Goal: Transaction & Acquisition: Obtain resource

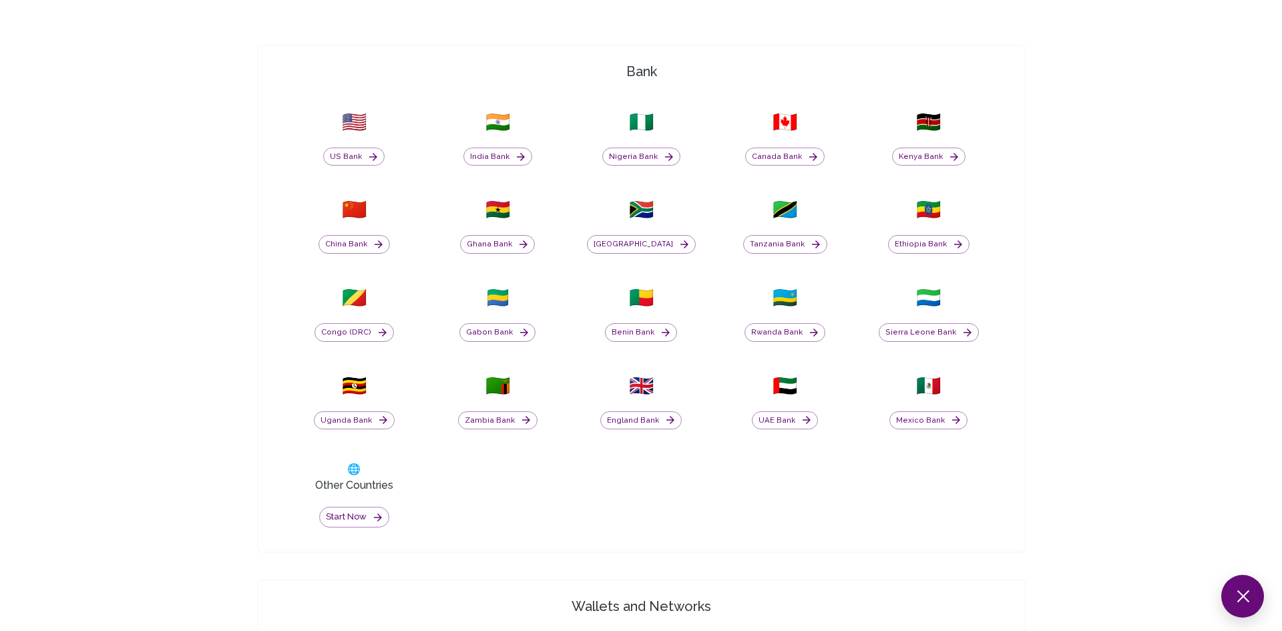
scroll to position [542, 0]
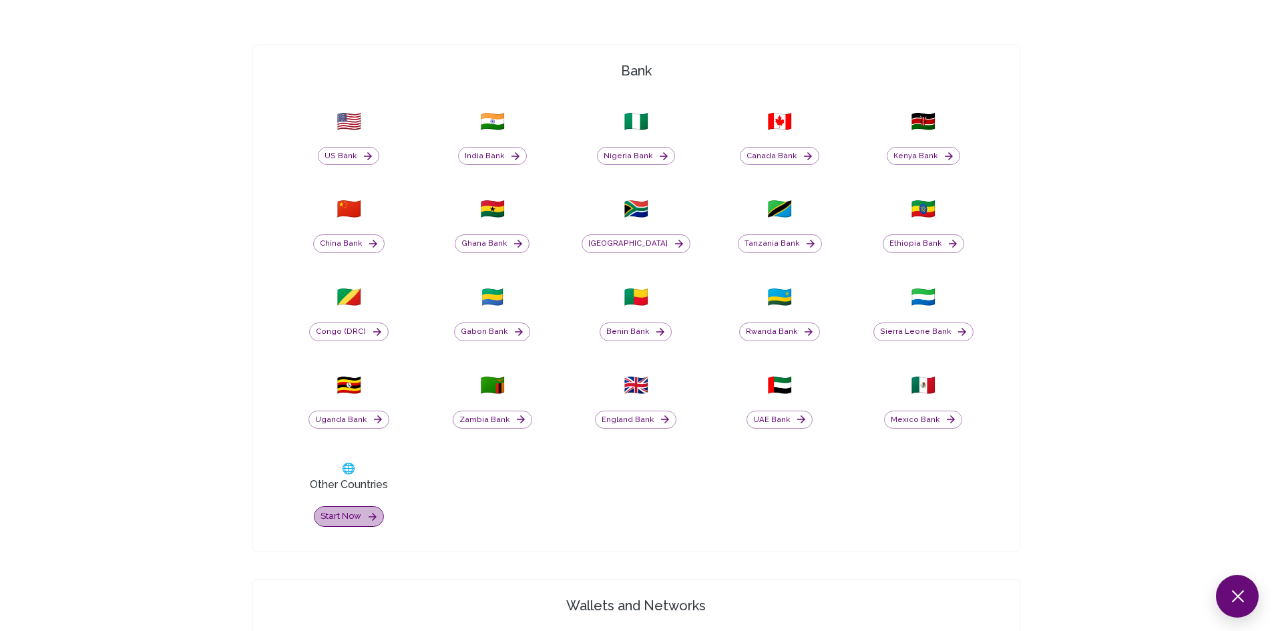
click at [359, 513] on button "Start now" at bounding box center [349, 516] width 70 height 21
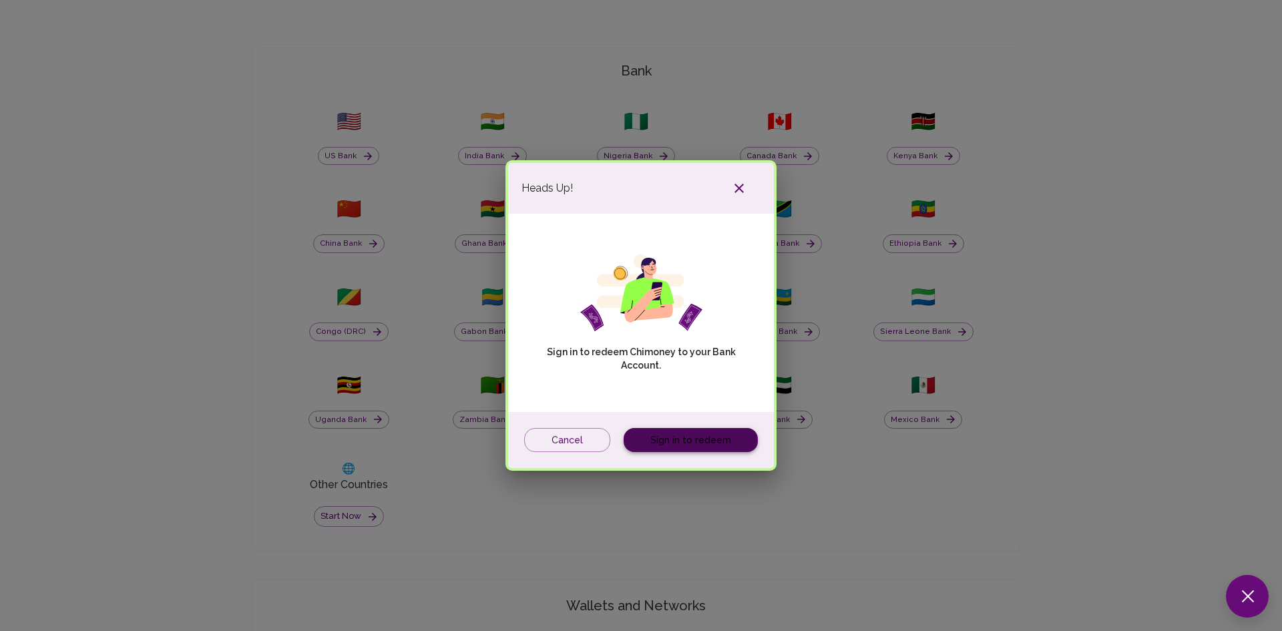
click at [682, 445] on link "Sign in to redeem" at bounding box center [691, 440] width 134 height 25
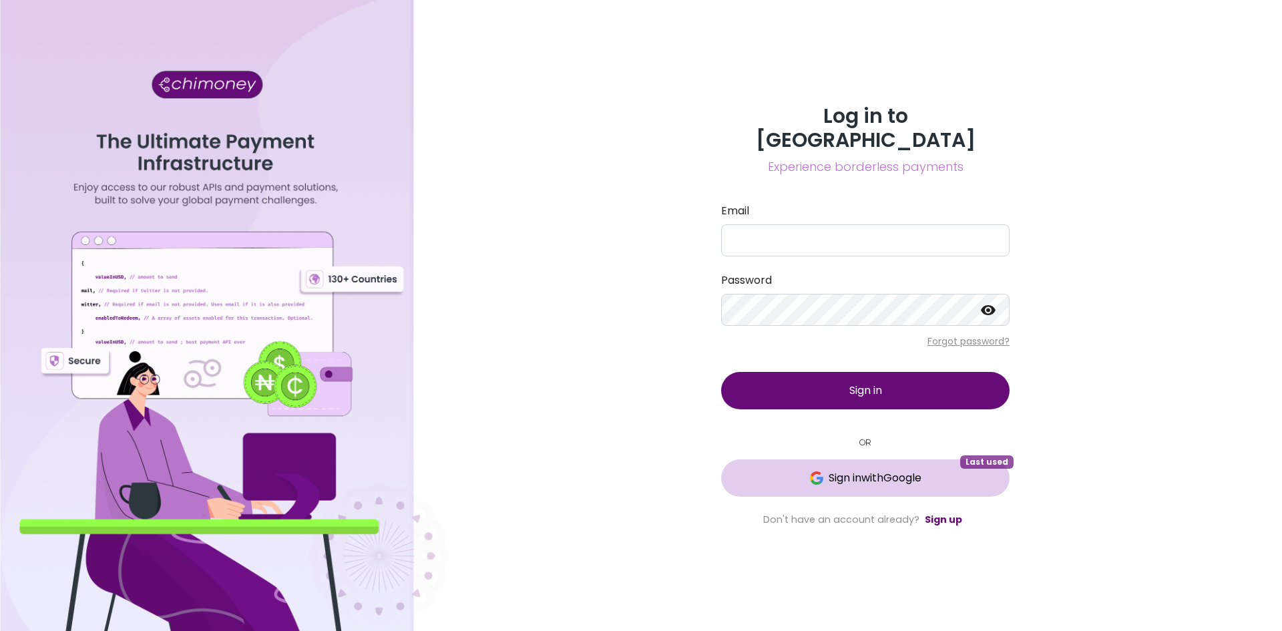
click at [763, 470] on span "Sign in with Google" at bounding box center [865, 478] width 235 height 16
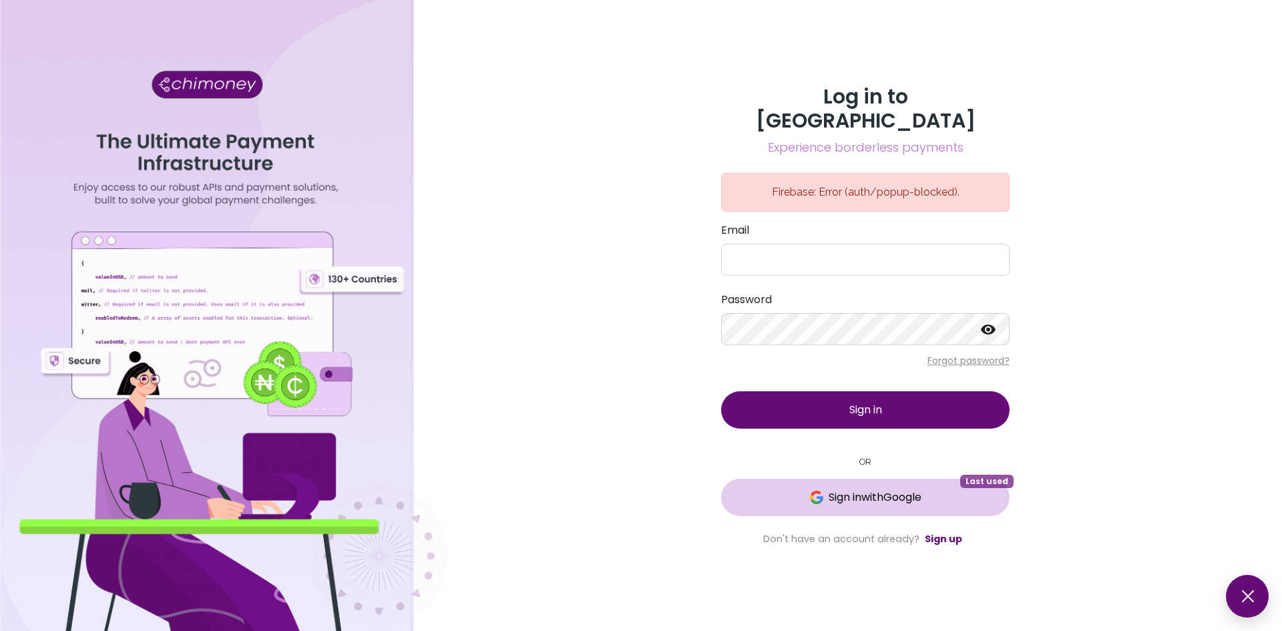
click at [810, 491] on img at bounding box center [816, 497] width 13 height 13
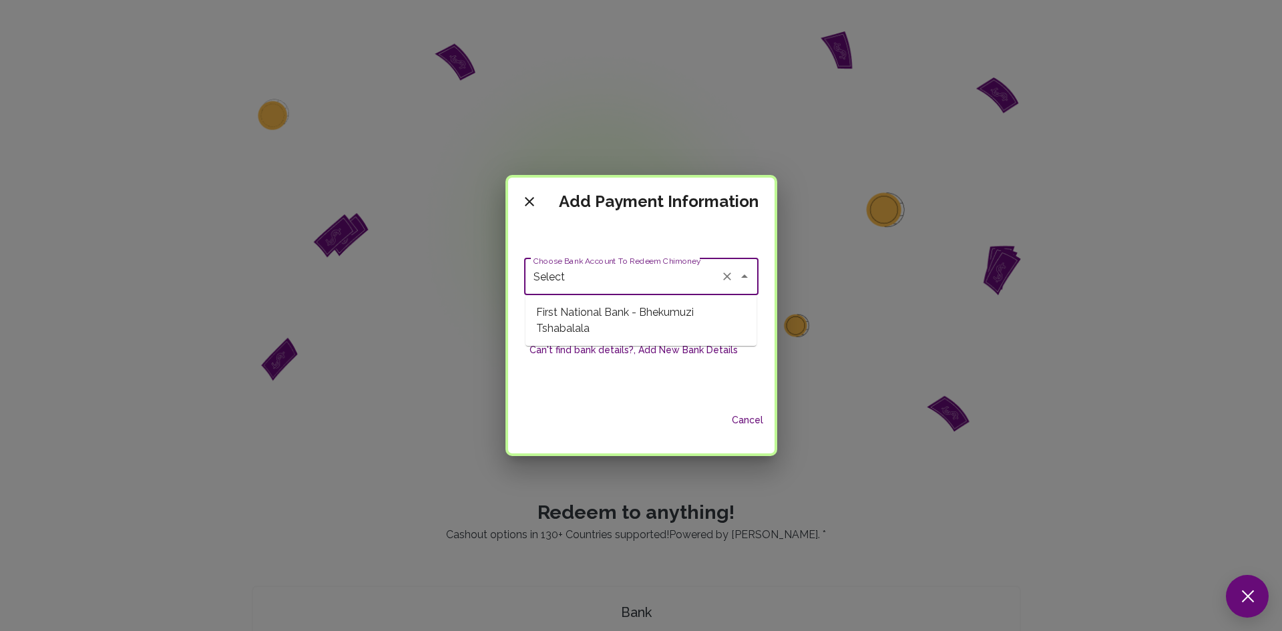
click at [620, 275] on input "Select" at bounding box center [622, 276] width 185 height 25
click at [581, 315] on span "First National Bank - Bhekumuzi Tshabalala" at bounding box center [641, 321] width 231 height 40
type input "First National Bank - Bhekumuzi Tshabalala"
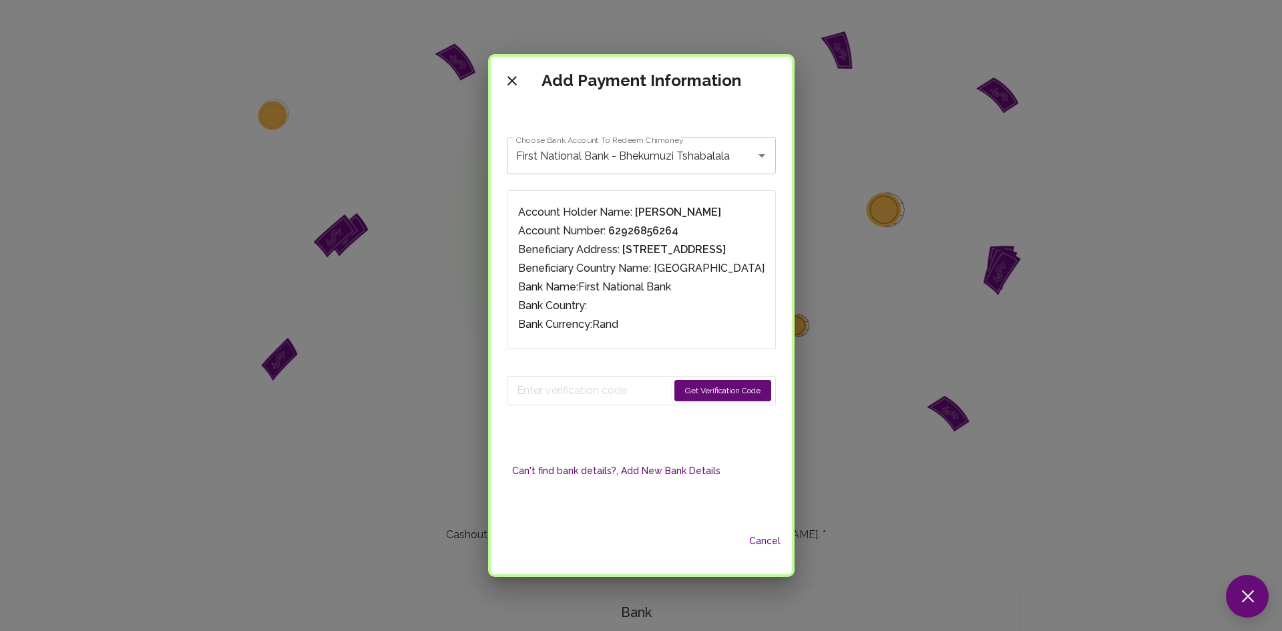
click at [771, 391] on button "Get Verification Code" at bounding box center [723, 390] width 97 height 21
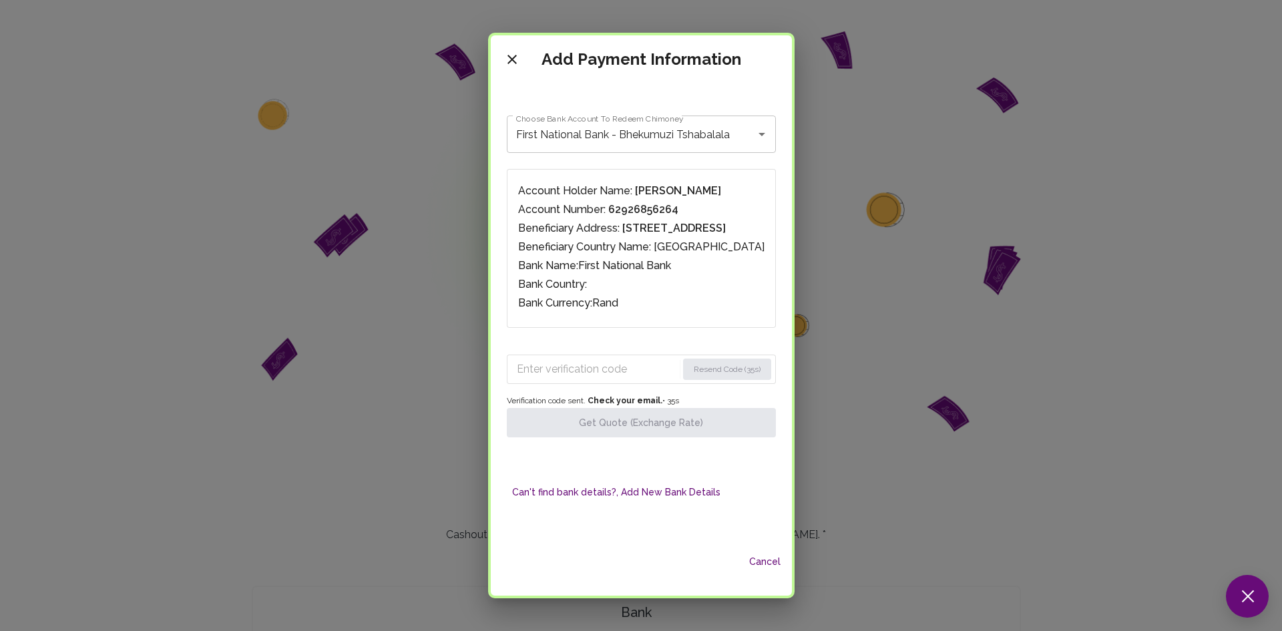
click at [677, 361] on input "Enter verification code" at bounding box center [597, 369] width 160 height 21
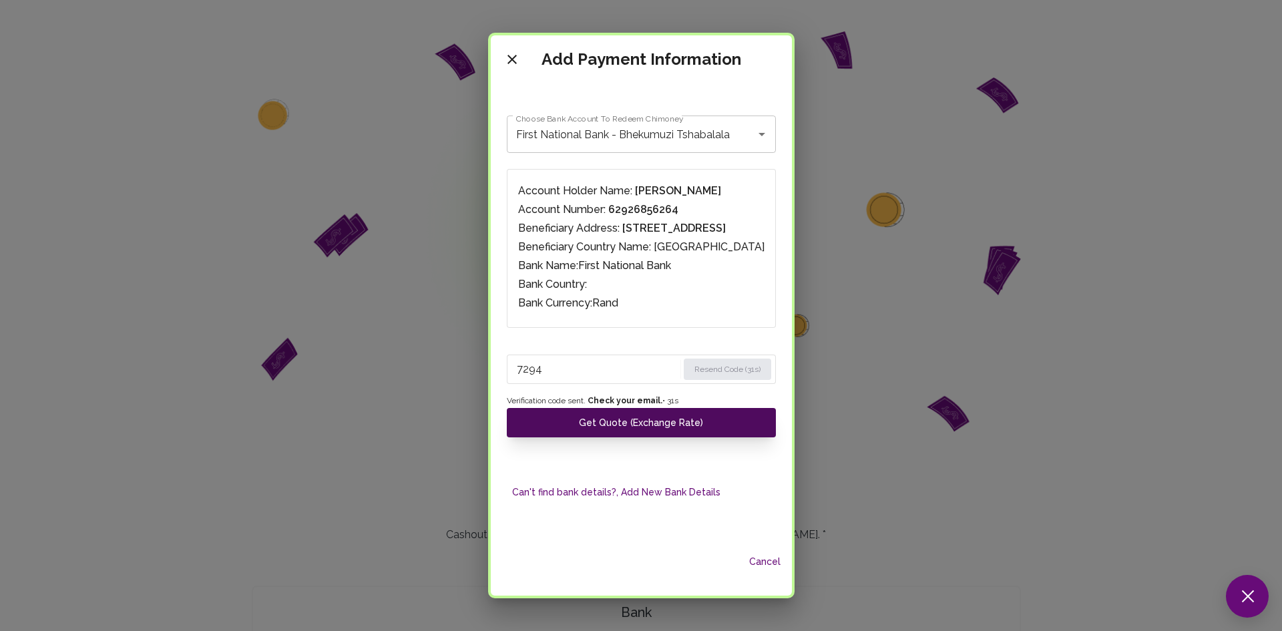
type input "7294"
click at [659, 427] on button "Get Quote (Exchange Rate)" at bounding box center [641, 422] width 269 height 29
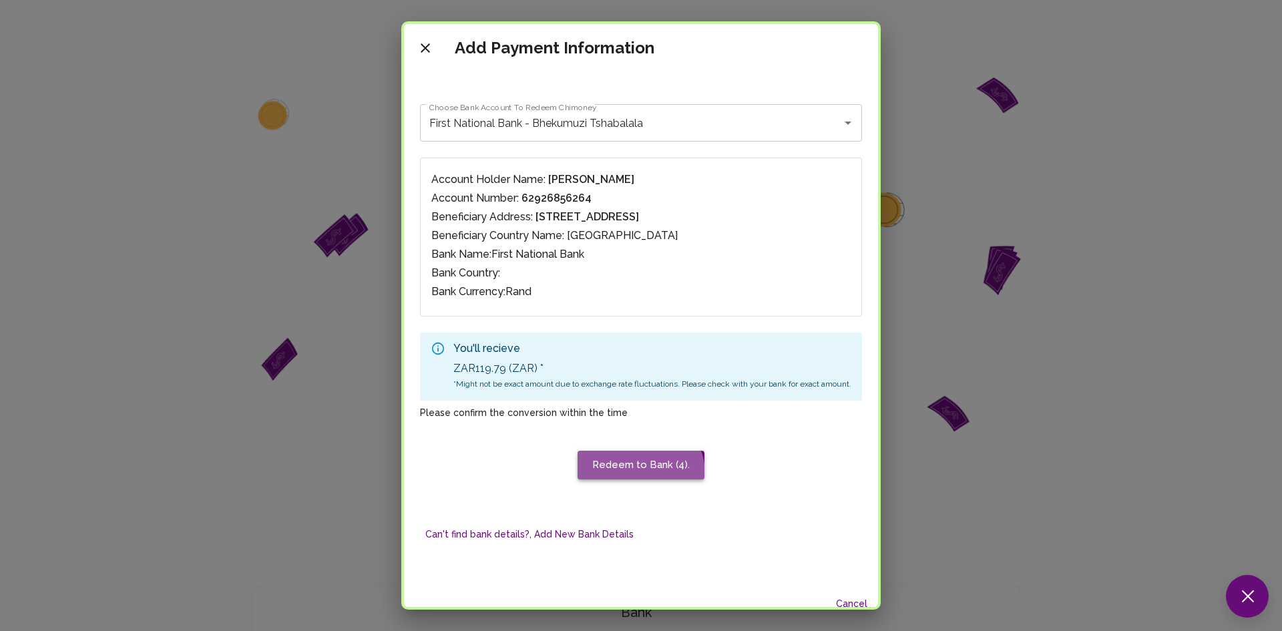
click at [636, 474] on button "Redeem to Bank (4)." at bounding box center [641, 465] width 127 height 28
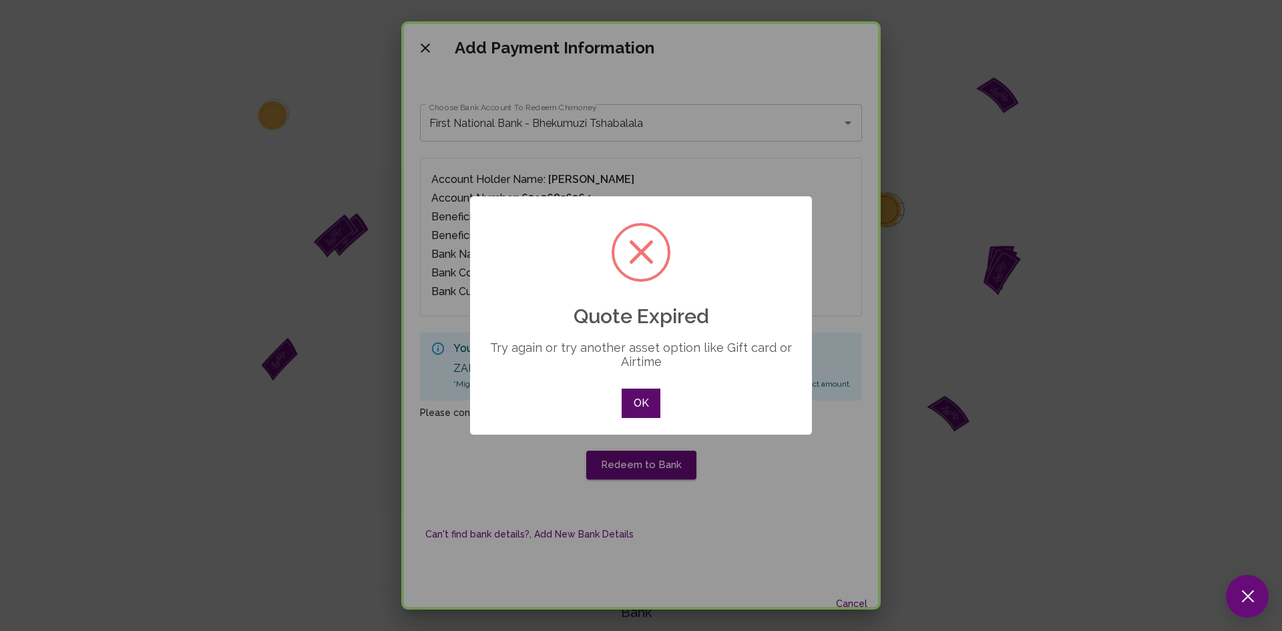
click at [648, 410] on button "OK" at bounding box center [641, 403] width 39 height 29
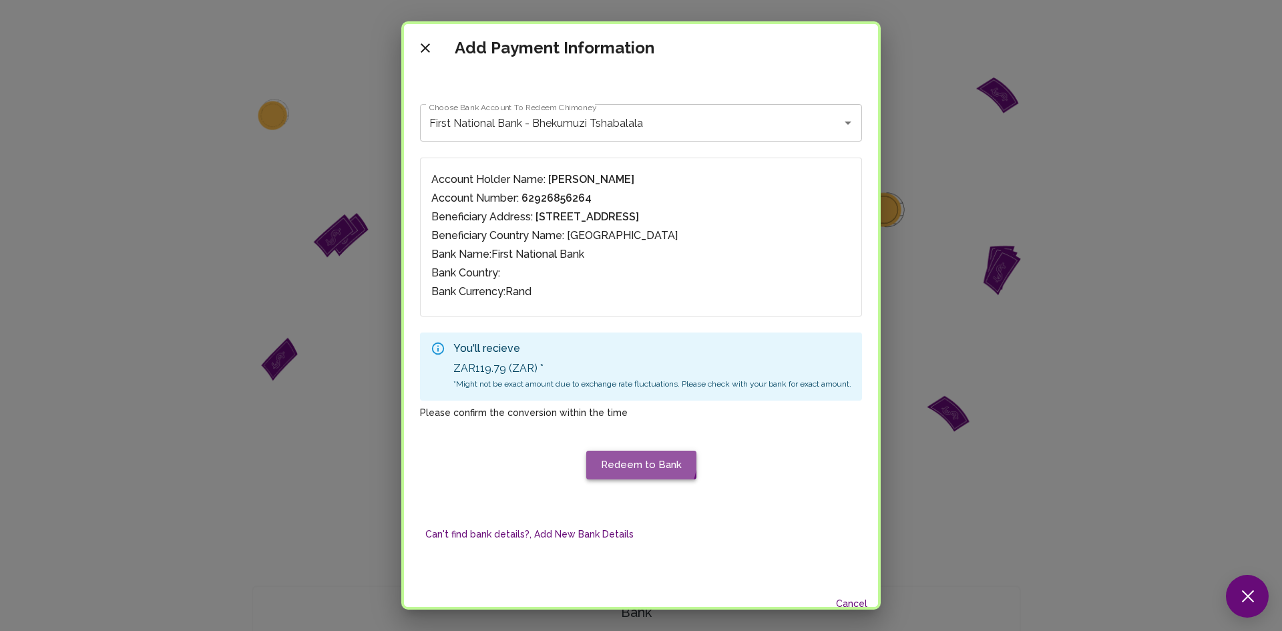
click at [615, 455] on button "Redeem to Bank" at bounding box center [641, 465] width 110 height 28
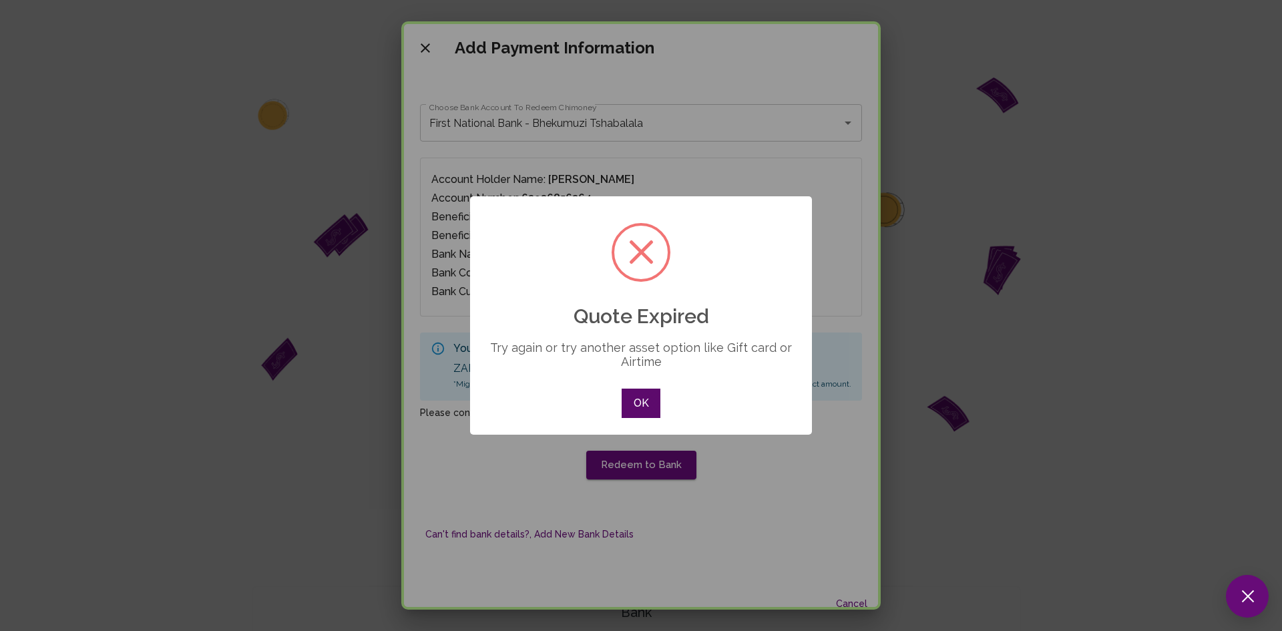
click at [643, 407] on button "OK" at bounding box center [641, 403] width 39 height 29
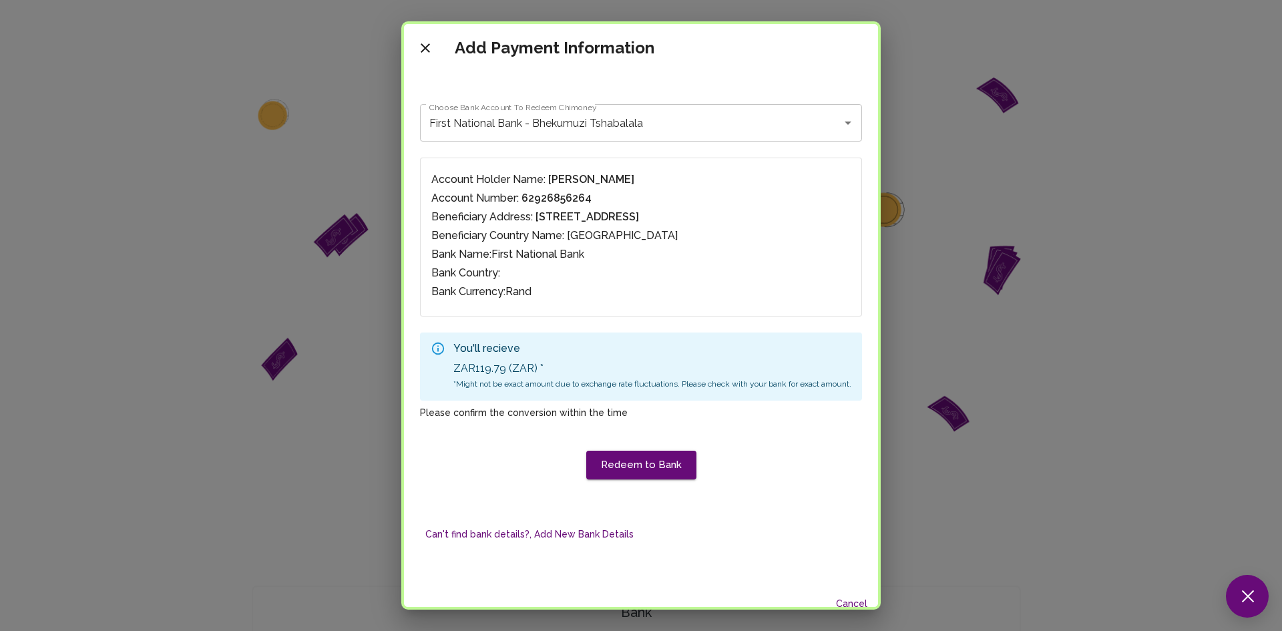
click at [1151, 155] on div "Add Payment Information Choose Bank Account To Redeem Chimoney First National B…" at bounding box center [641, 315] width 1282 height 631
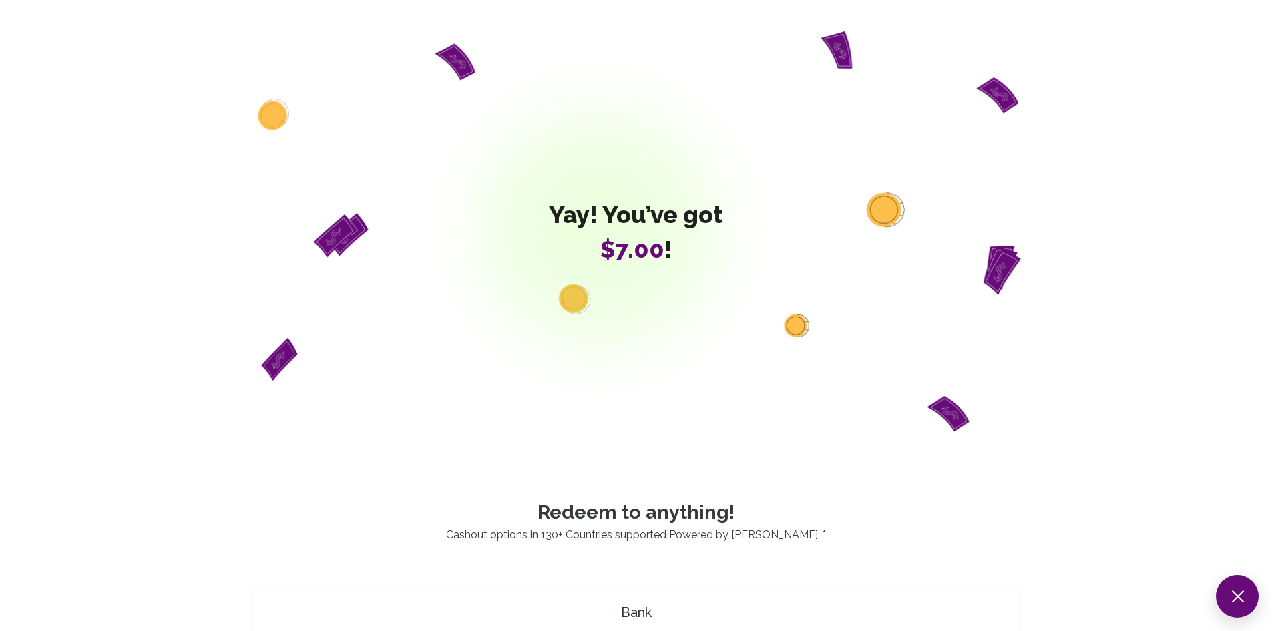
click at [633, 610] on h4 "Bank" at bounding box center [636, 612] width 756 height 19
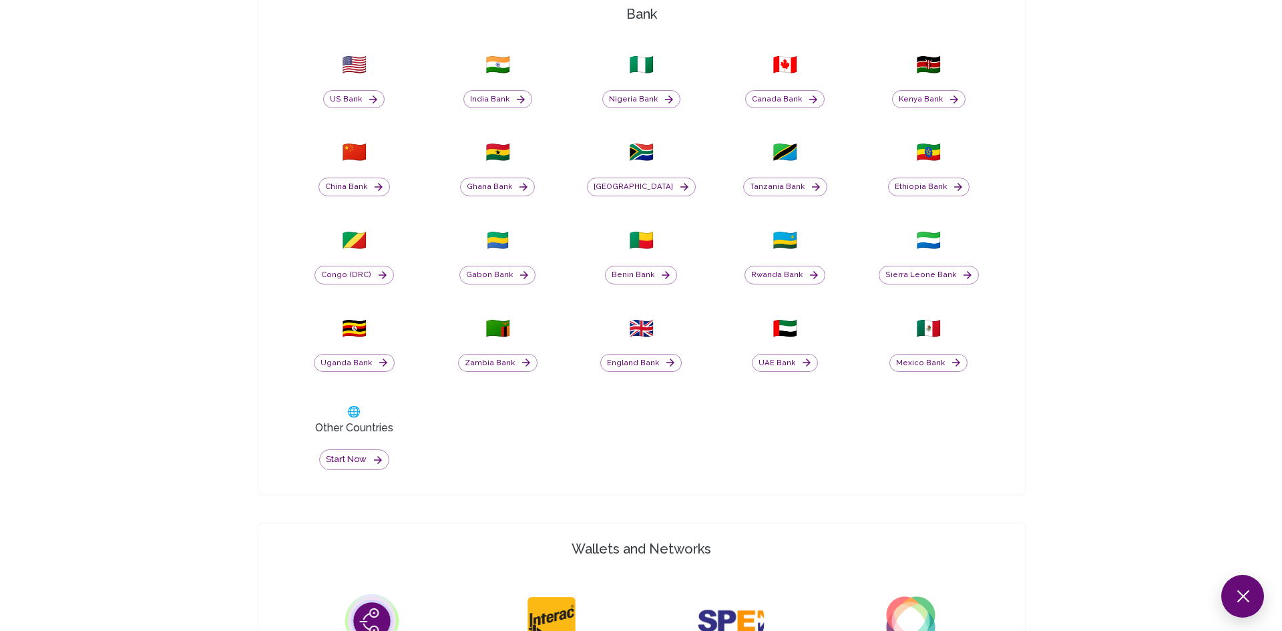
scroll to position [599, 0]
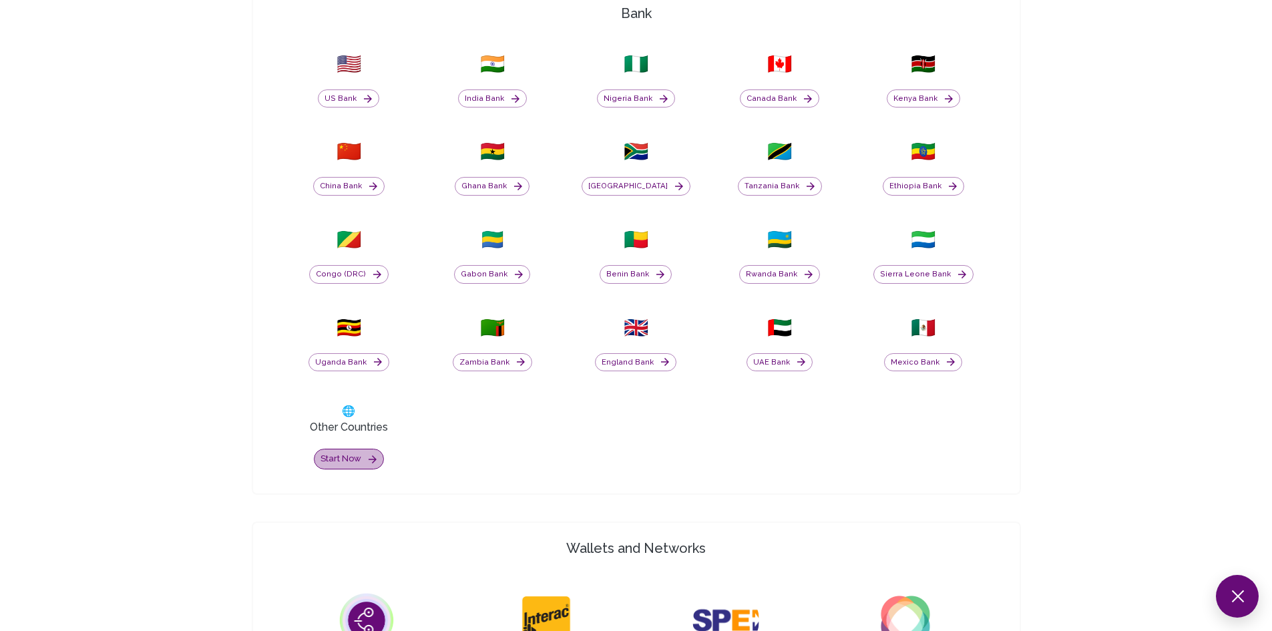
click at [347, 453] on button "Start now" at bounding box center [349, 459] width 70 height 21
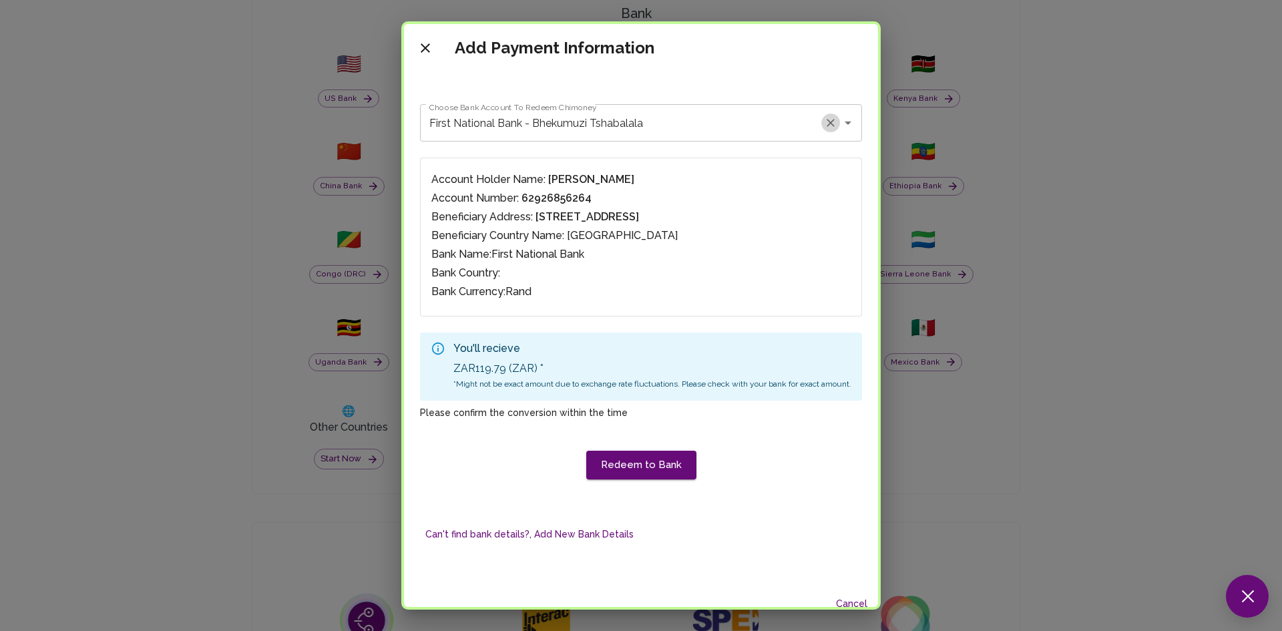
click at [833, 124] on icon "Clear" at bounding box center [830, 122] width 13 height 13
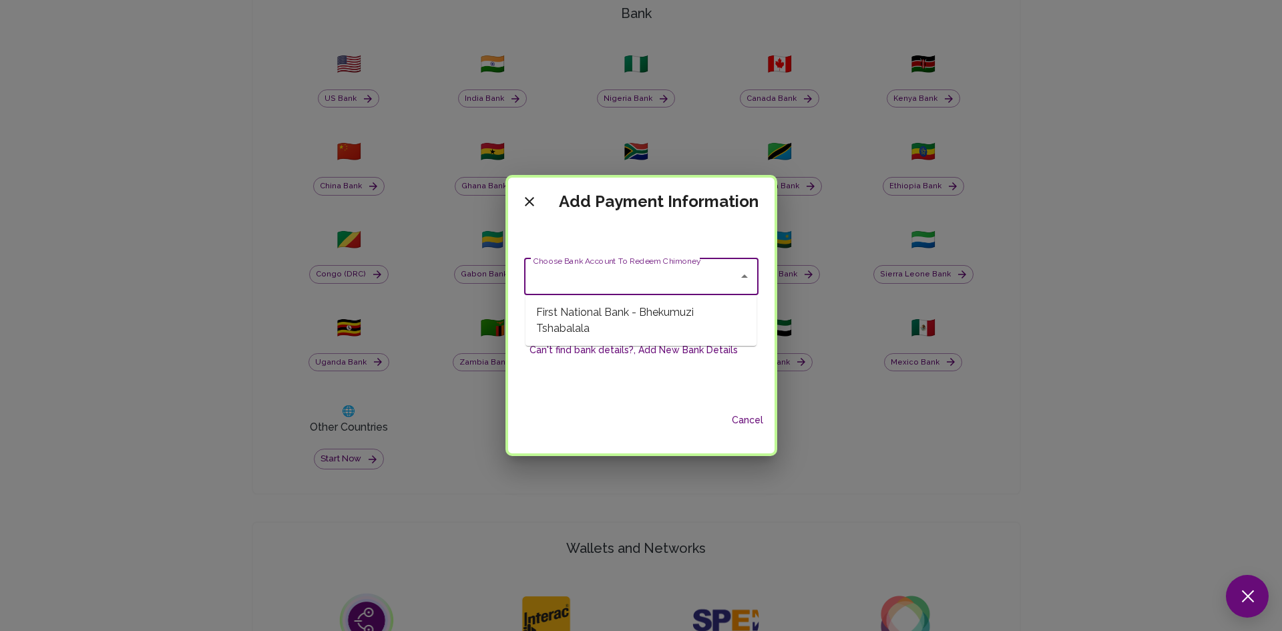
click at [702, 282] on input "Choose Bank Account To Redeem Chimoney" at bounding box center [631, 276] width 202 height 25
click at [663, 309] on span "First National Bank - Bhekumuzi Tshabalala" at bounding box center [641, 321] width 231 height 40
type input "First National Bank - Bhekumuzi Tshabalala"
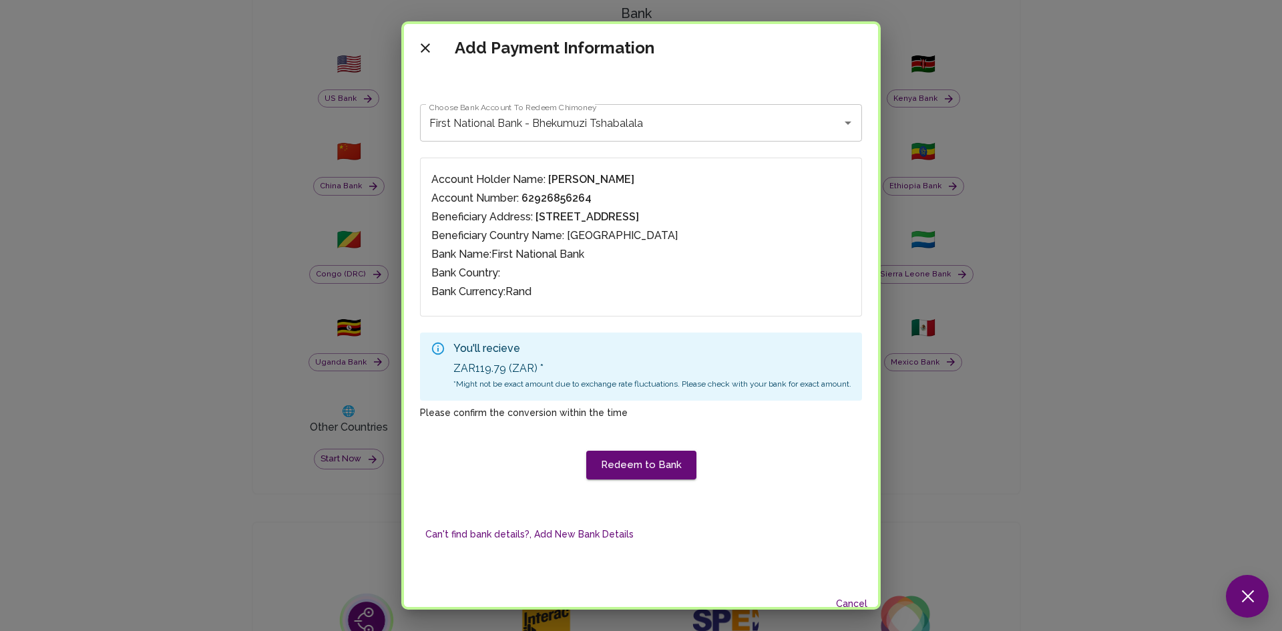
click at [608, 480] on div "Choose Bank Account To Redeem Chimoney First National Bank - Bhekumuzi Tshabala…" at bounding box center [641, 322] width 442 height 501
click at [625, 466] on button "Redeem to Bank" at bounding box center [641, 465] width 110 height 28
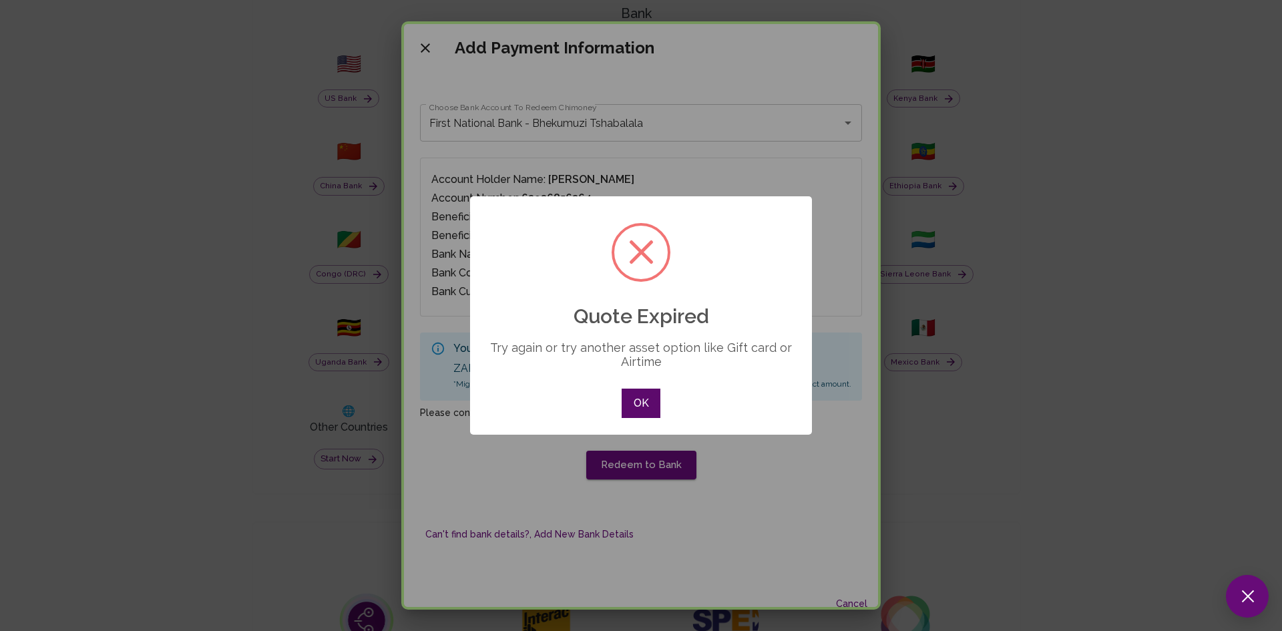
click at [646, 407] on button "OK" at bounding box center [641, 403] width 39 height 29
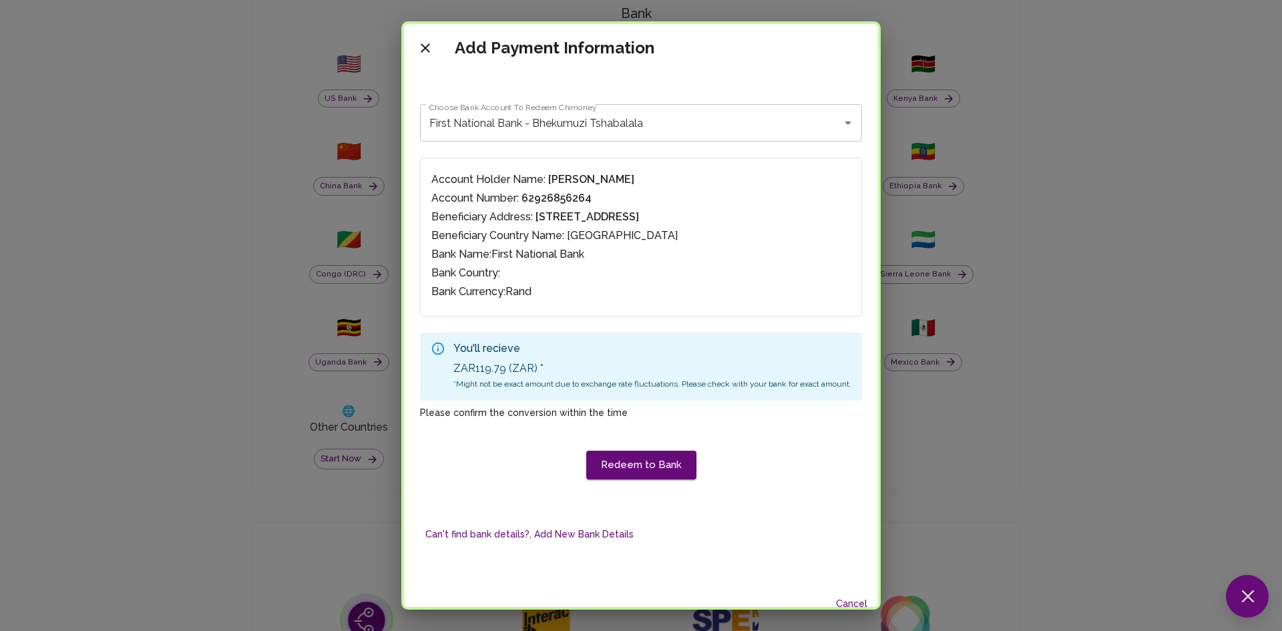
scroll to position [31, 0]
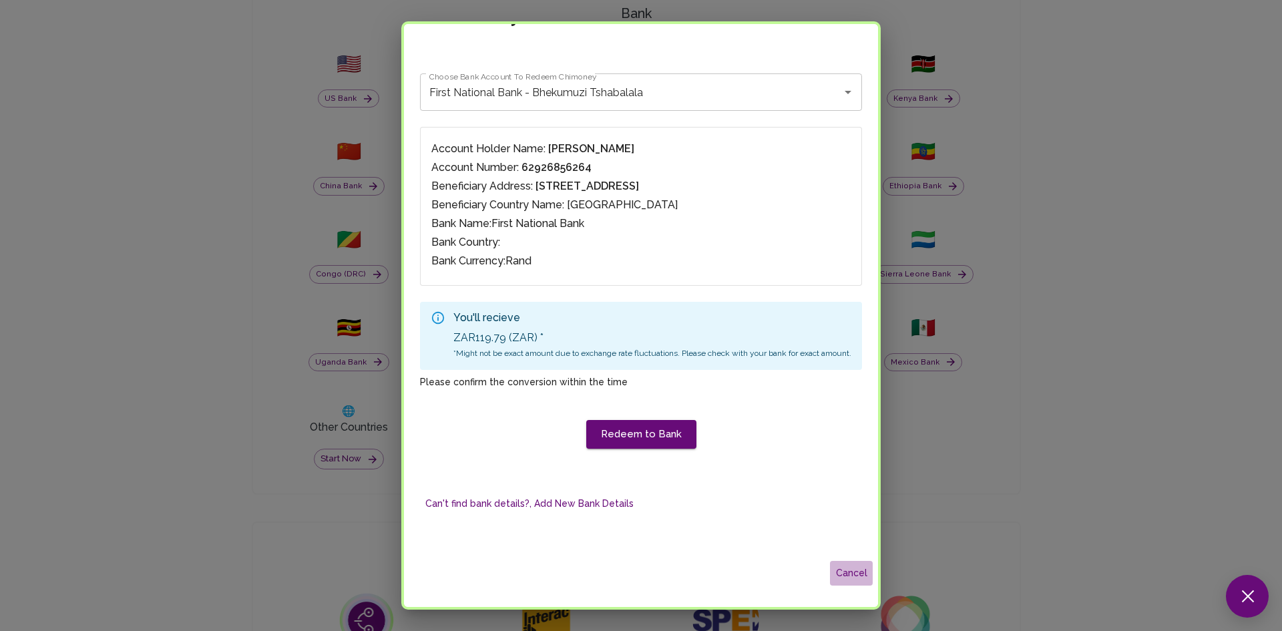
click at [846, 579] on button "Cancel" at bounding box center [851, 573] width 43 height 25
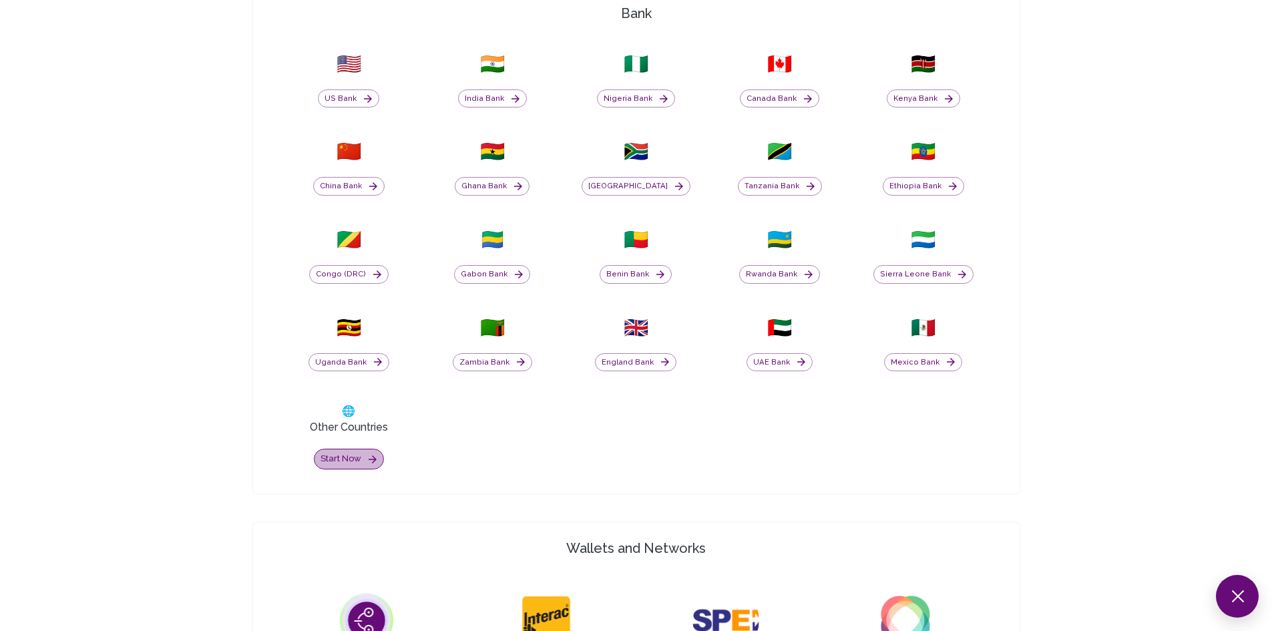
click at [351, 454] on button "Start now" at bounding box center [349, 459] width 70 height 21
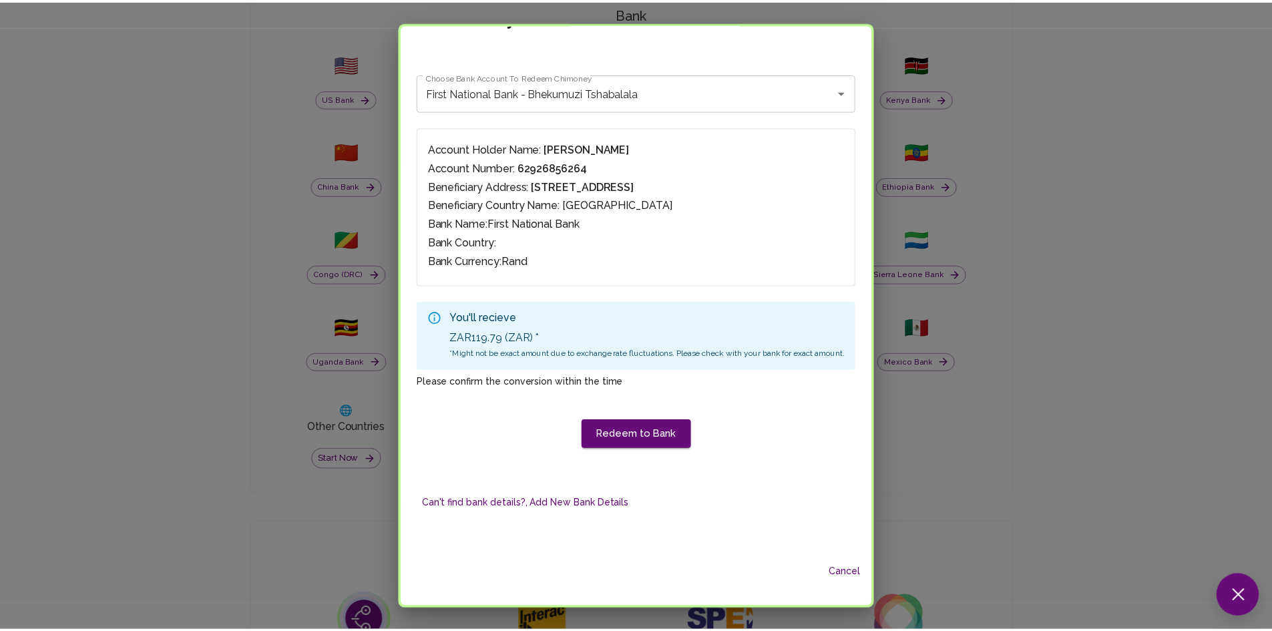
scroll to position [0, 0]
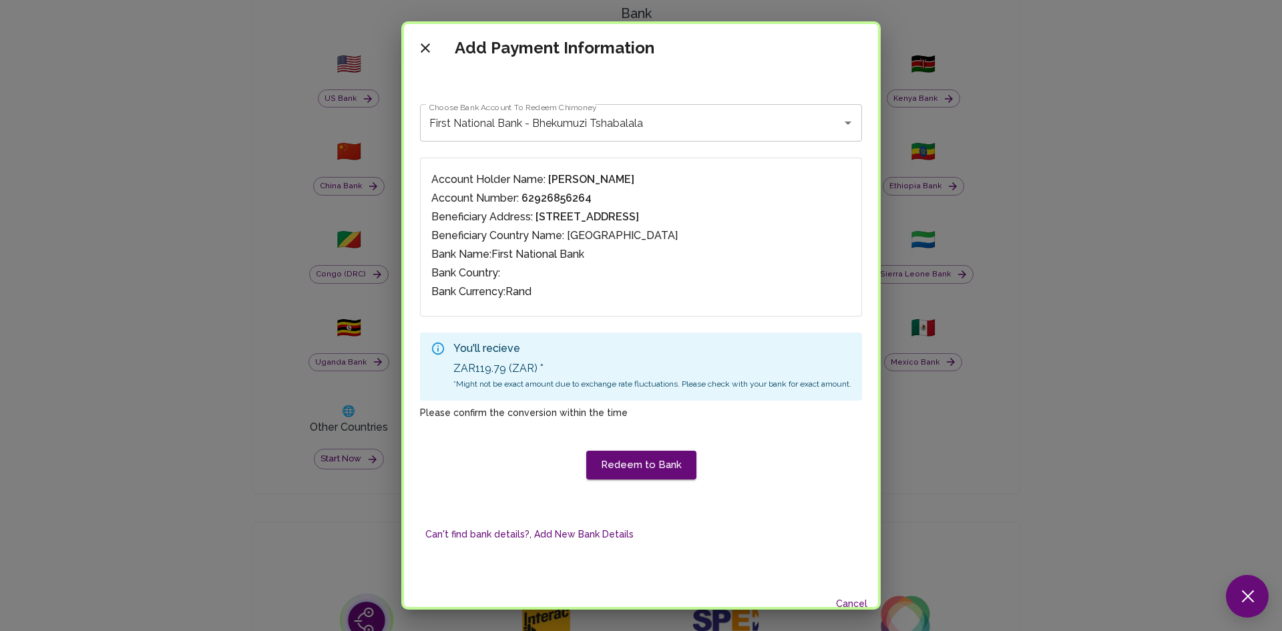
click at [530, 289] on p "Bank Currency: Rand" at bounding box center [640, 292] width 419 height 16
click at [417, 40] on icon "close" at bounding box center [425, 48] width 16 height 16
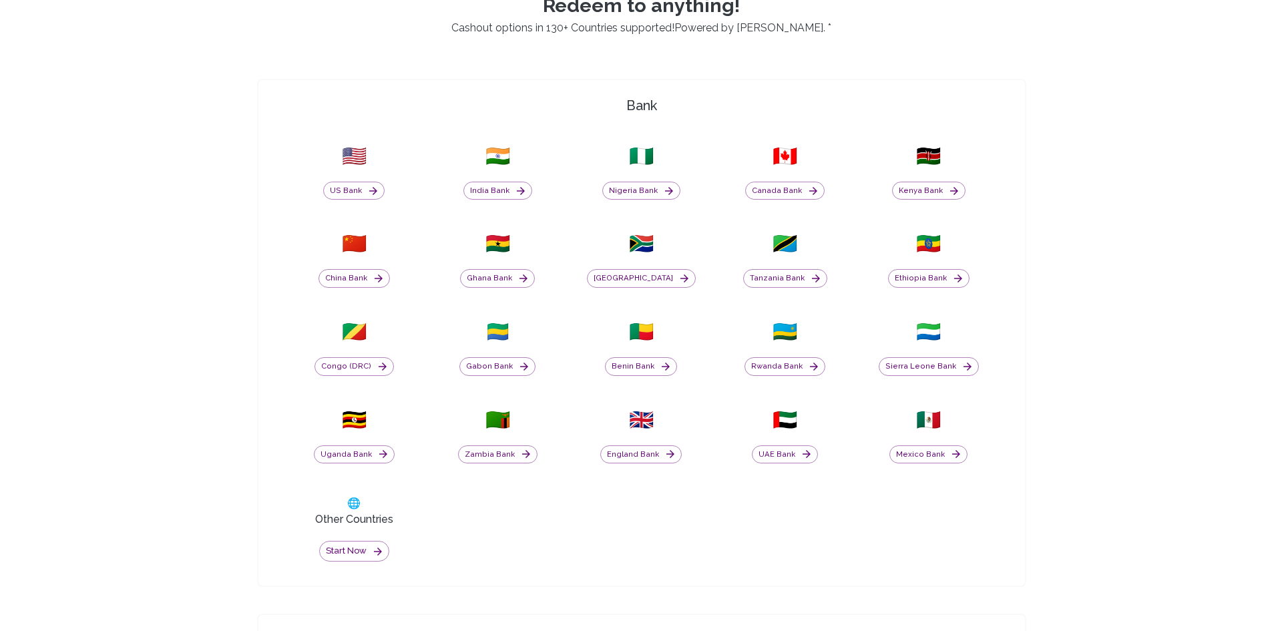
scroll to position [508, 0]
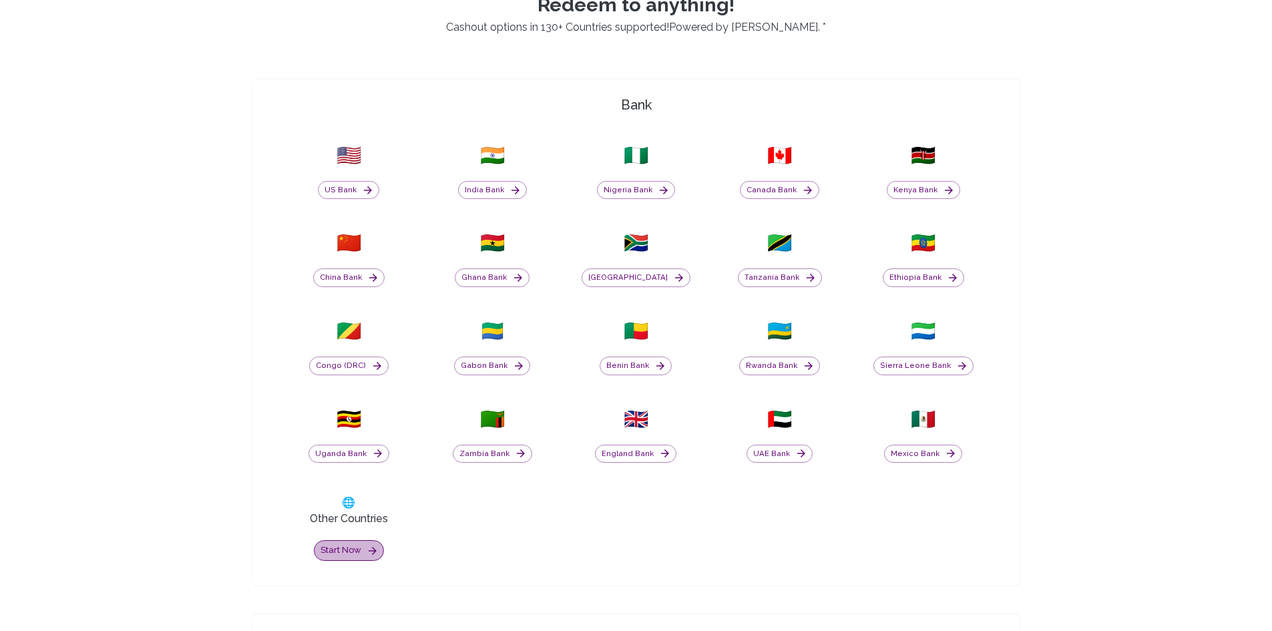
click at [334, 546] on button "Start now" at bounding box center [349, 550] width 70 height 21
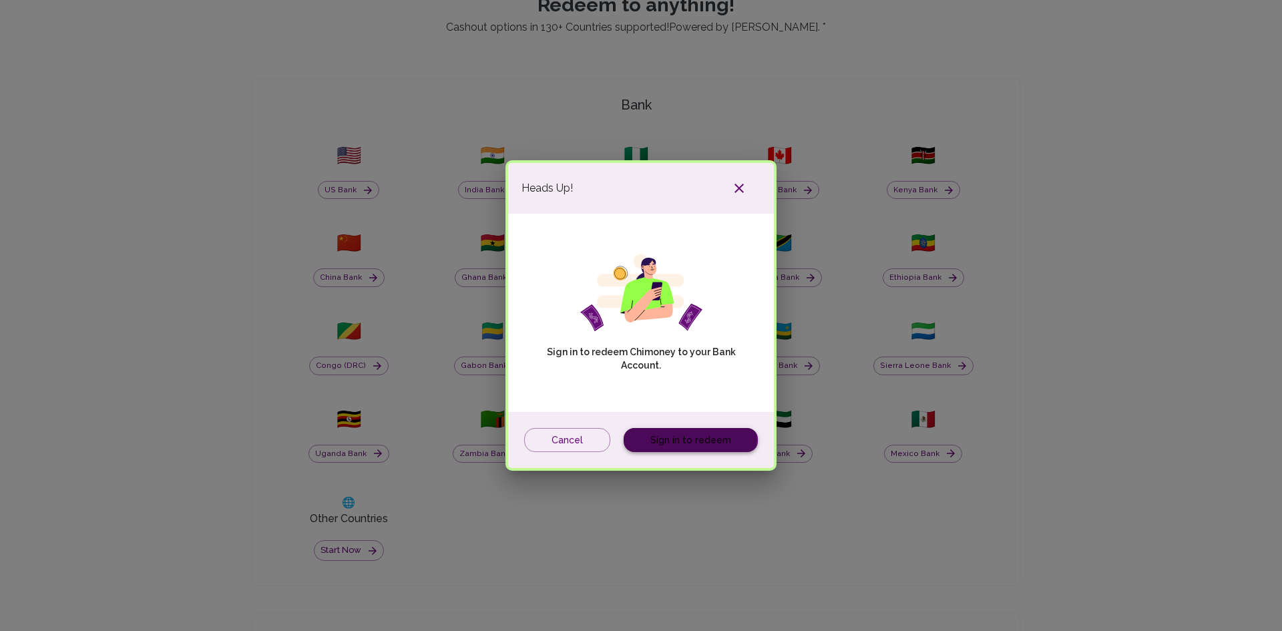
click at [671, 442] on link "Sign in to redeem" at bounding box center [691, 440] width 134 height 25
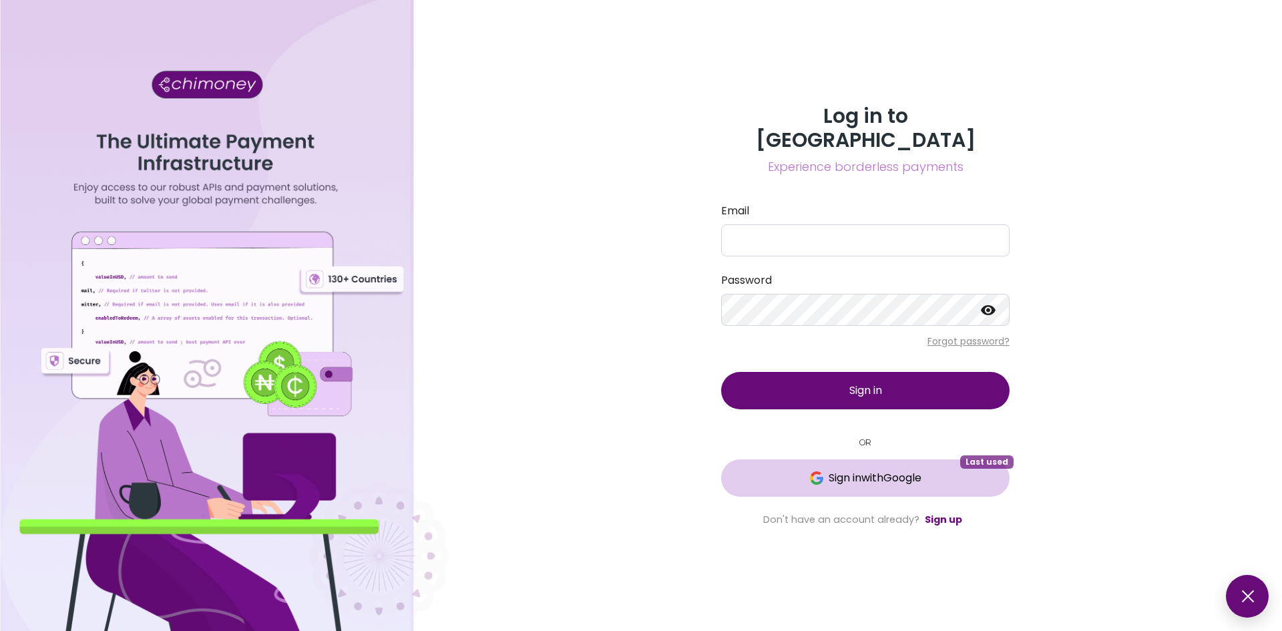
click at [870, 470] on span "Sign in with Google" at bounding box center [875, 478] width 93 height 16
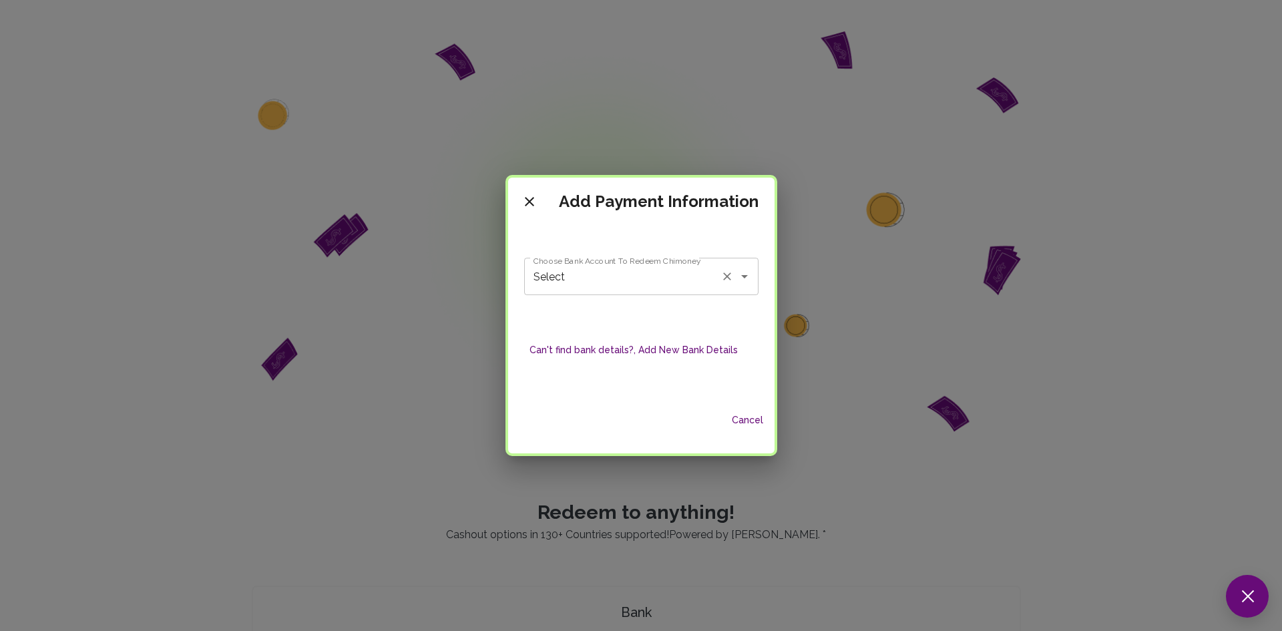
drag, startPoint x: 606, startPoint y: 260, endPoint x: 584, endPoint y: 275, distance: 26.5
click at [584, 275] on div "Choose Bank Account To Redeem Chimoney Select Choose Bank Account To Redeem Chi…" at bounding box center [641, 276] width 234 height 37
click at [584, 275] on input "Select" at bounding box center [622, 276] width 185 height 25
click at [594, 313] on span "First National Bank - Bhekumuzi Tshabalala" at bounding box center [641, 321] width 231 height 40
type input "First National Bank - Bhekumuzi Tshabalala"
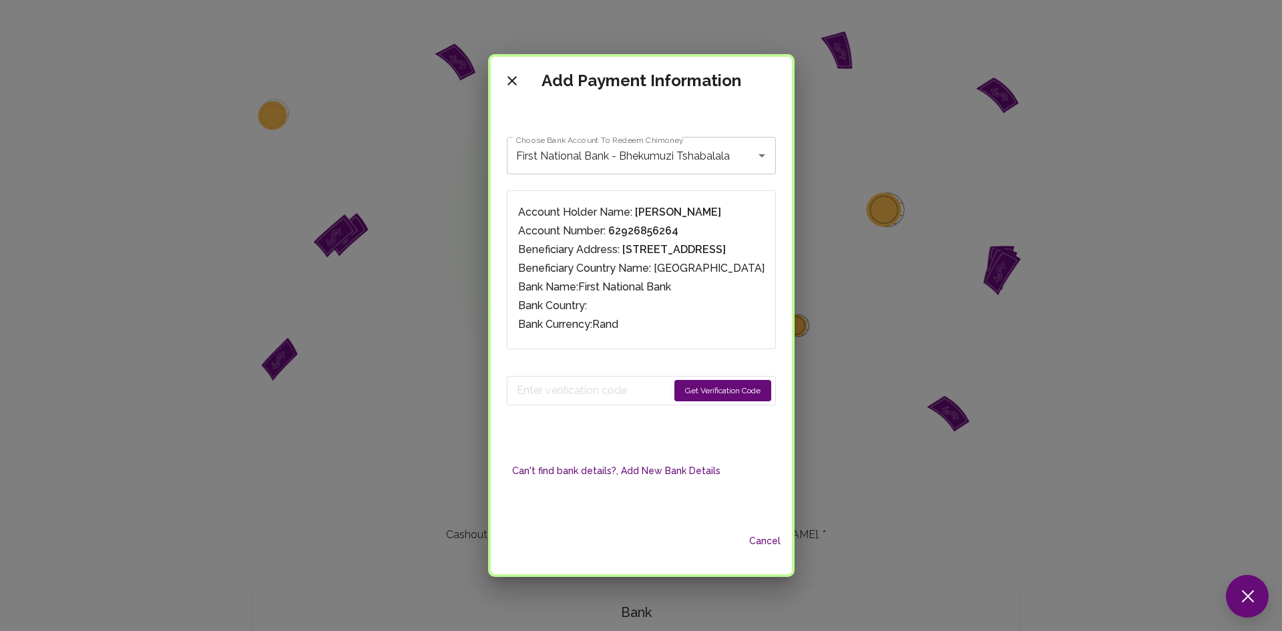
click at [771, 389] on button "Get Verification Code" at bounding box center [723, 390] width 97 height 21
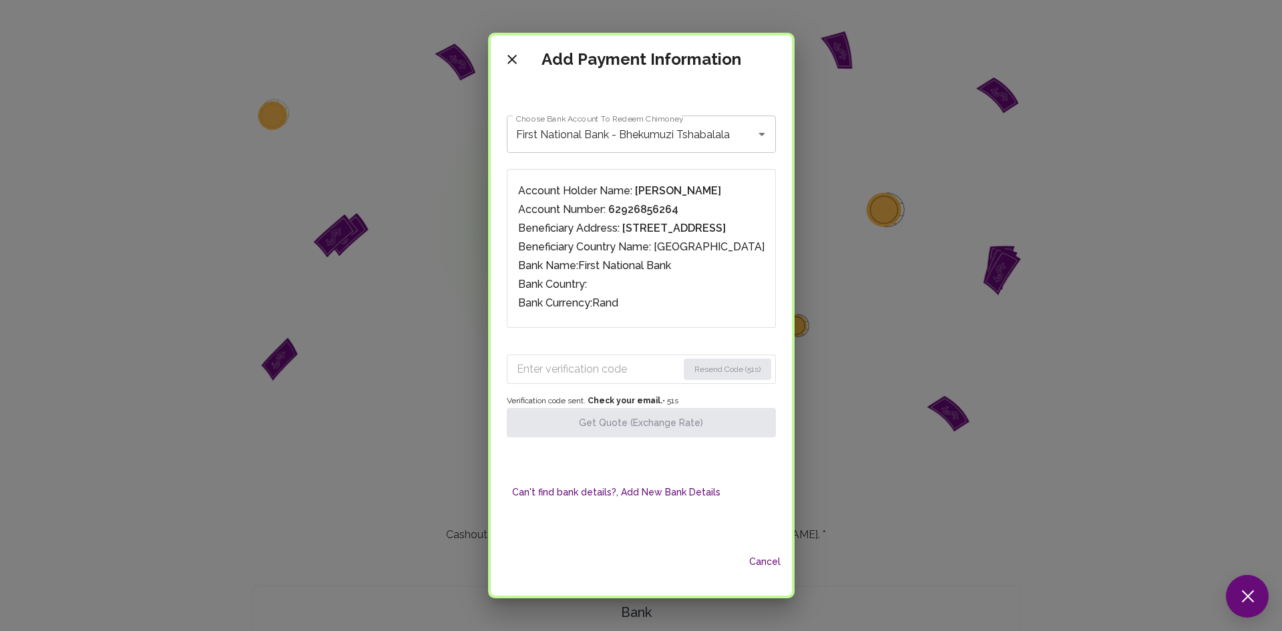
click at [540, 552] on div "Cancel" at bounding box center [641, 561] width 301 height 35
click at [578, 363] on input "Enter verification code" at bounding box center [596, 369] width 159 height 21
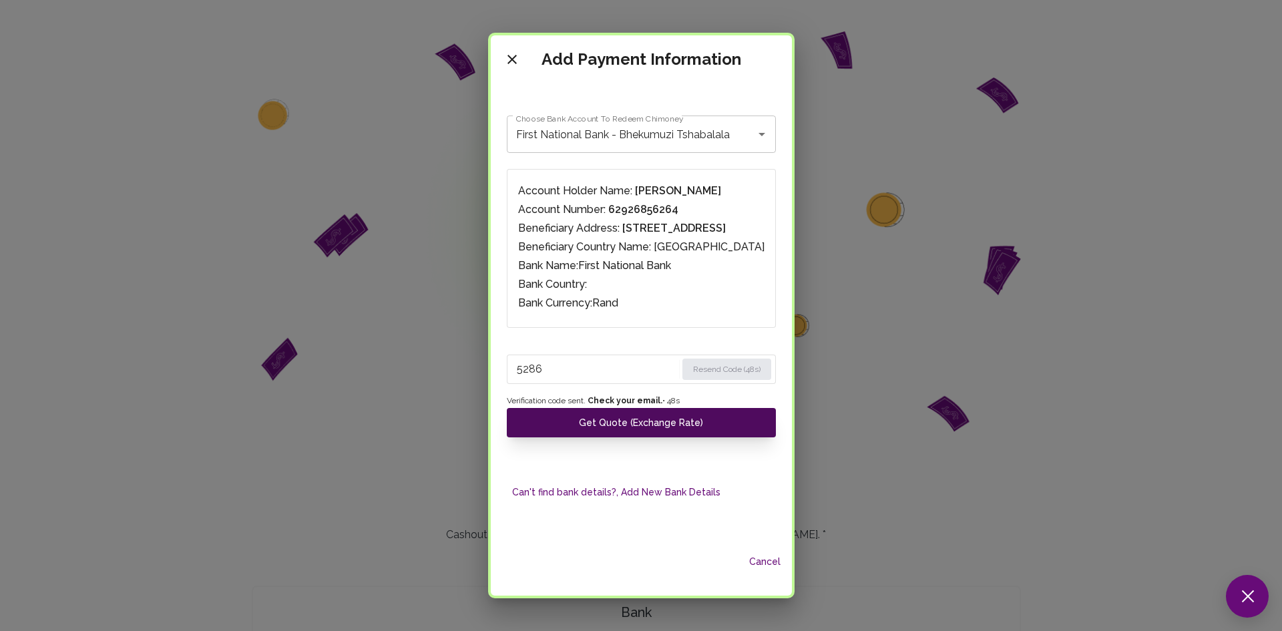
type input "5286"
click at [599, 424] on button "Get Quote (Exchange Rate)" at bounding box center [641, 422] width 269 height 29
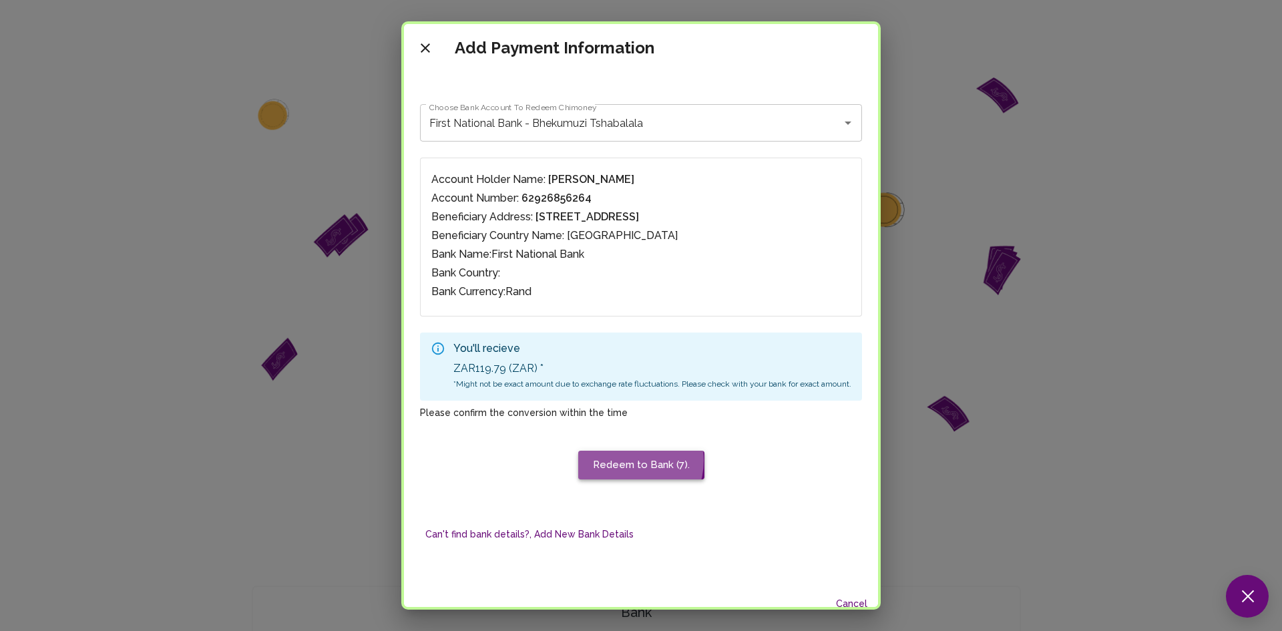
click at [622, 460] on button "Redeem to Bank (7)." at bounding box center [641, 465] width 126 height 28
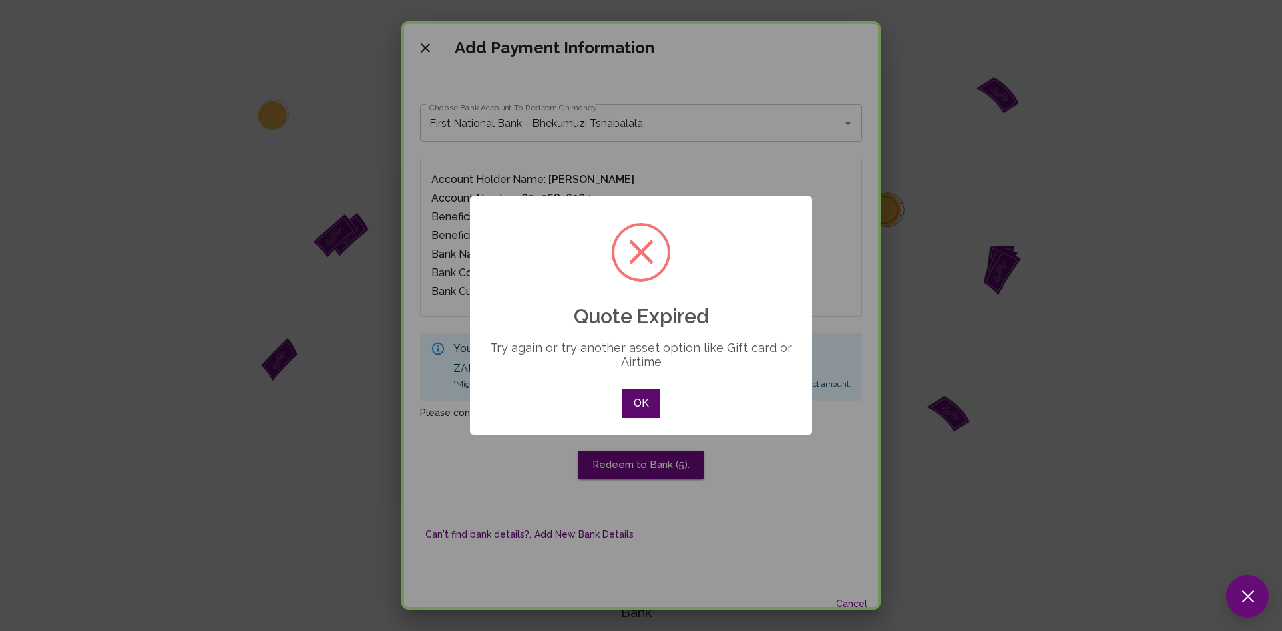
click at [651, 394] on button "OK" at bounding box center [641, 403] width 39 height 29
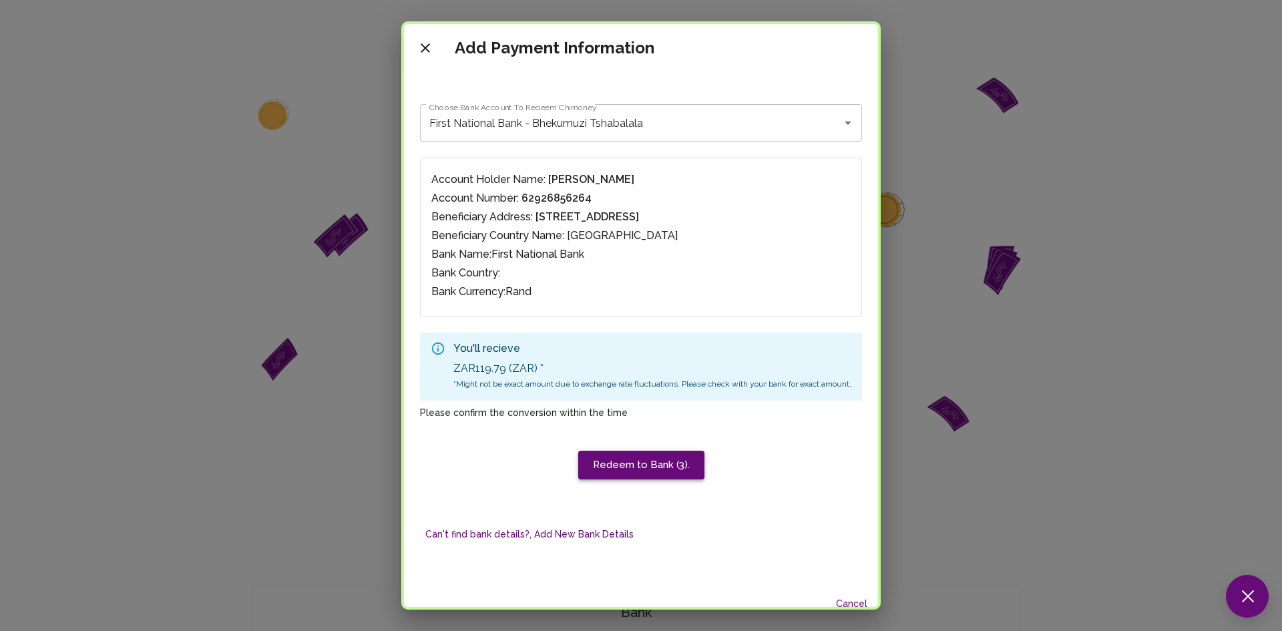
click at [623, 475] on button "Redeem to Bank (3)." at bounding box center [641, 465] width 126 height 28
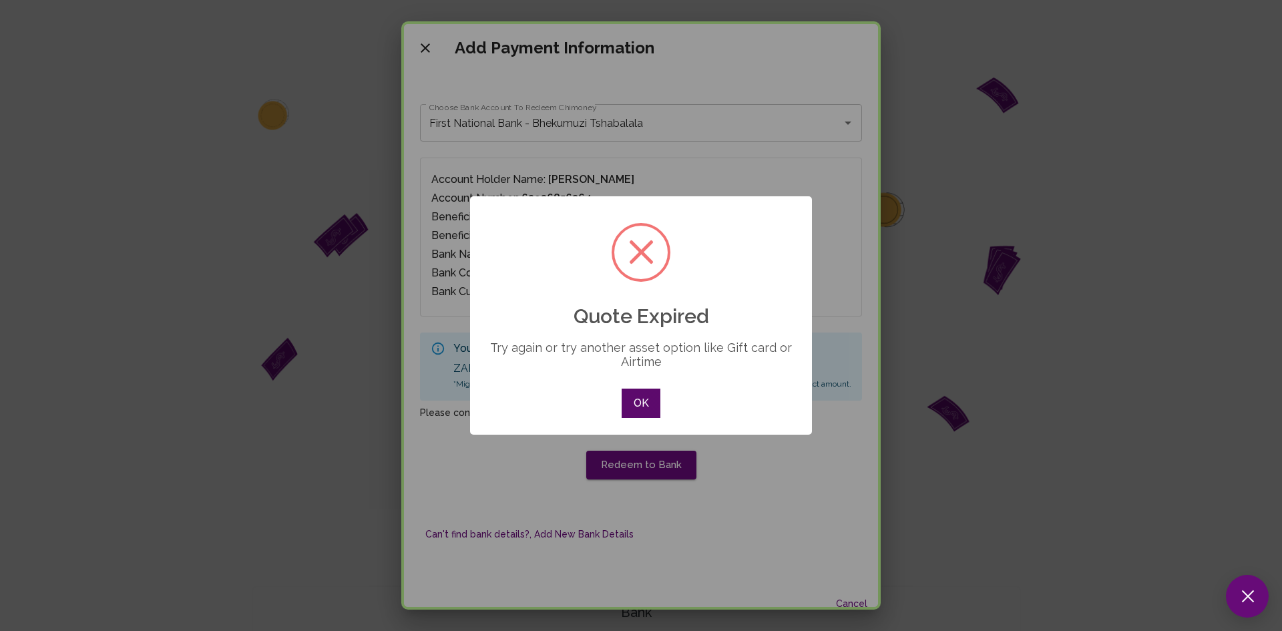
click at [647, 405] on button "OK" at bounding box center [641, 403] width 39 height 29
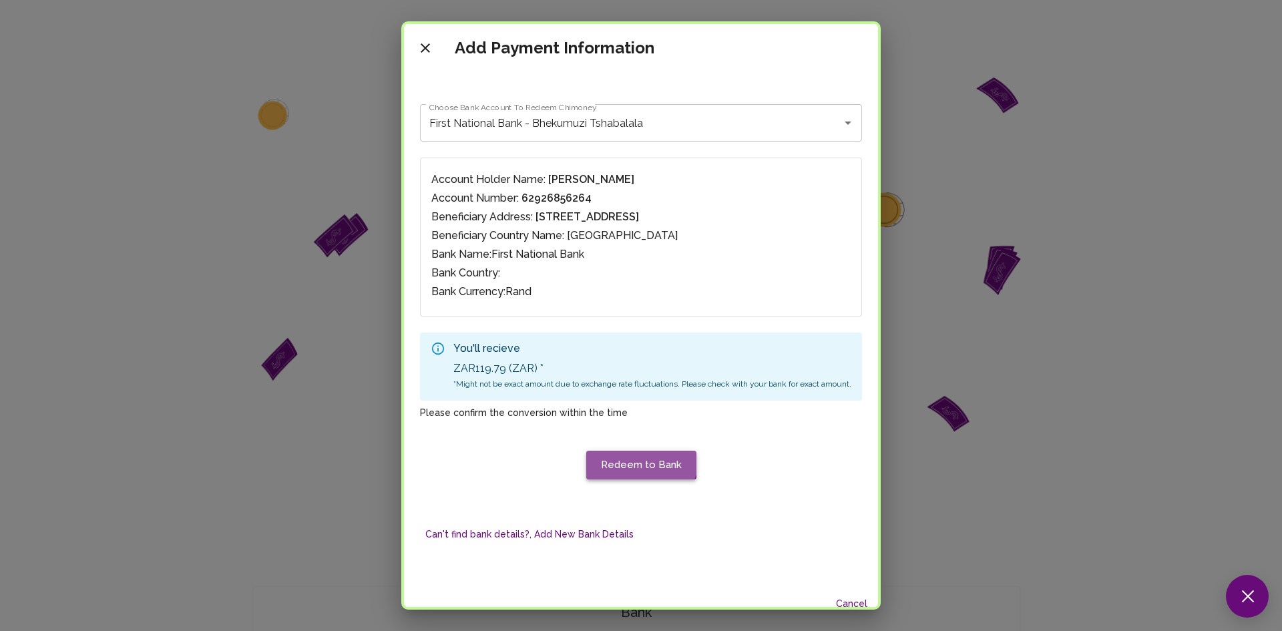
click at [626, 451] on button "Redeem to Bank" at bounding box center [641, 465] width 110 height 28
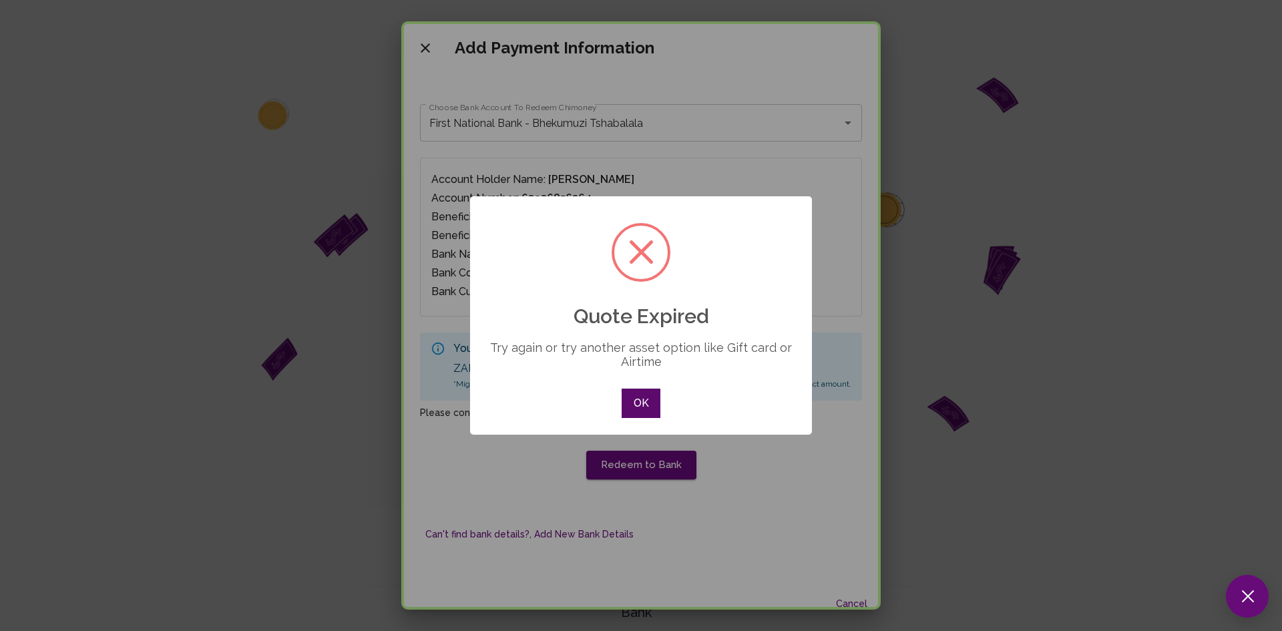
click at [645, 403] on button "OK" at bounding box center [641, 403] width 39 height 29
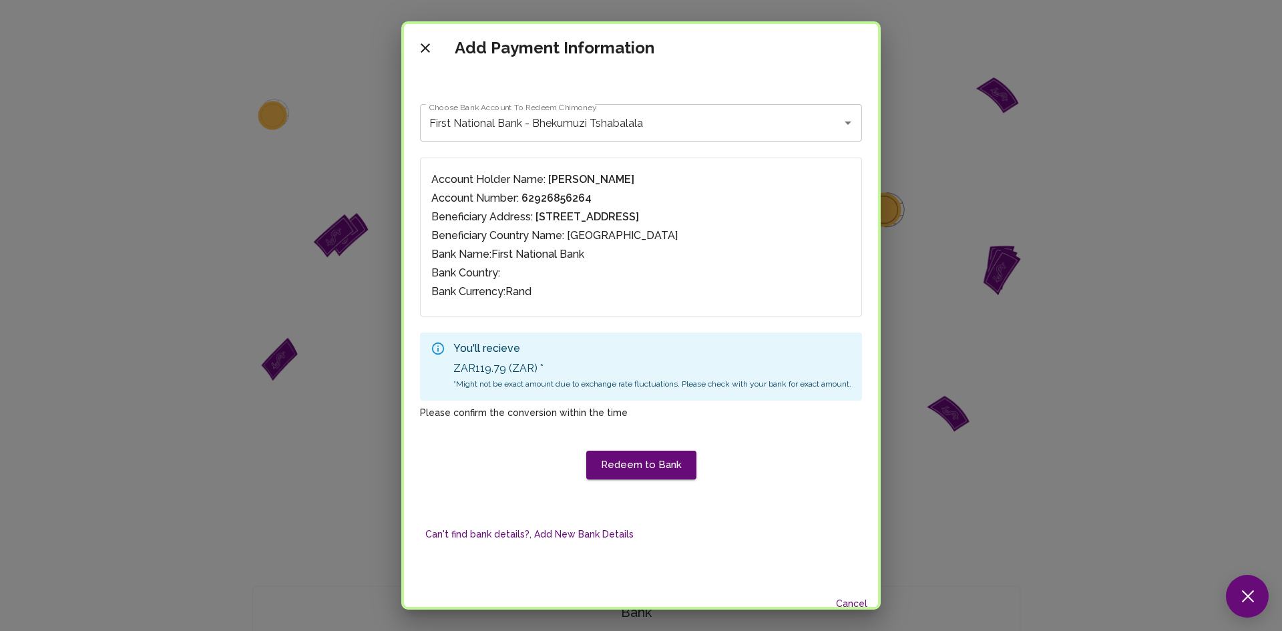
scroll to position [31, 0]
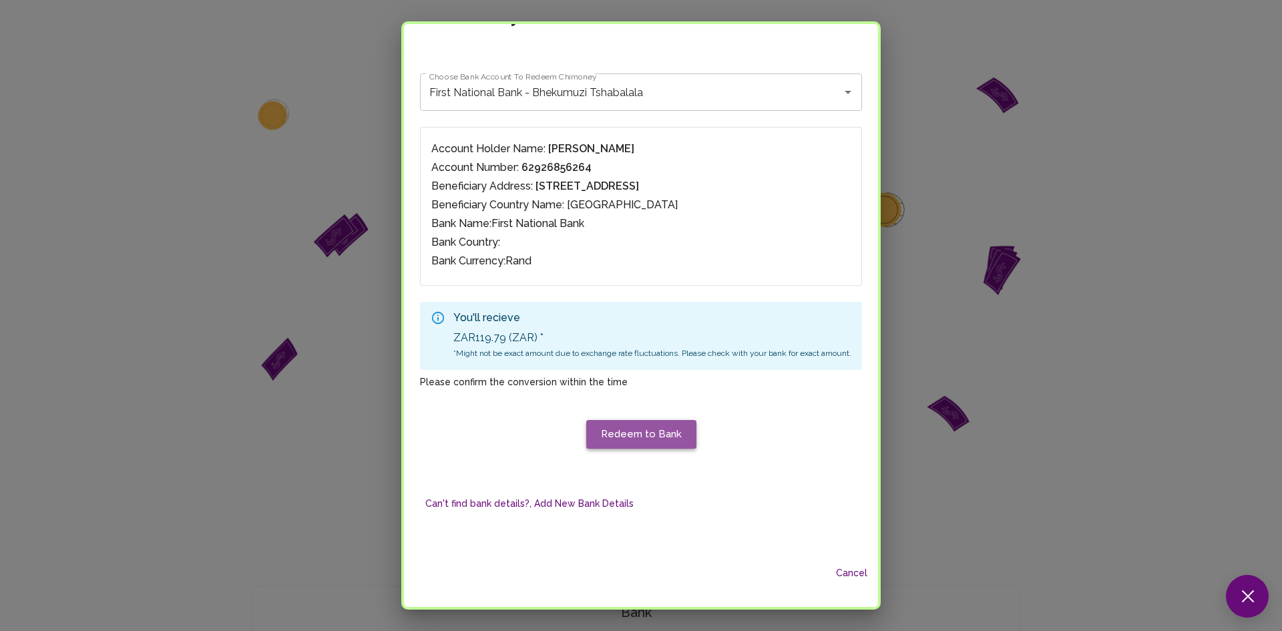
click at [669, 433] on button "Redeem to Bank" at bounding box center [641, 434] width 110 height 28
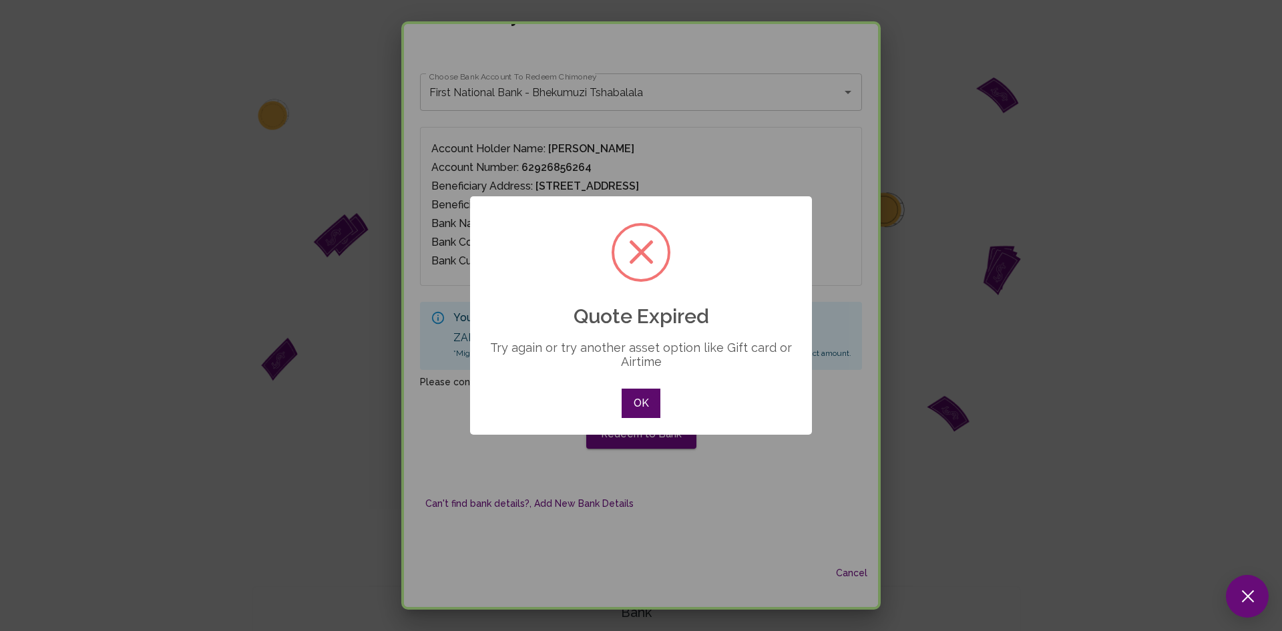
click at [649, 415] on button "OK" at bounding box center [641, 403] width 39 height 29
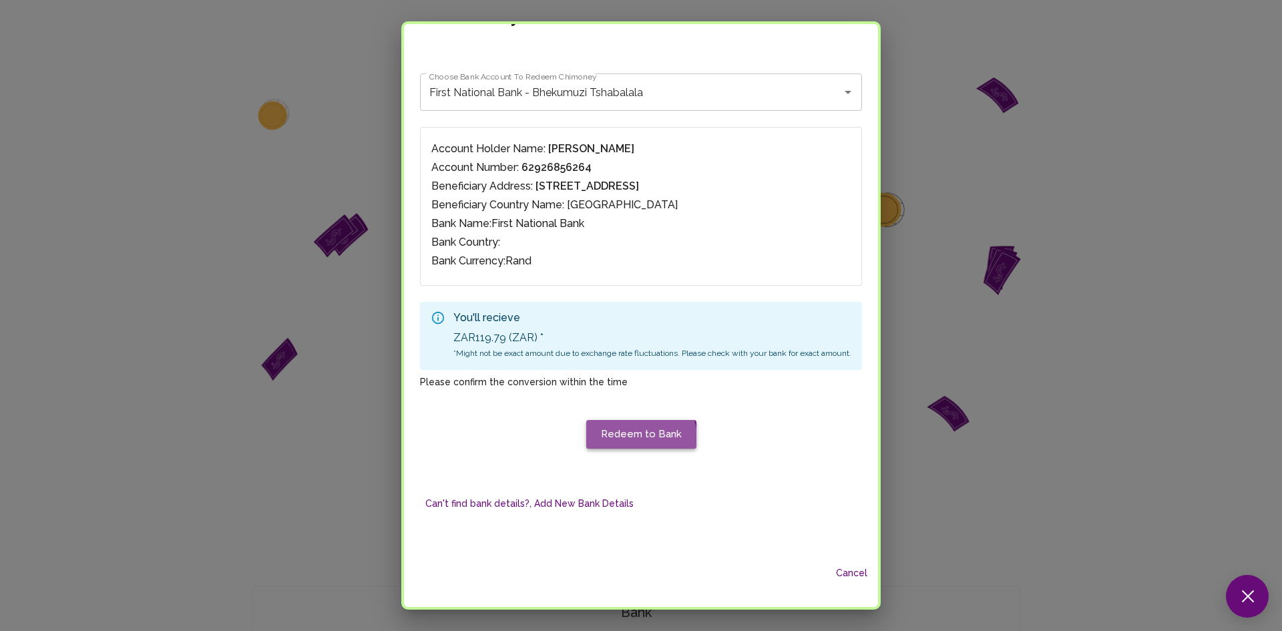
click at [623, 439] on button "Redeem to Bank" at bounding box center [641, 434] width 110 height 28
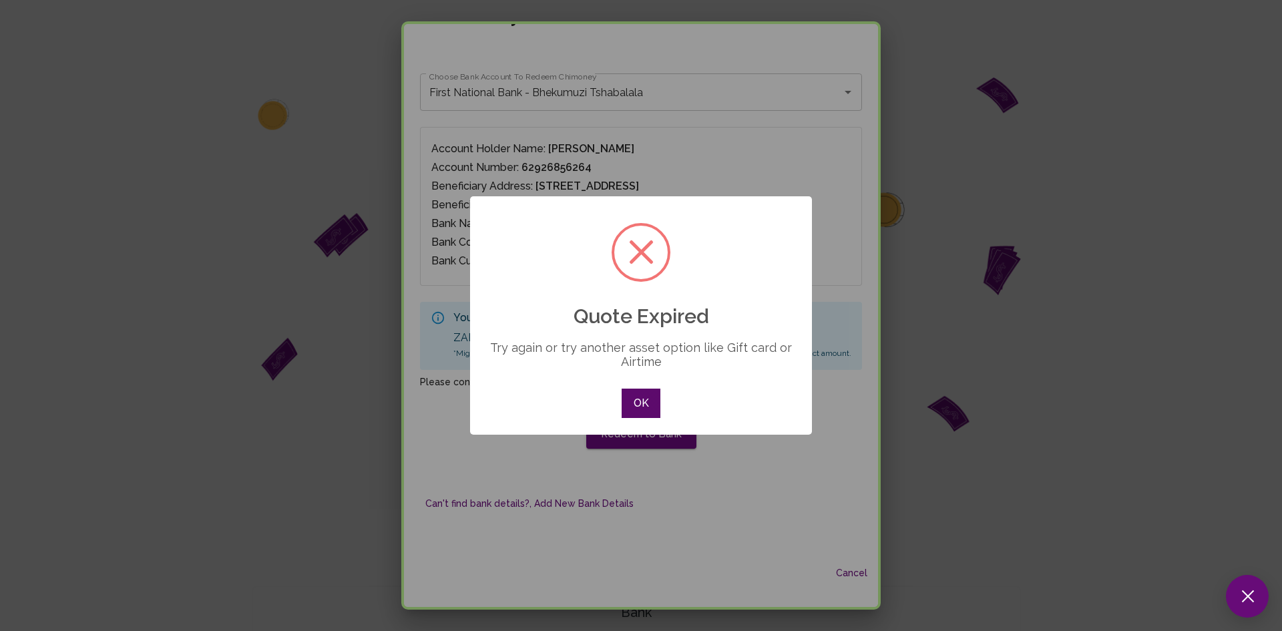
click at [645, 407] on button "OK" at bounding box center [641, 403] width 39 height 29
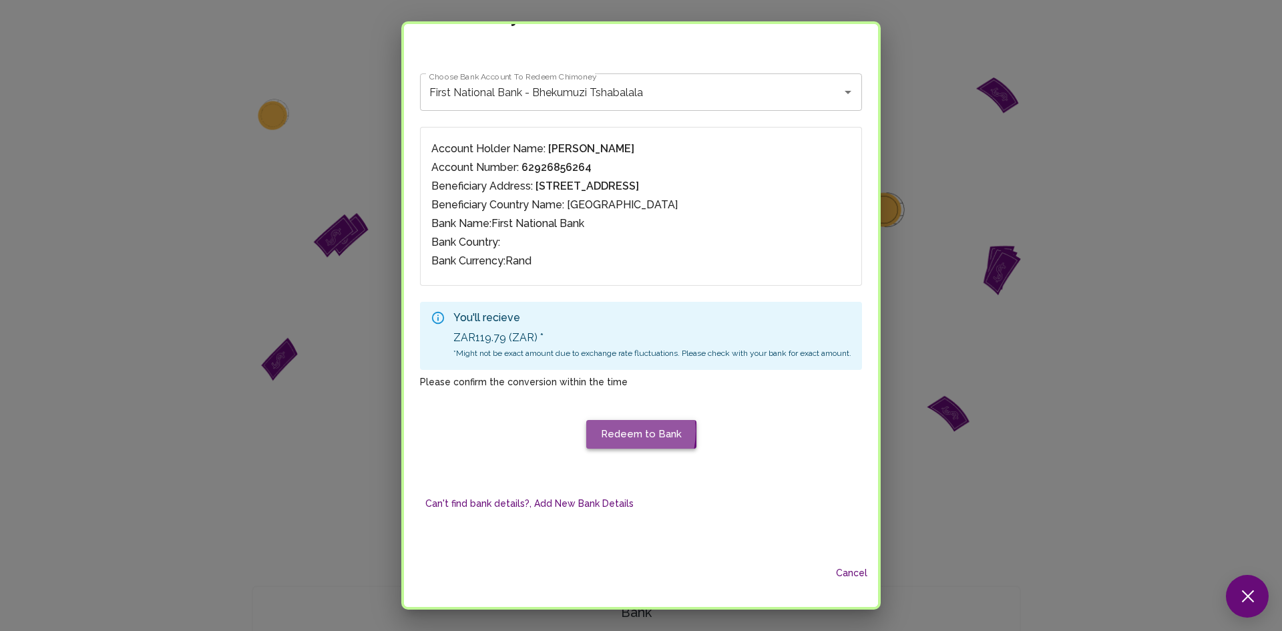
click at [599, 431] on button "Redeem to Bank" at bounding box center [641, 434] width 110 height 28
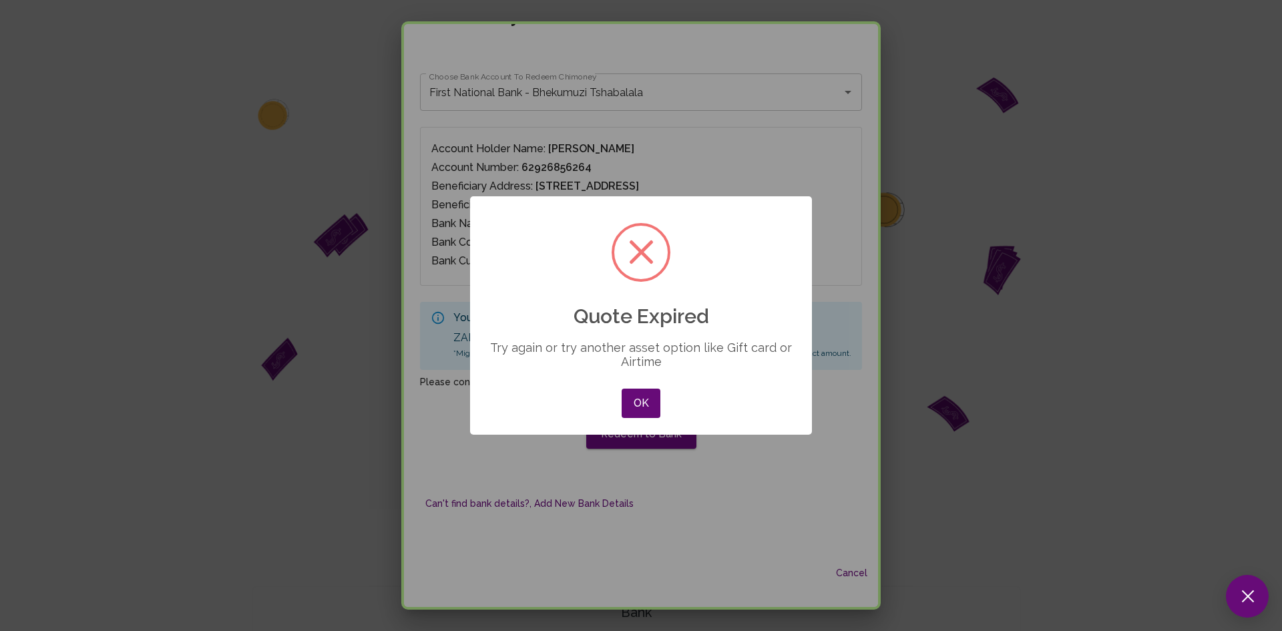
click at [665, 395] on div "× Quote Expired Try again or try another asset option like Gift card or Airtime…" at bounding box center [641, 315] width 342 height 238
click at [645, 403] on button "OK" at bounding box center [641, 403] width 39 height 29
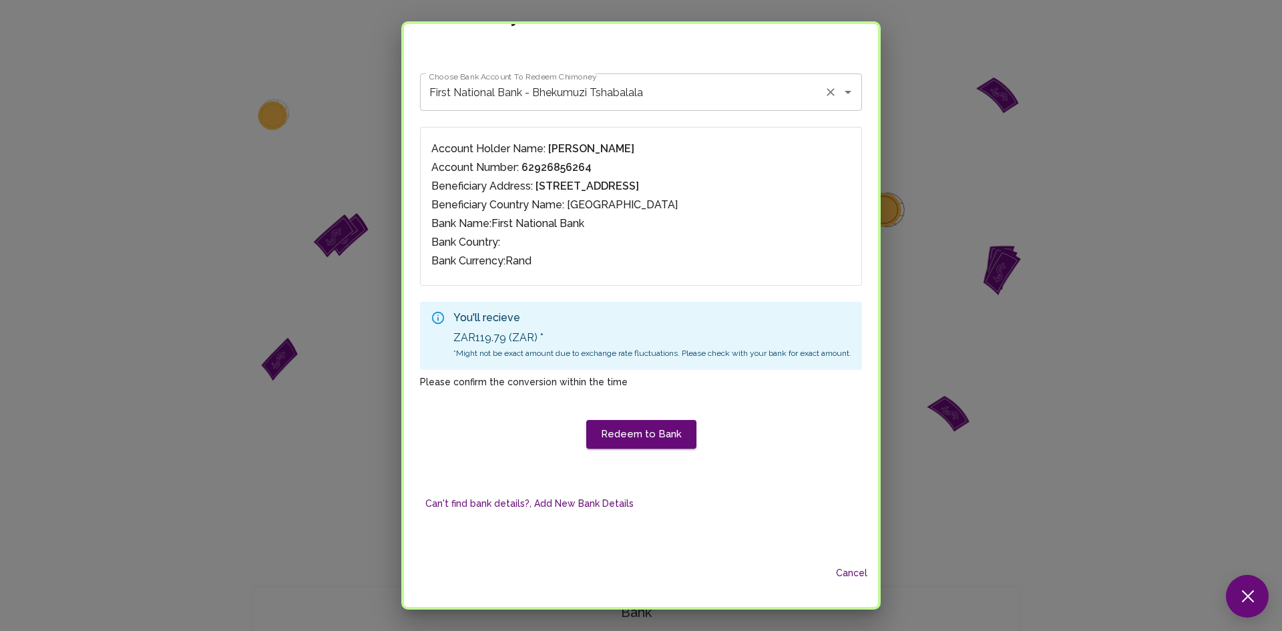
click at [826, 79] on div "First National Bank - Bhekumuzi Tshabalala Choose Bank Account To Redeem Chimon…" at bounding box center [641, 91] width 442 height 37
click at [572, 494] on button "Can't find bank details?, Add New Bank Details" at bounding box center [529, 504] width 219 height 25
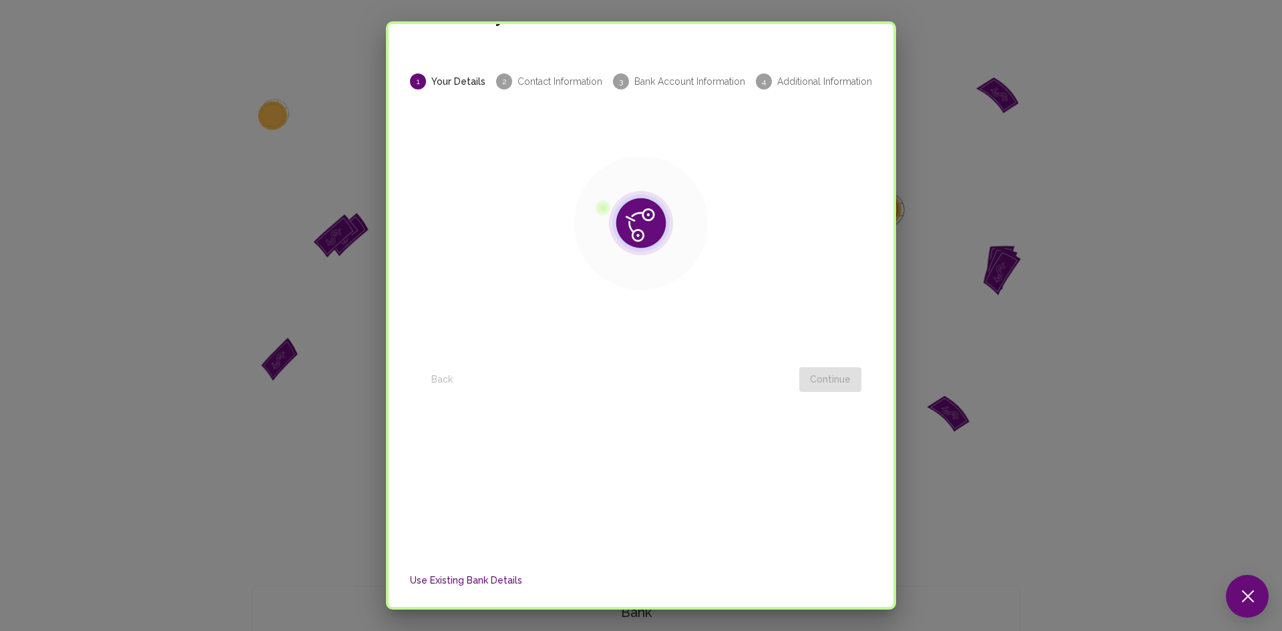
click at [572, 494] on div "1 Your Details 2 Contact Information 3 Bank Account Information 4 Additional In…" at bounding box center [641, 299] width 473 height 452
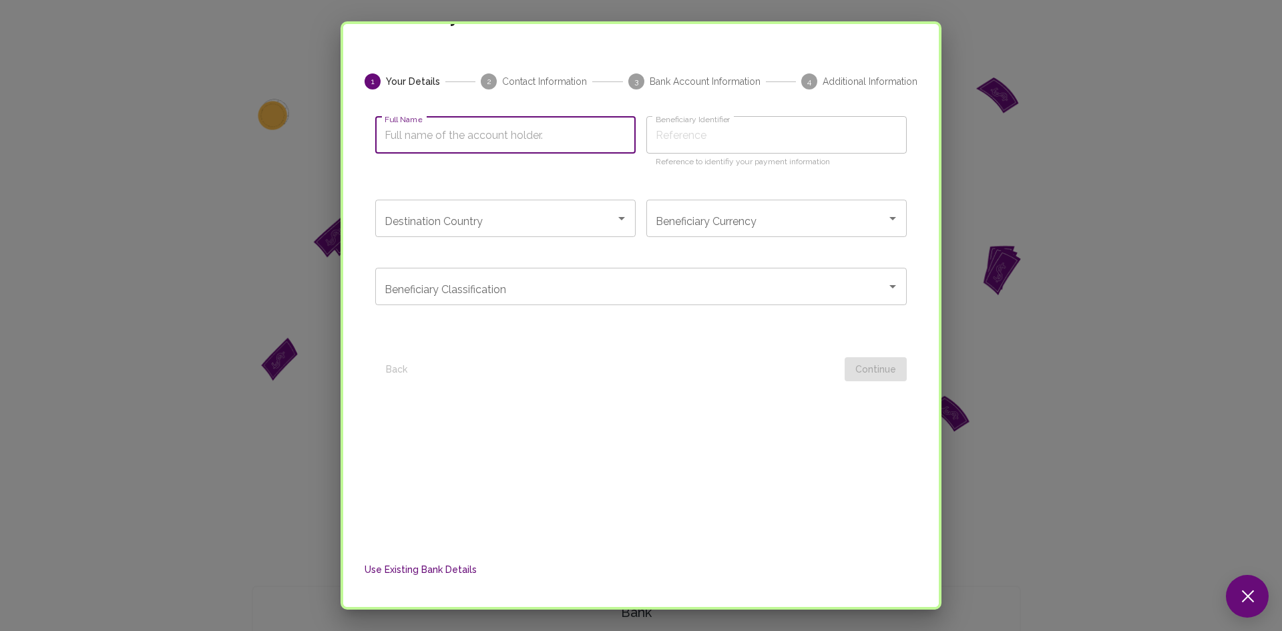
click at [510, 140] on input "Full Name" at bounding box center [505, 134] width 260 height 37
type input "Bhekumuzi Tshabalala"
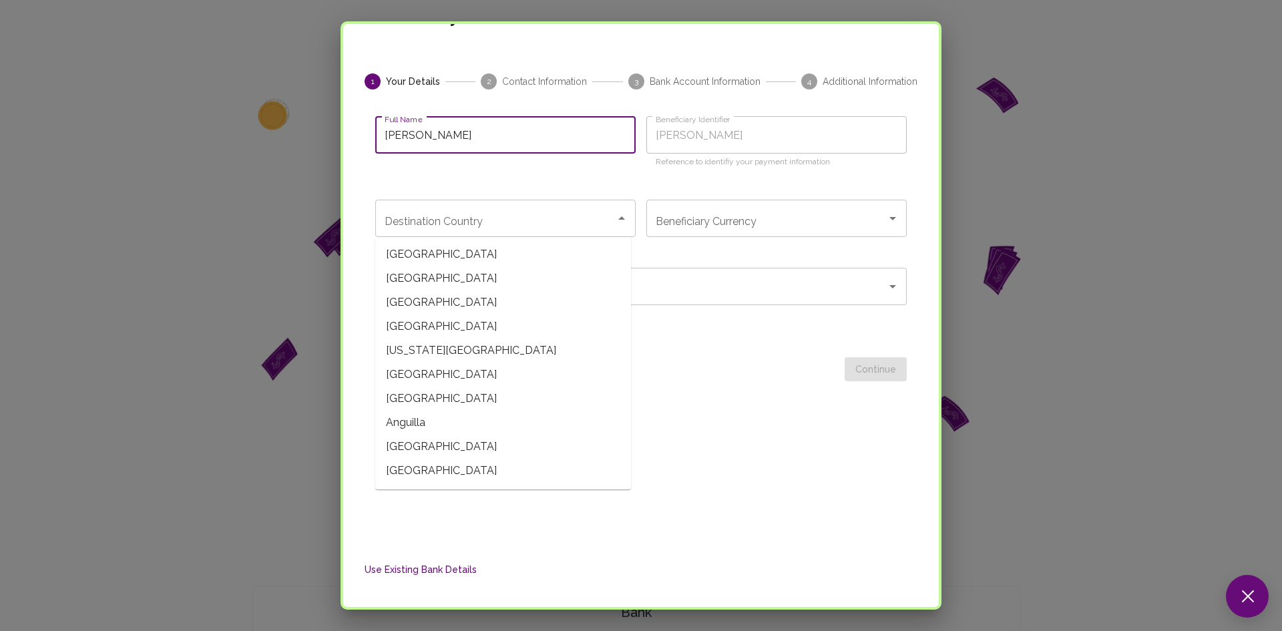
type input "Bhekumuzi TshabalalaS"
type input "Bhekumuzi Tshabalala"
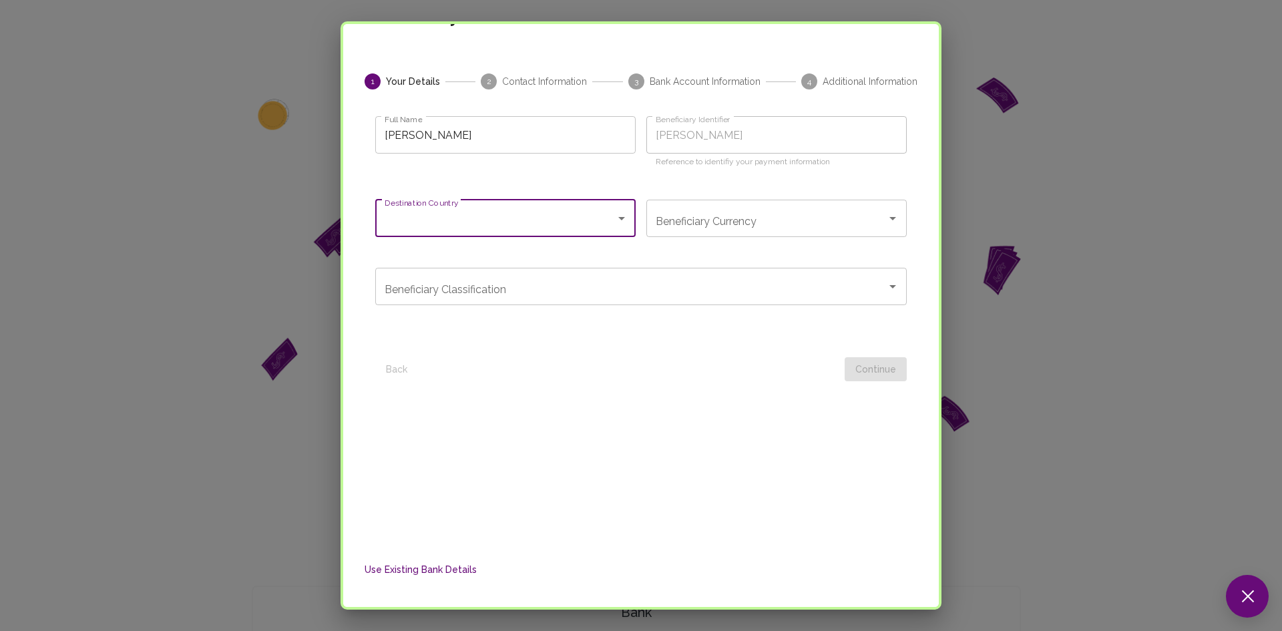
click at [473, 223] on input "Destination Country" at bounding box center [495, 218] width 228 height 25
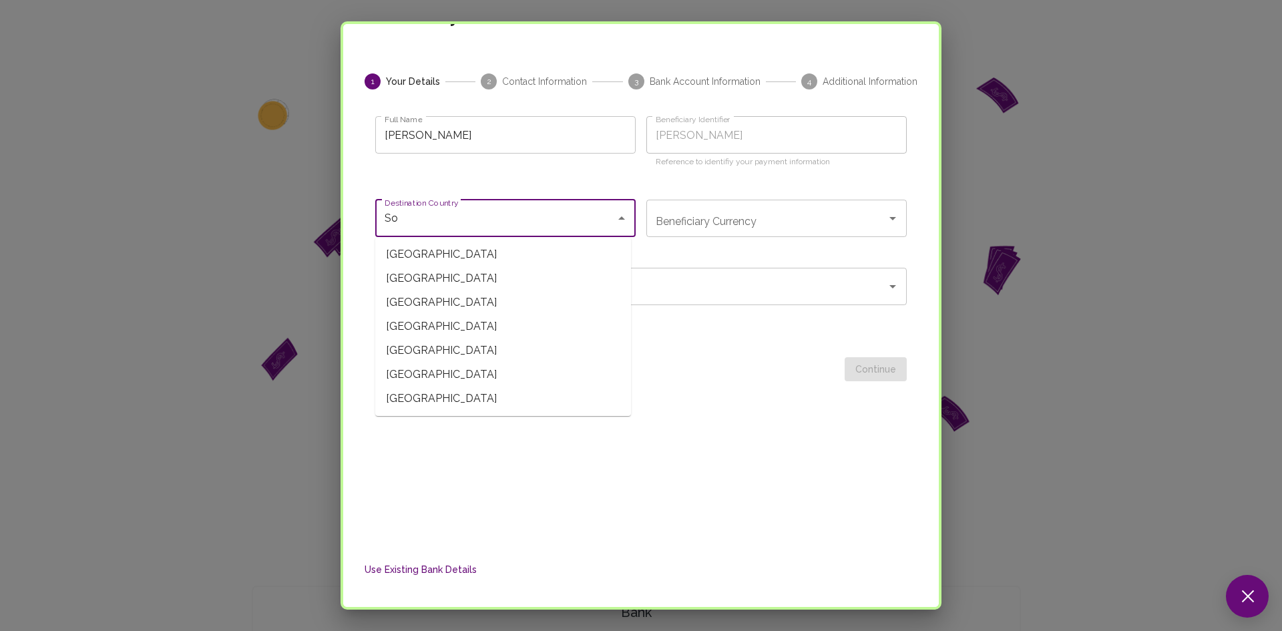
type input "S"
type input "A"
type input "south"
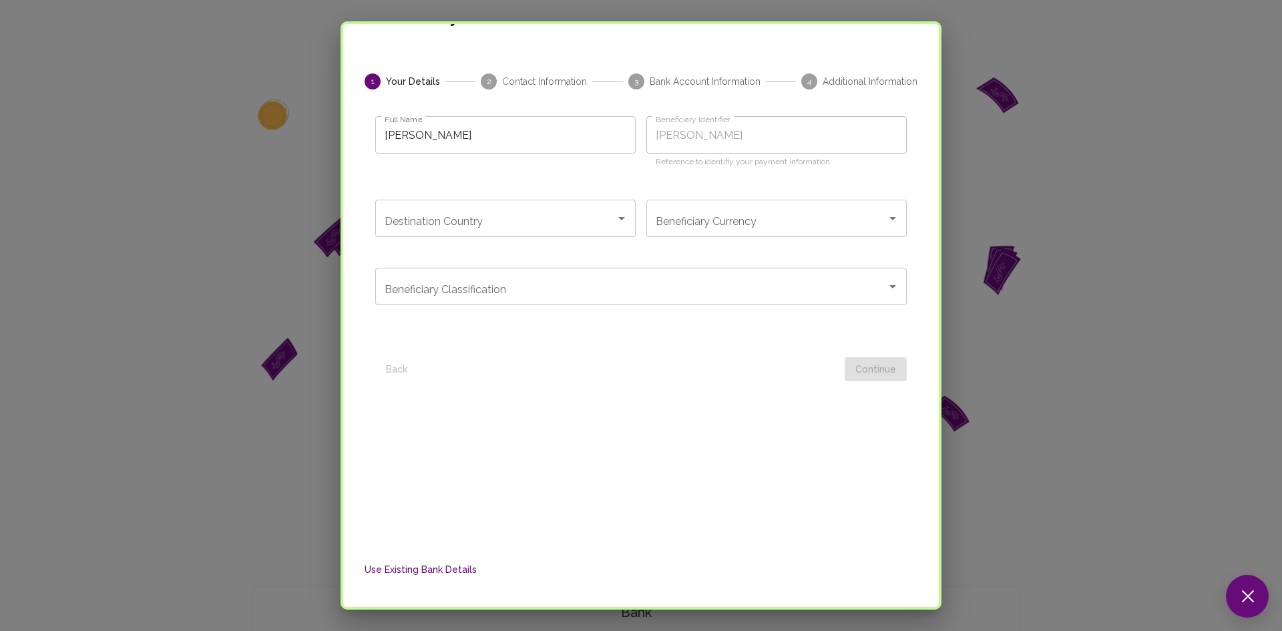
click at [480, 399] on div "1 Your Details 2 Contact Information 3 Bank Account Information 4 Additional In…" at bounding box center [641, 293] width 564 height 441
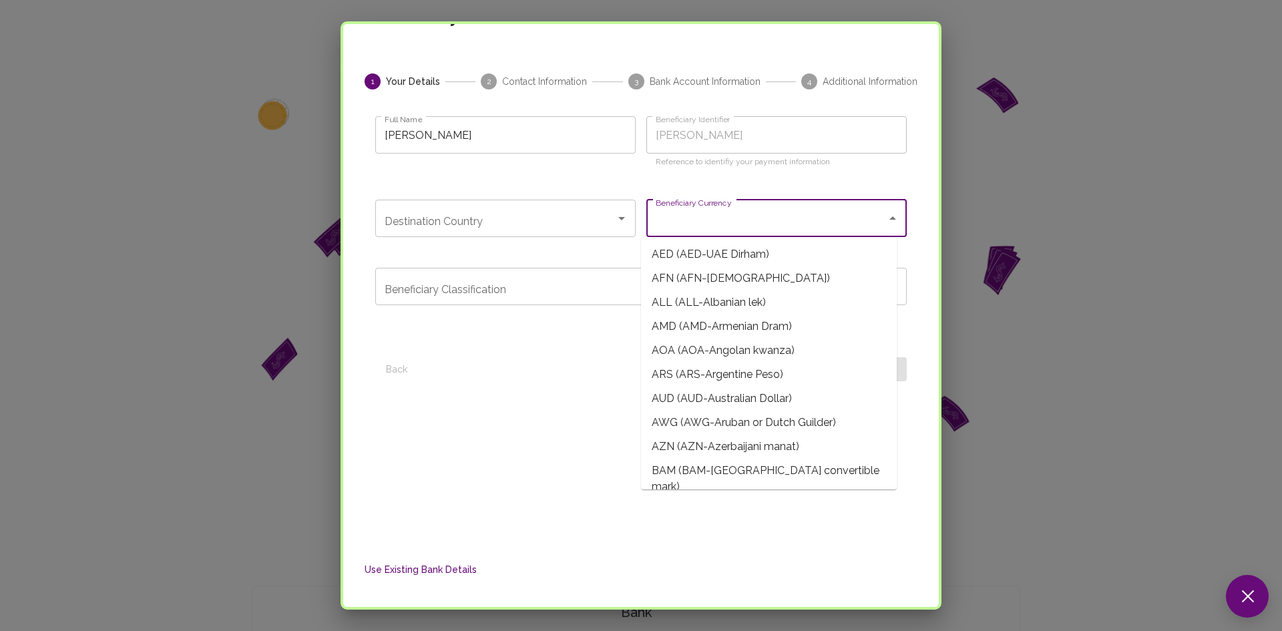
click at [677, 216] on input "Beneficiary Currency" at bounding box center [767, 218] width 228 height 25
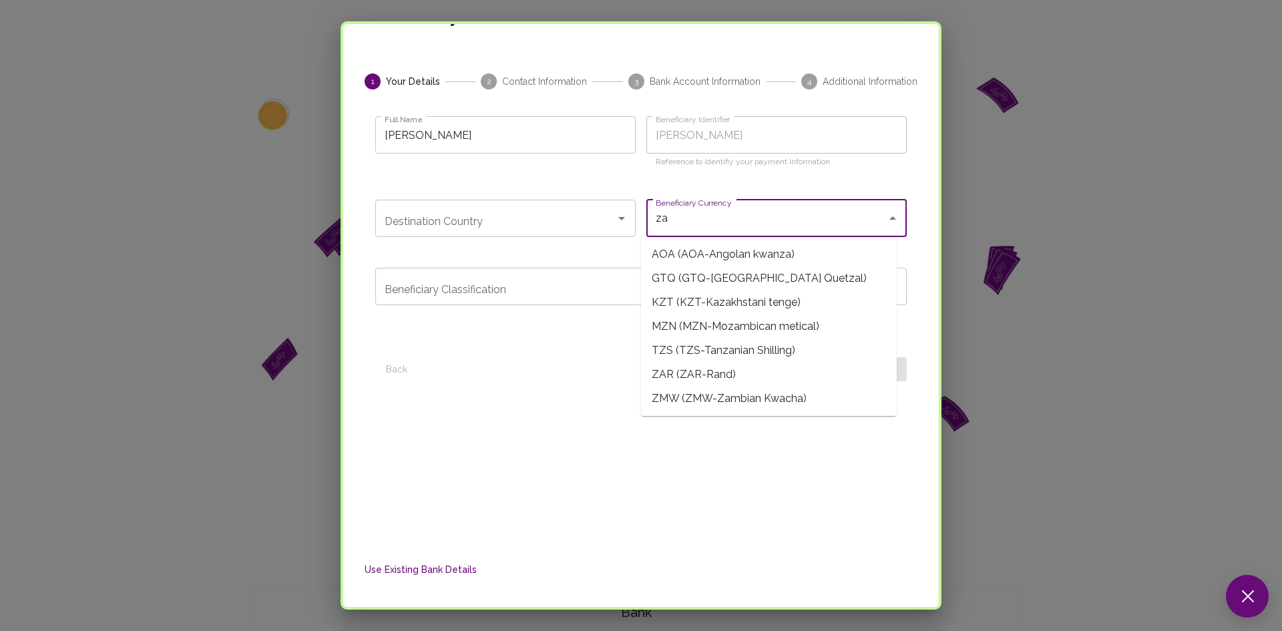
type input "zar"
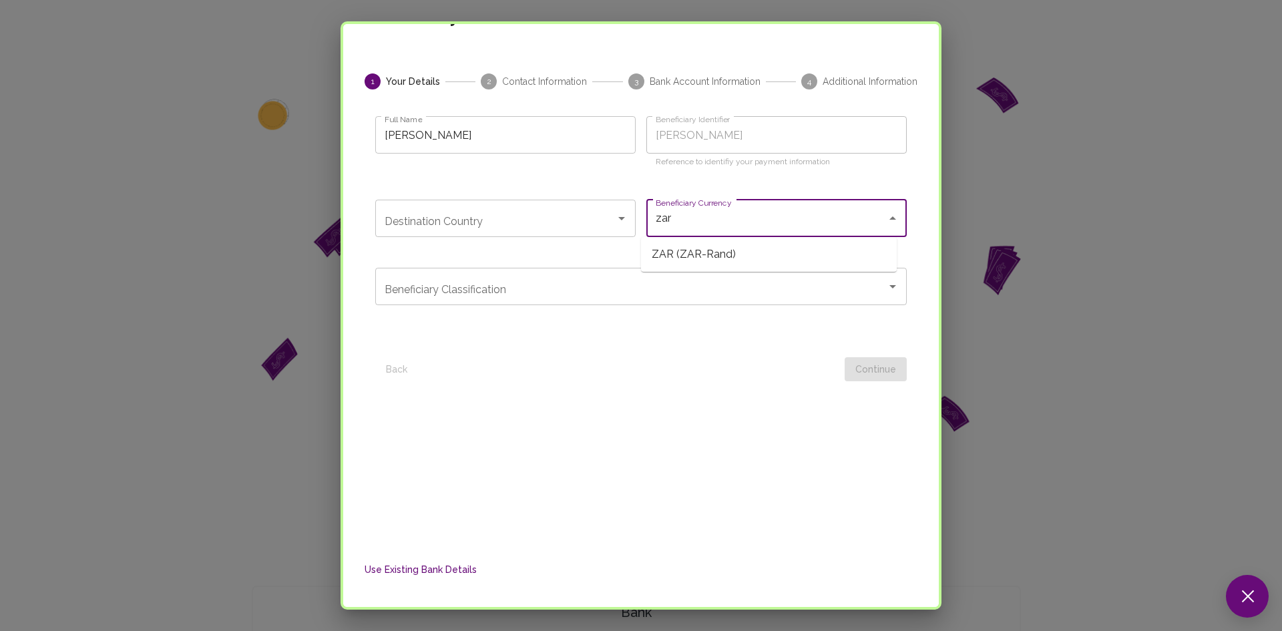
click at [703, 257] on span "ZAR (ZAR-Rand)" at bounding box center [769, 254] width 256 height 24
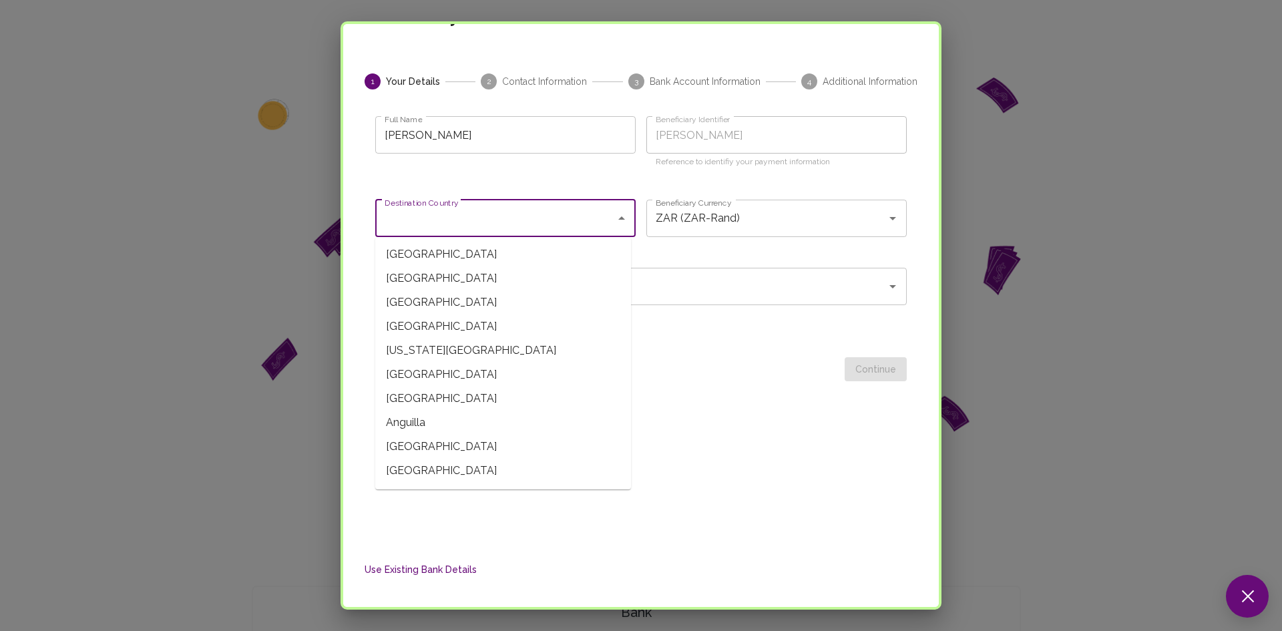
click at [570, 215] on input "Destination Country" at bounding box center [495, 218] width 228 height 25
type input "South Africa"
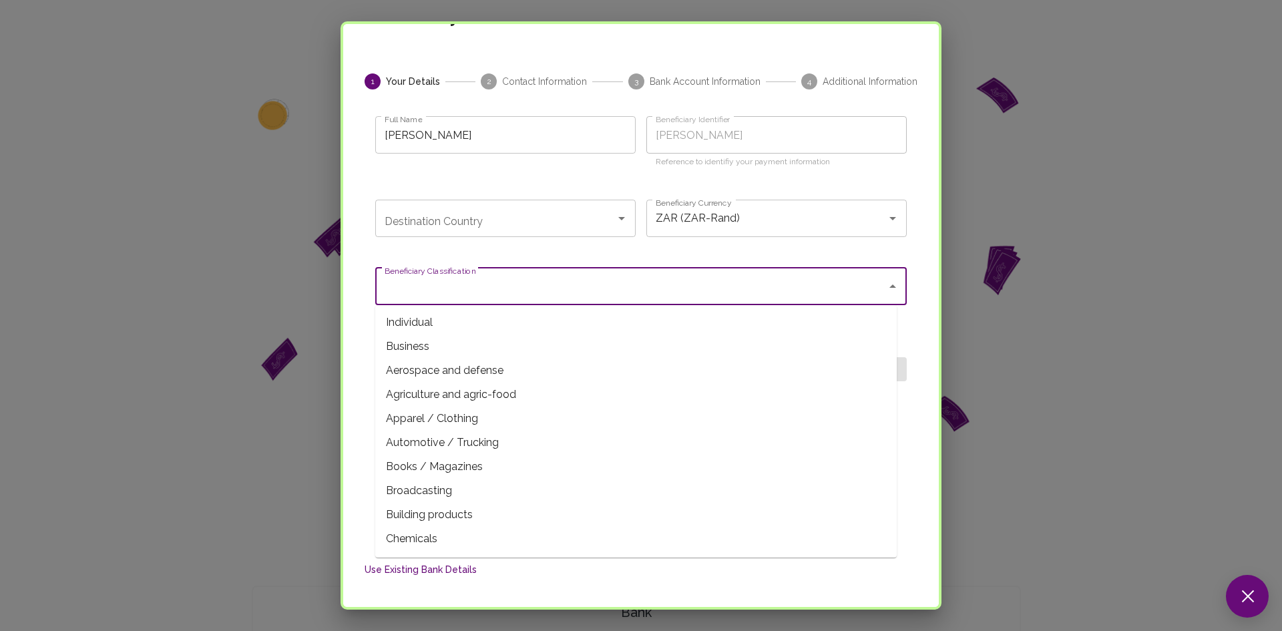
click at [552, 283] on input "Beneficiary Classification" at bounding box center [631, 286] width 500 height 25
click at [623, 224] on icon "Open" at bounding box center [622, 218] width 16 height 16
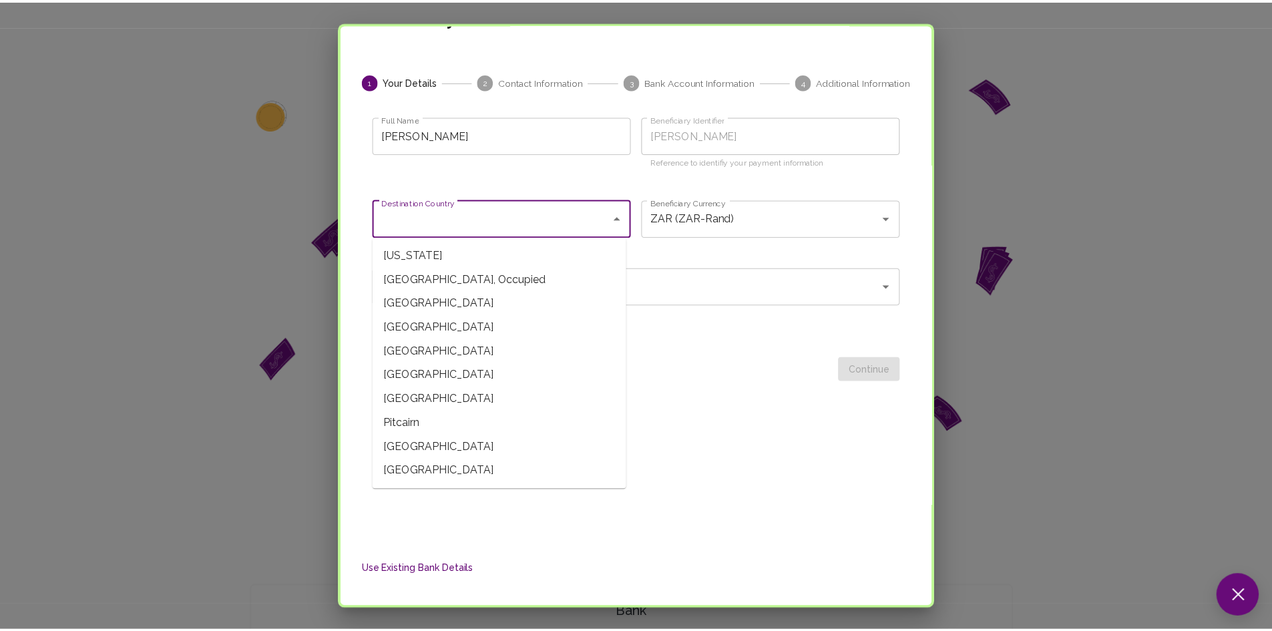
scroll to position [3746, 0]
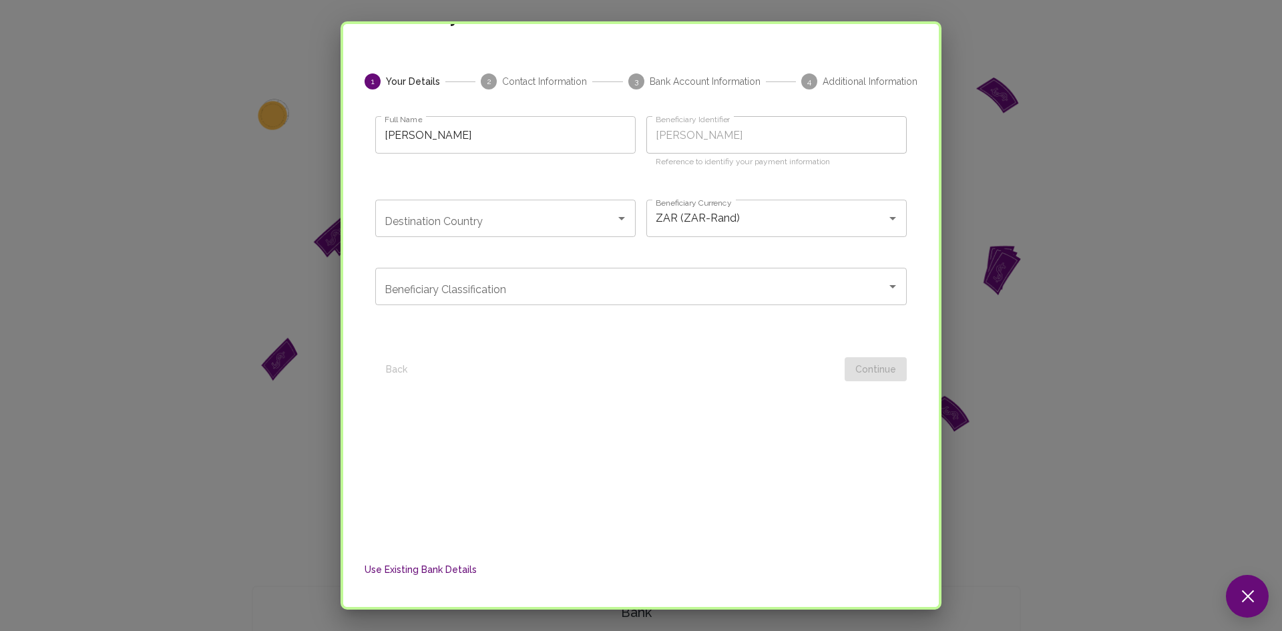
click at [966, 58] on div "Add Payment Information 1 Your Details 2 Contact Information 3 Bank Account Inf…" at bounding box center [641, 315] width 1282 height 631
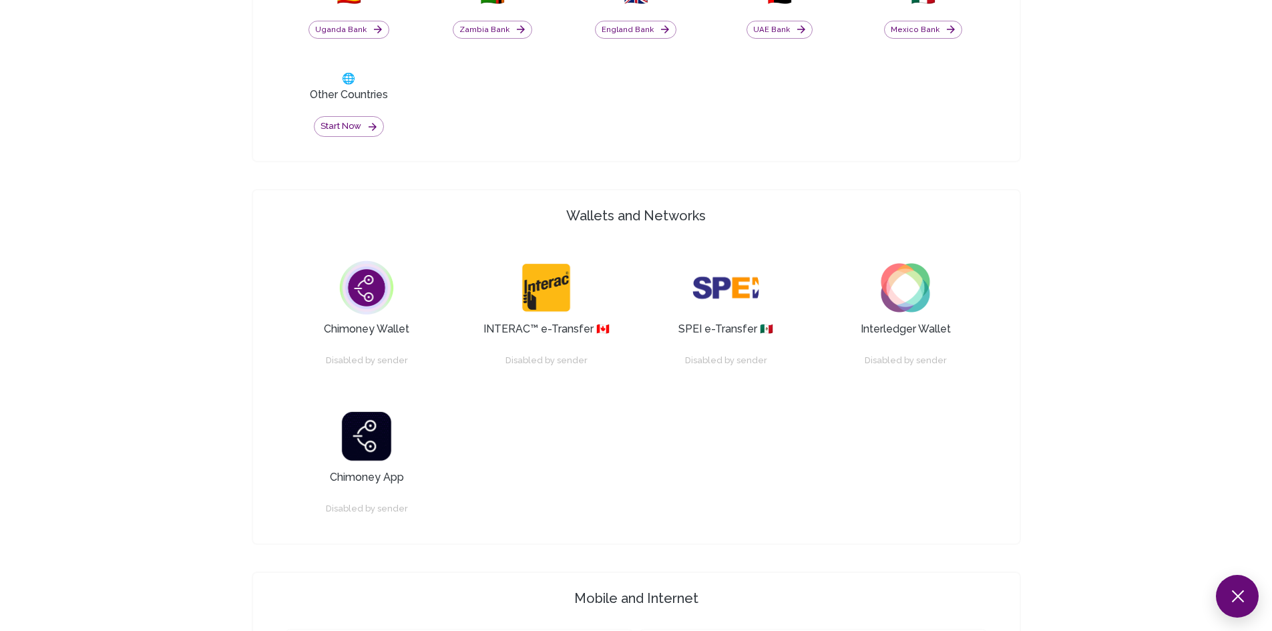
scroll to position [933, 0]
click at [363, 299] on img at bounding box center [366, 286] width 67 height 67
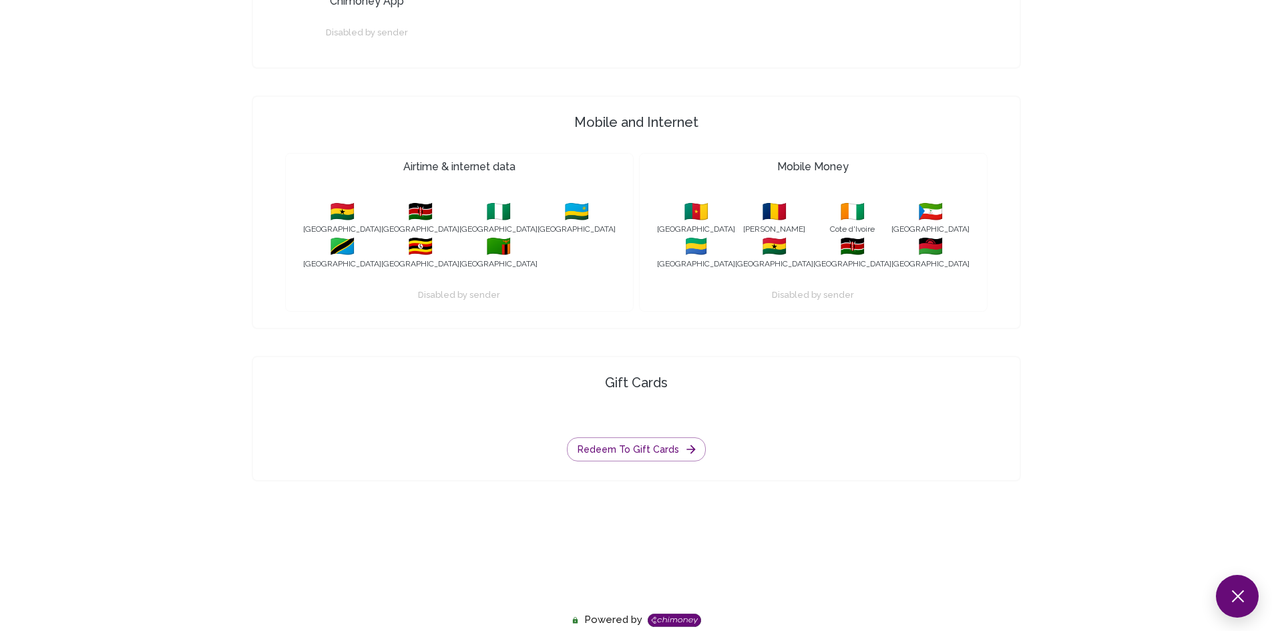
scroll to position [1411, 0]
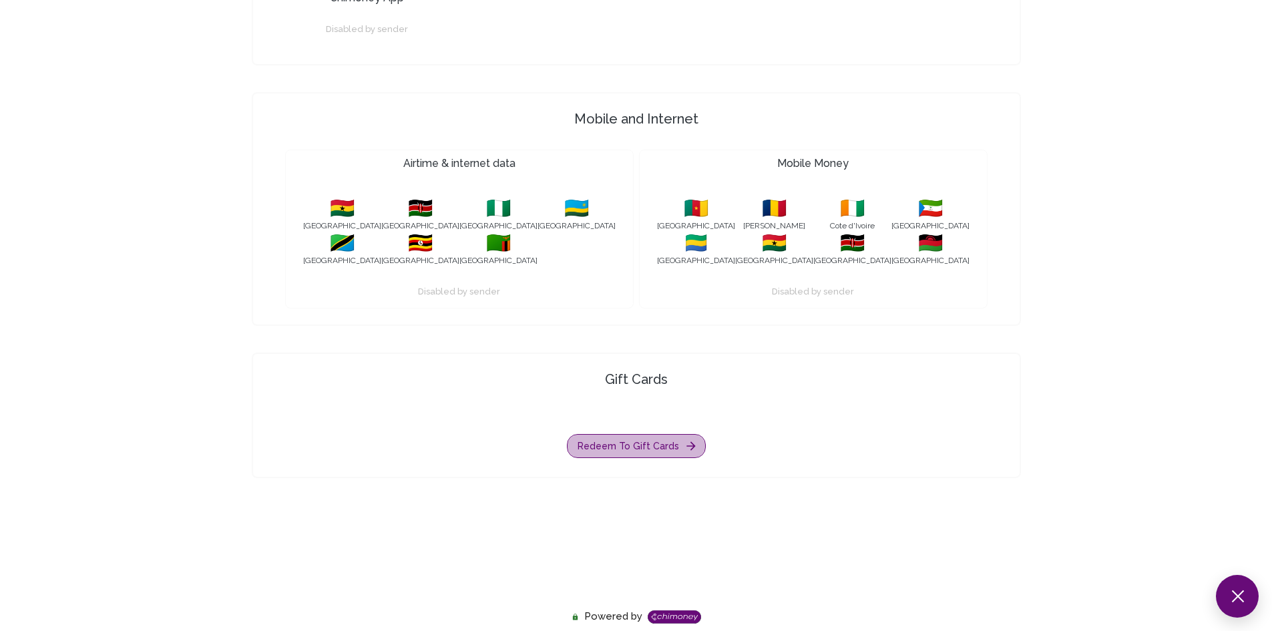
click at [685, 444] on icon "button" at bounding box center [691, 445] width 13 height 13
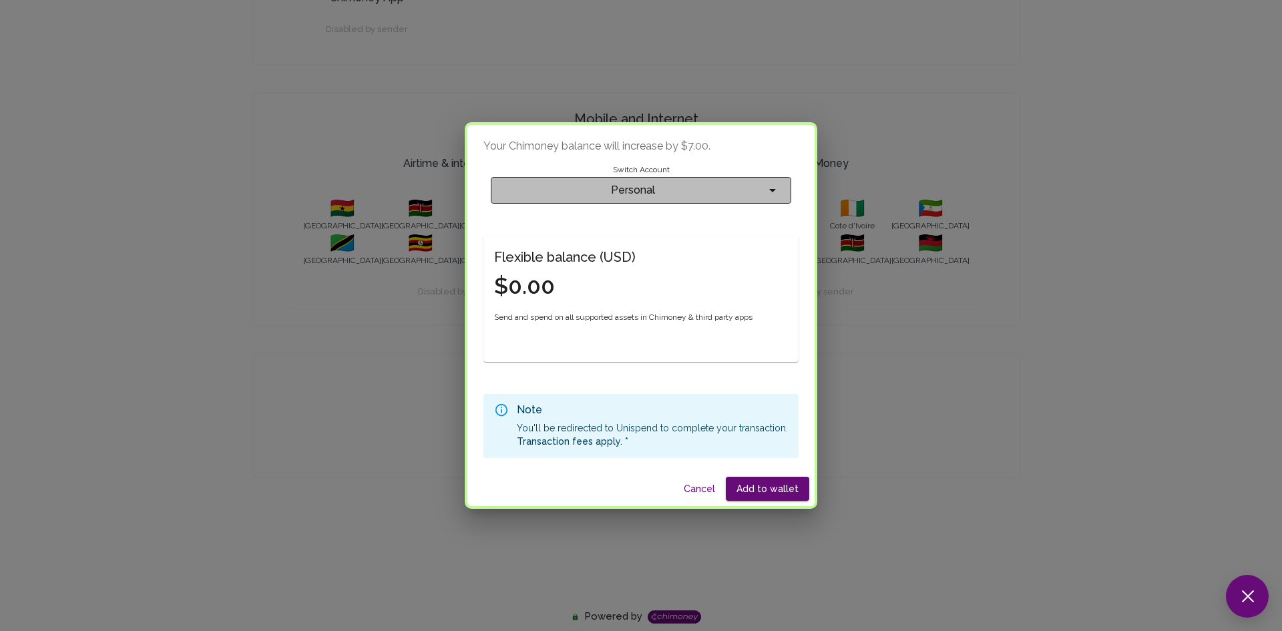
click at [695, 188] on span "Personal" at bounding box center [633, 190] width 263 height 19
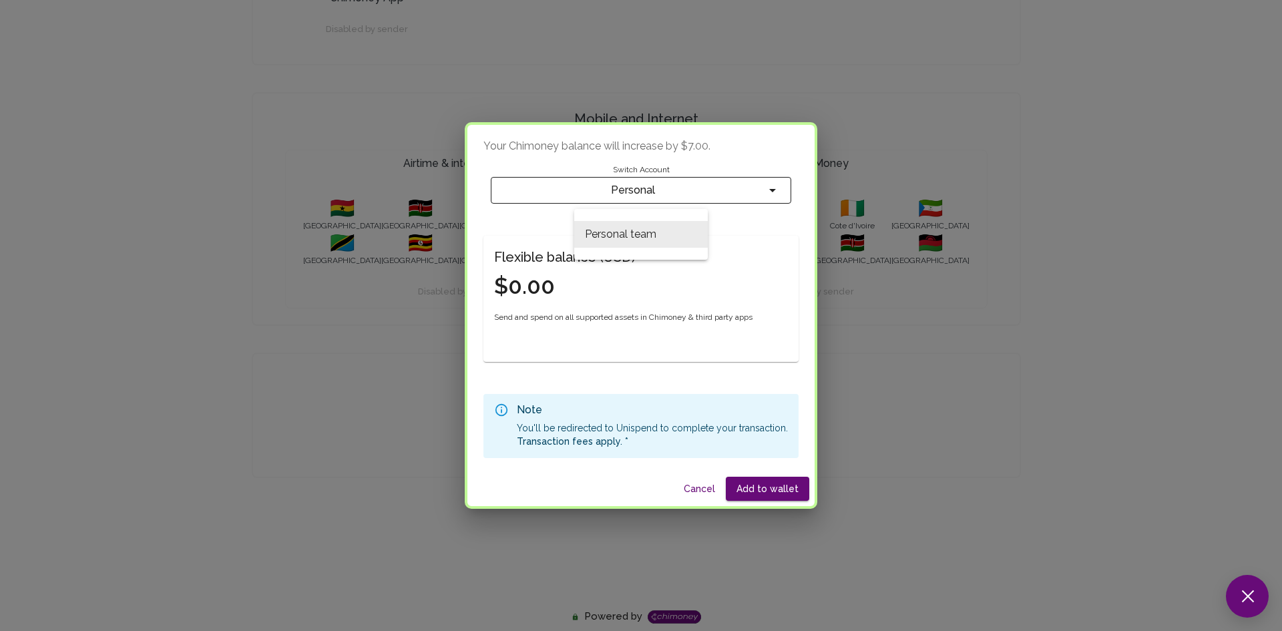
click at [735, 250] on div at bounding box center [641, 315] width 1282 height 631
click at [695, 489] on button "Cancel" at bounding box center [699, 489] width 43 height 25
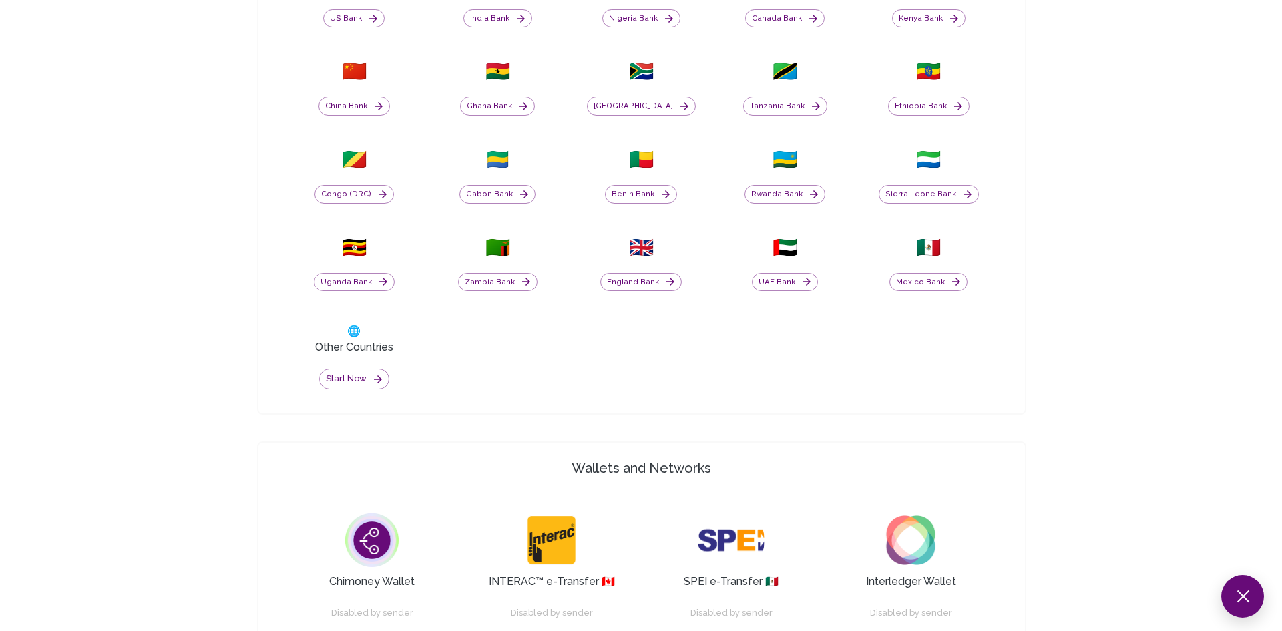
scroll to position [680, 0]
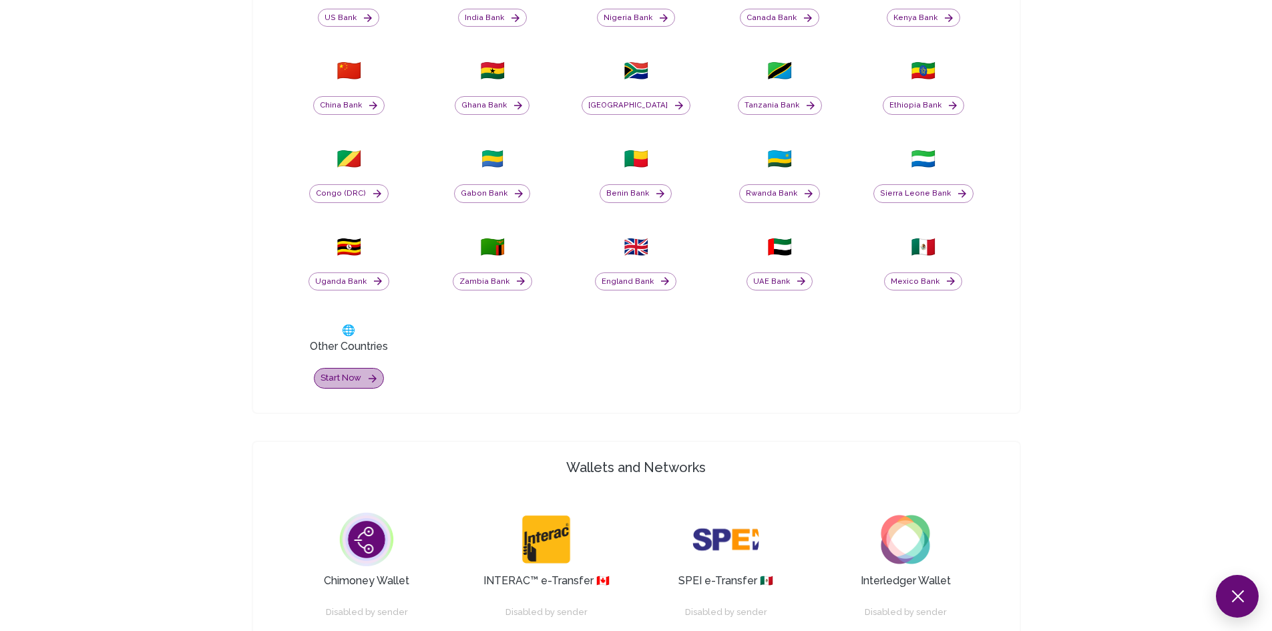
click at [351, 375] on button "Start now" at bounding box center [349, 378] width 70 height 21
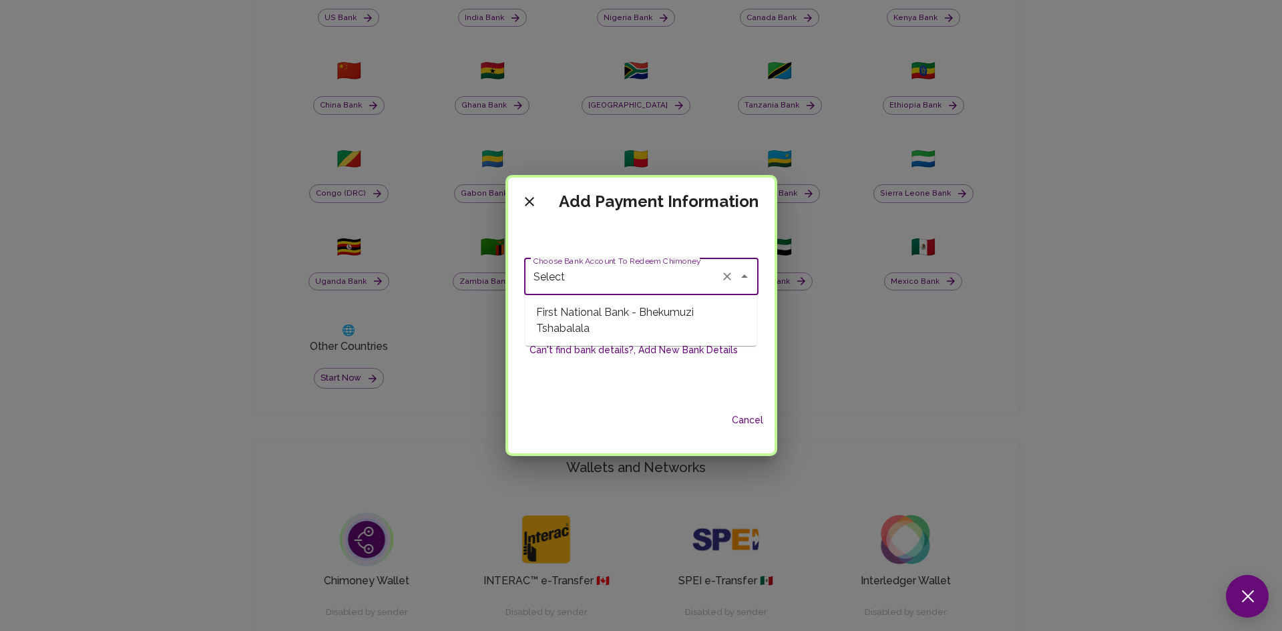
click at [606, 283] on input "Select" at bounding box center [622, 276] width 185 height 25
click at [584, 315] on span "First National Bank - Bhekumuzi Tshabalala" at bounding box center [641, 321] width 231 height 40
type input "First National Bank - Bhekumuzi Tshabalala"
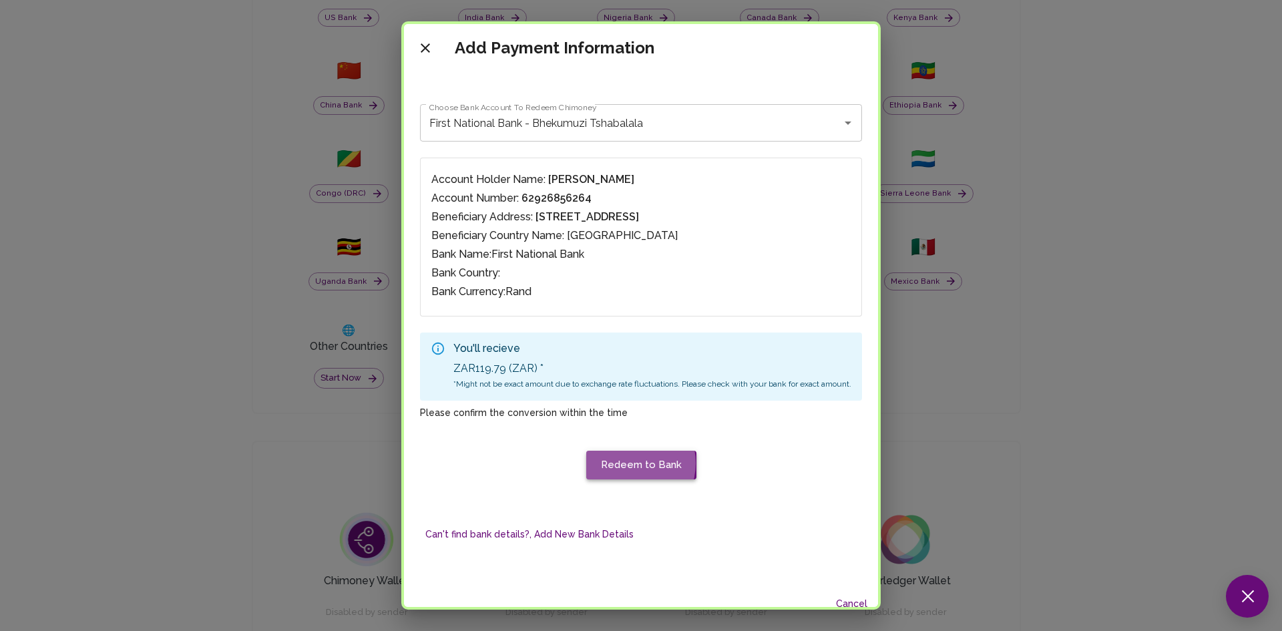
click at [621, 463] on button "Redeem to Bank" at bounding box center [641, 465] width 110 height 28
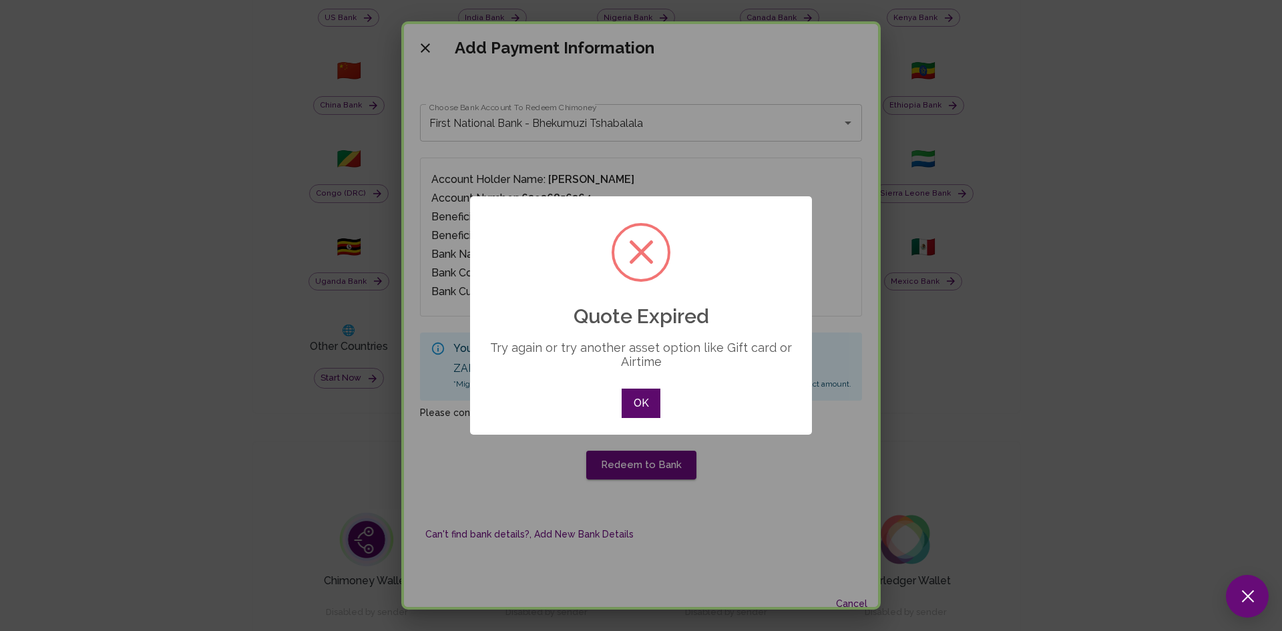
click at [633, 407] on button "OK" at bounding box center [641, 403] width 39 height 29
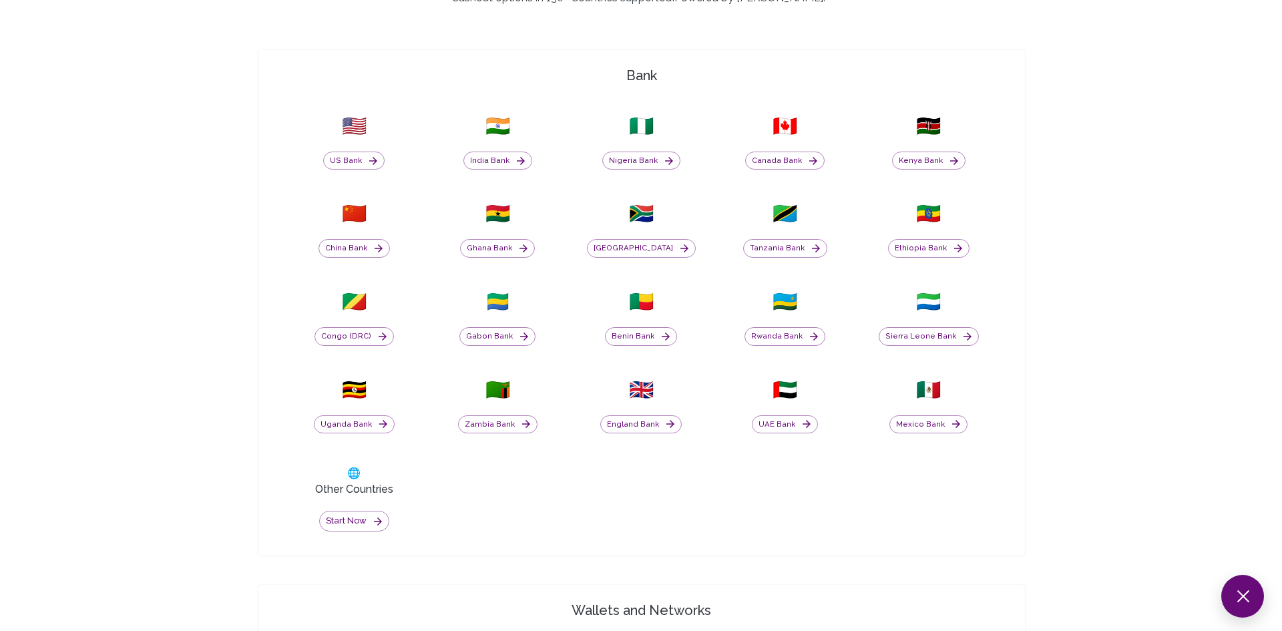
scroll to position [538, 0]
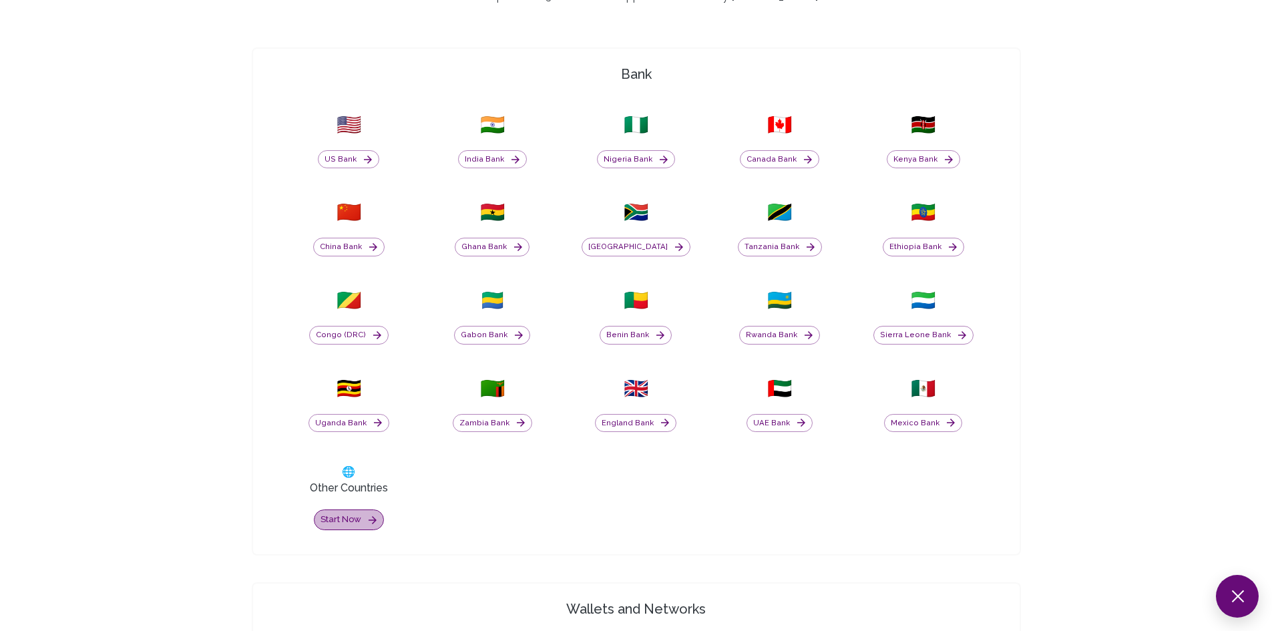
click at [359, 522] on button "Start now" at bounding box center [349, 520] width 70 height 21
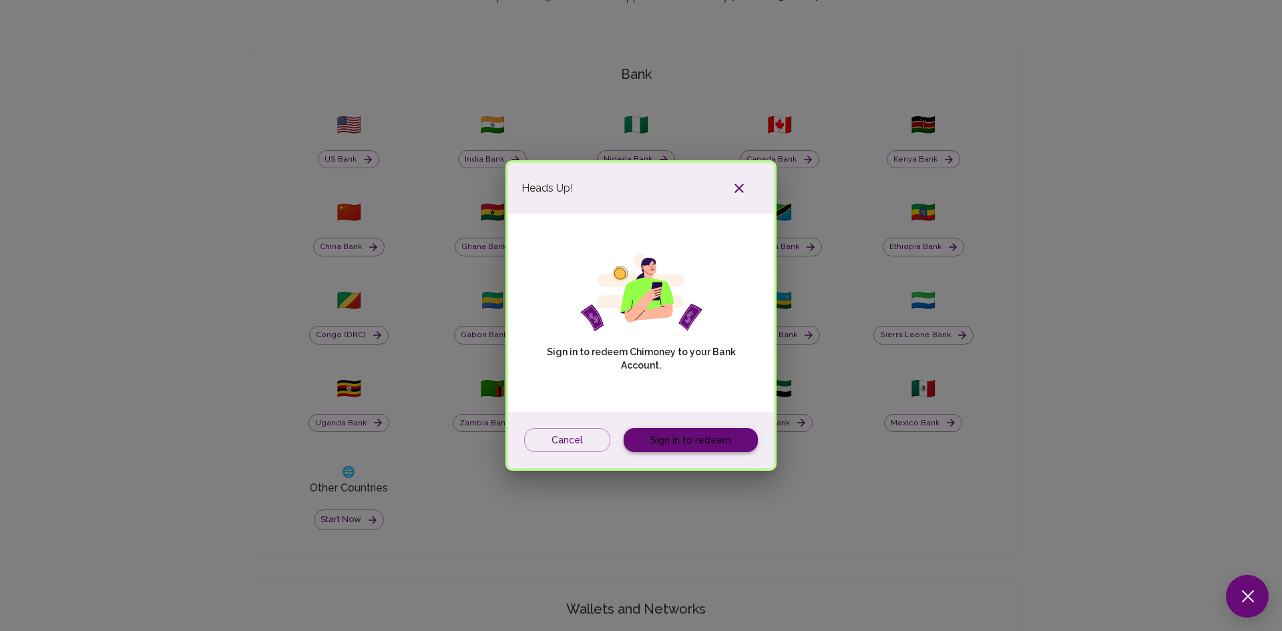
click at [678, 439] on link "Sign in to redeem" at bounding box center [691, 440] width 134 height 25
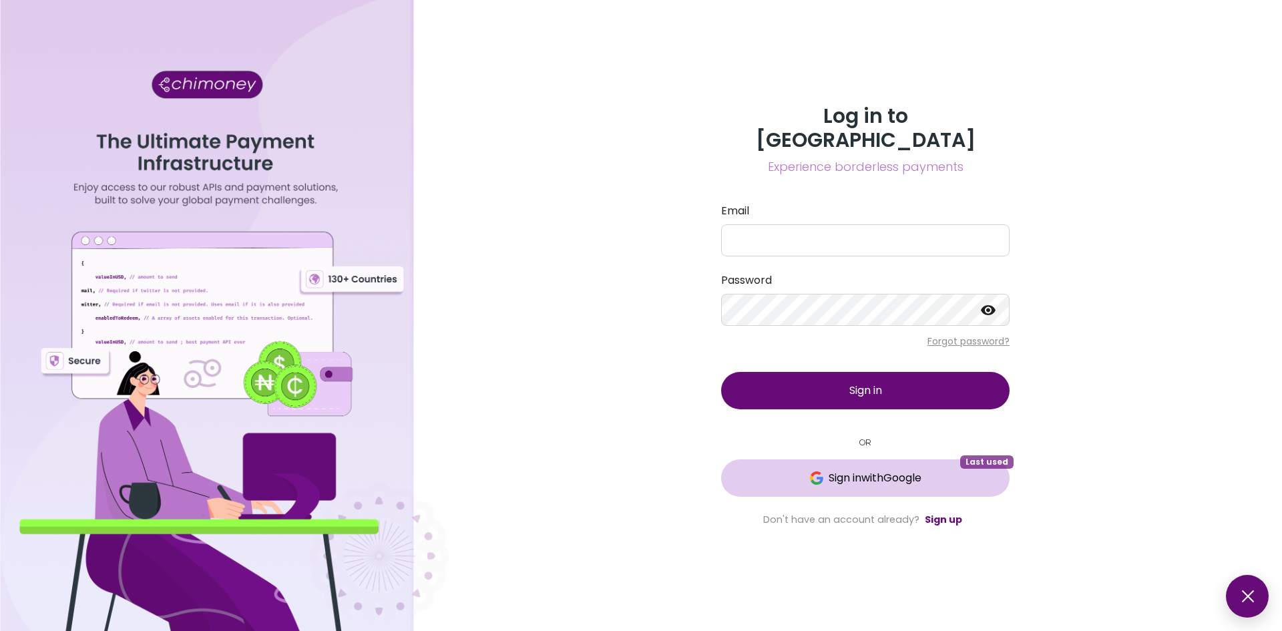
click at [851, 478] on button "Sign in with Google Last used" at bounding box center [865, 478] width 289 height 37
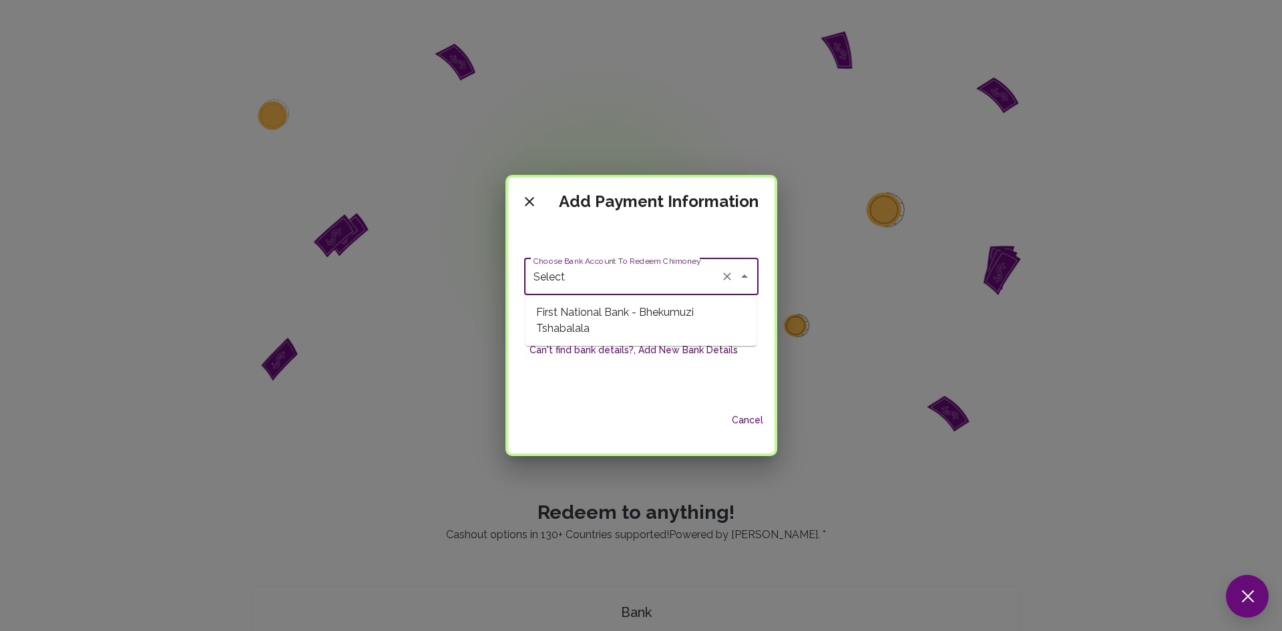
click at [630, 283] on input "Select" at bounding box center [622, 276] width 185 height 25
click at [592, 320] on span "First National Bank - Bhekumuzi Tshabalala" at bounding box center [641, 321] width 231 height 40
type input "First National Bank - Bhekumuzi Tshabalala"
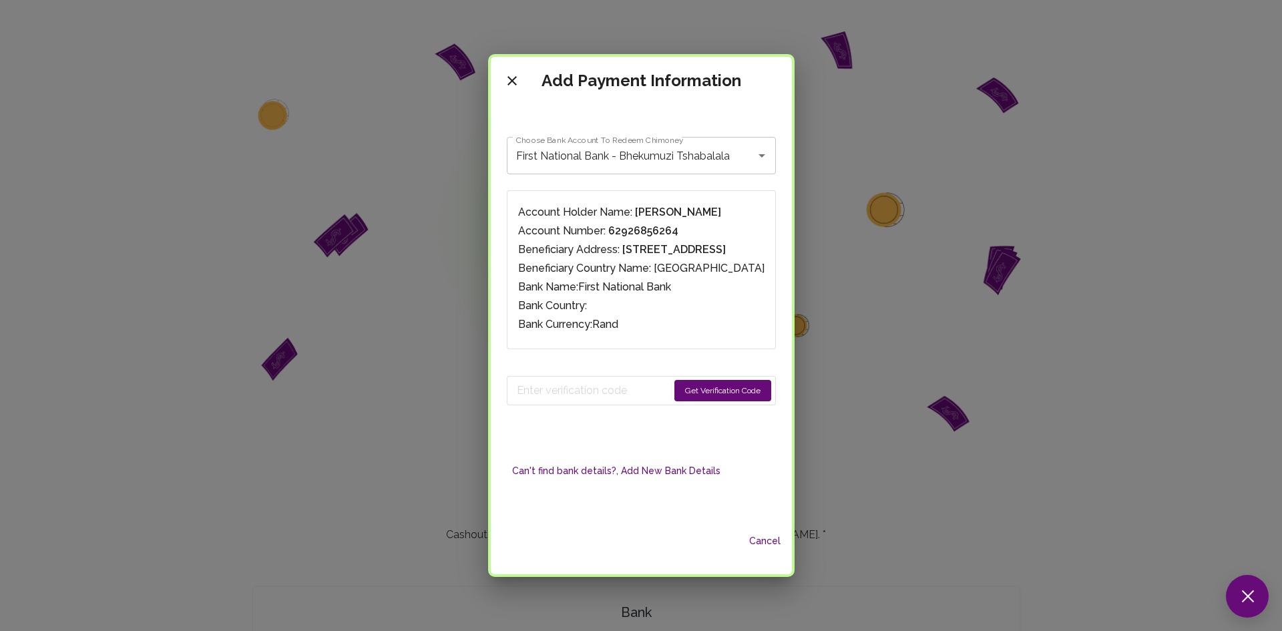
click at [771, 396] on button "Get Verification Code" at bounding box center [723, 390] width 97 height 21
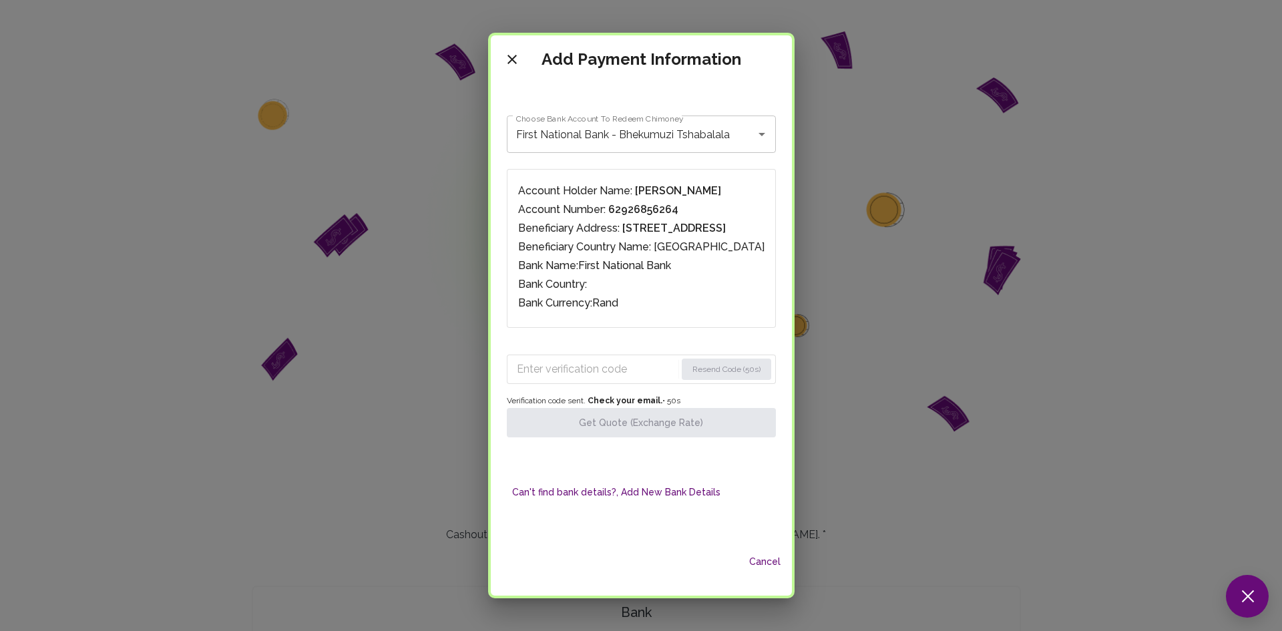
click at [991, 564] on div "Add Payment Information Choose Bank Account To Redeem Chimoney First National B…" at bounding box center [641, 315] width 1282 height 631
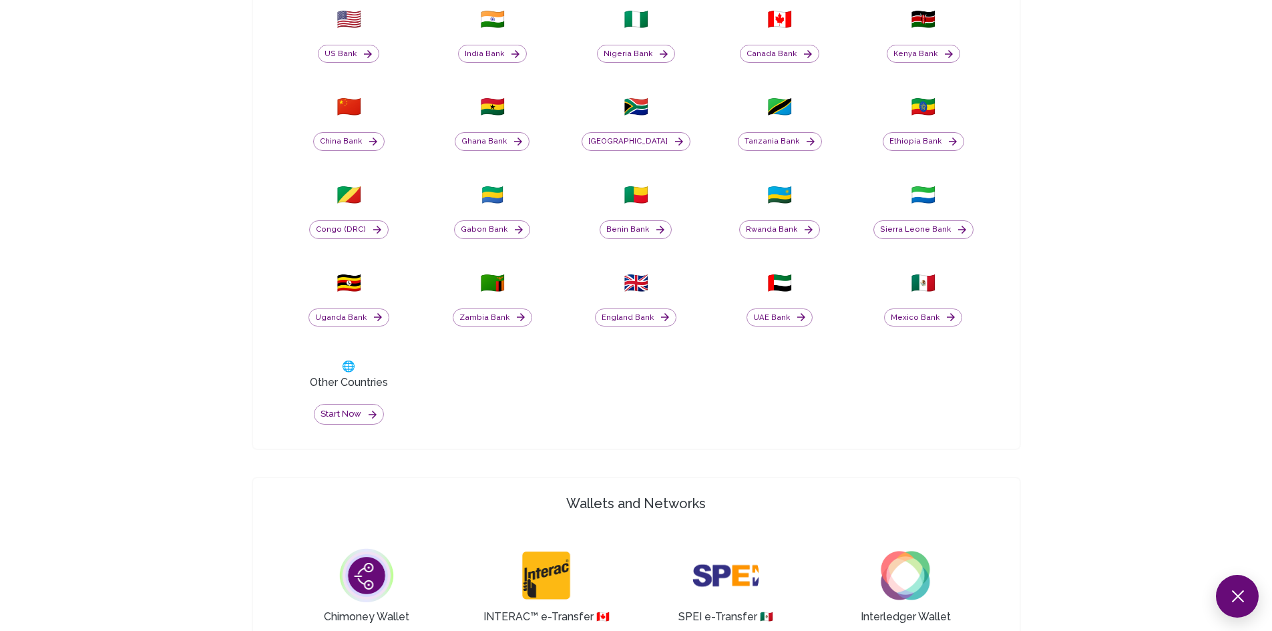
scroll to position [651, 0]
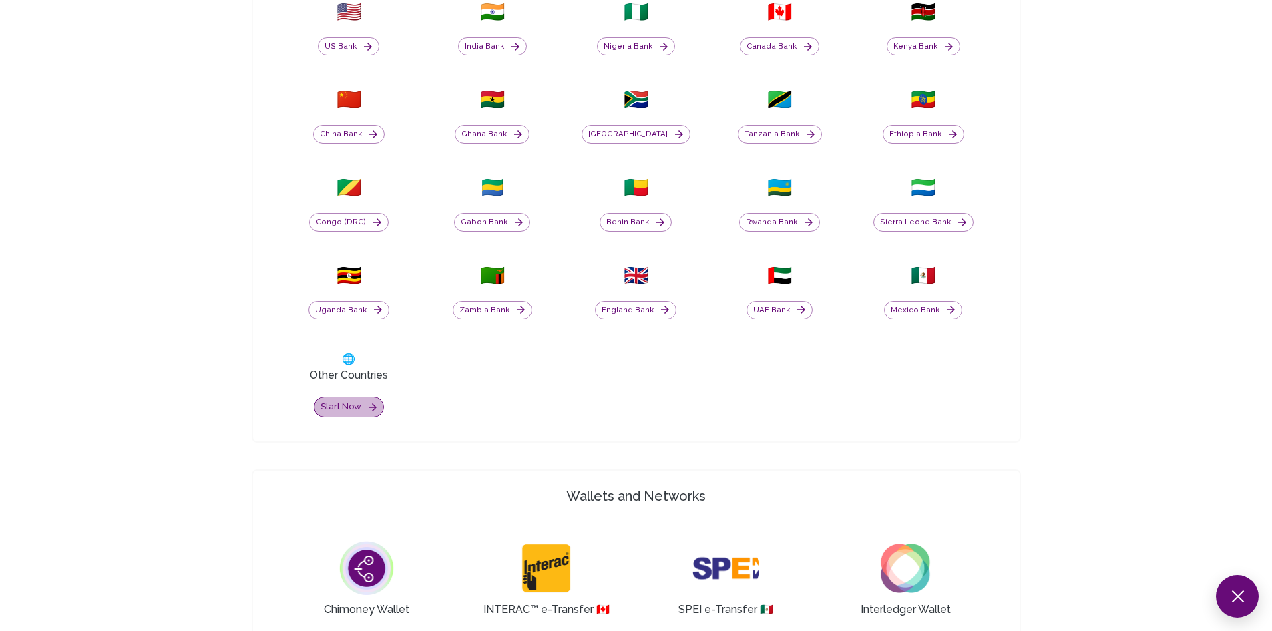
click at [358, 402] on button "Start now" at bounding box center [349, 407] width 70 height 21
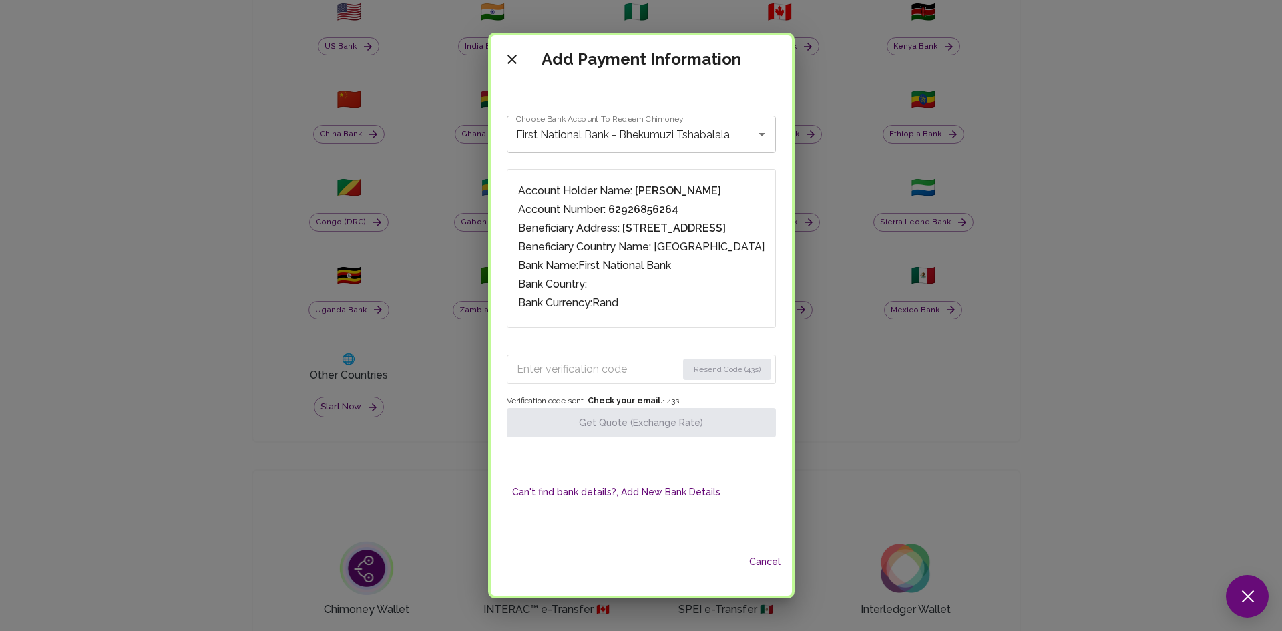
click at [517, 361] on input "Enter verification code" at bounding box center [597, 369] width 160 height 21
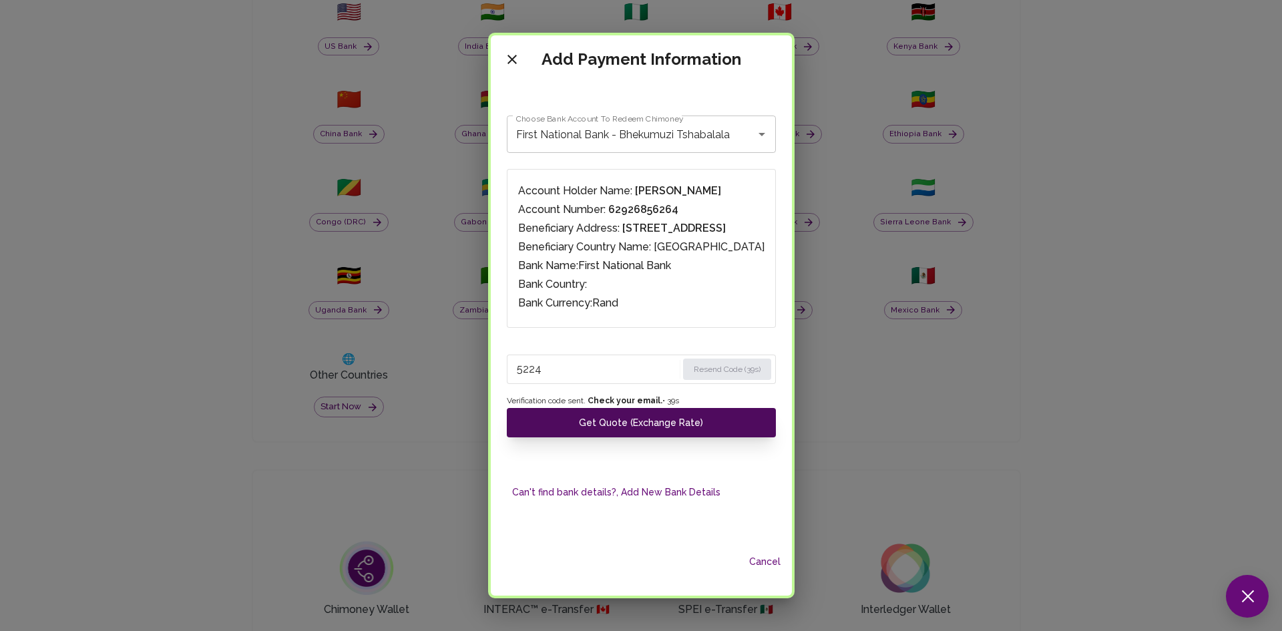
type input "5224"
click at [518, 418] on button "Get Quote (Exchange Rate)" at bounding box center [641, 422] width 269 height 29
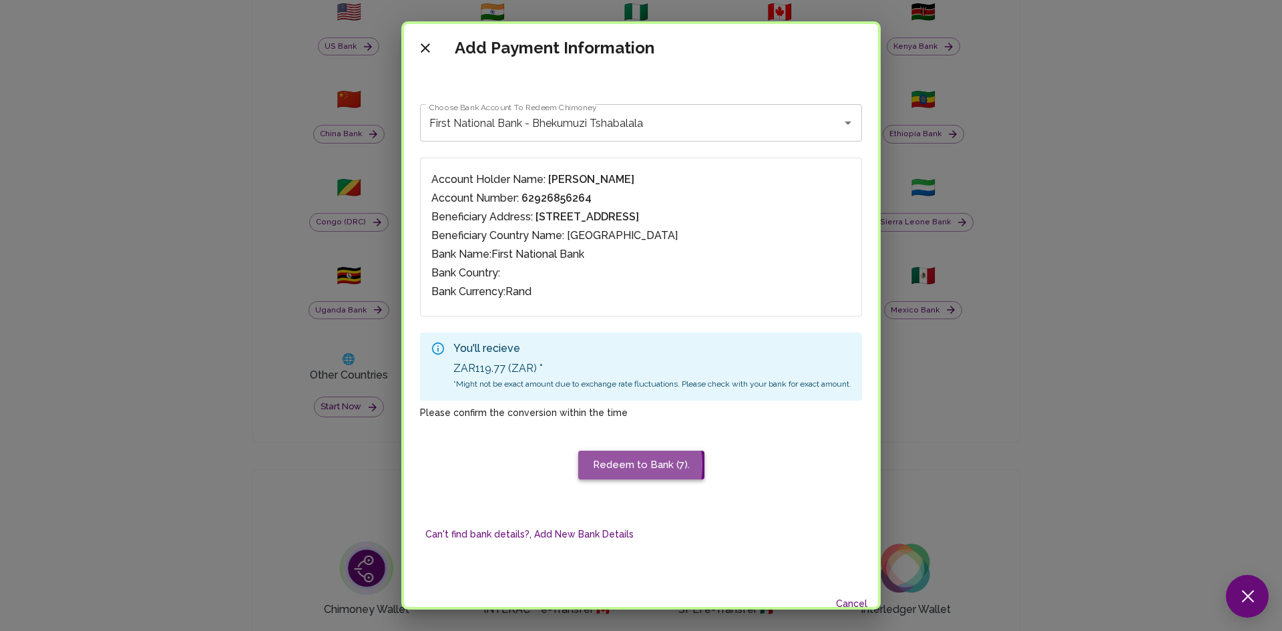
click at [598, 465] on button "Redeem to Bank (7)." at bounding box center [641, 465] width 126 height 28
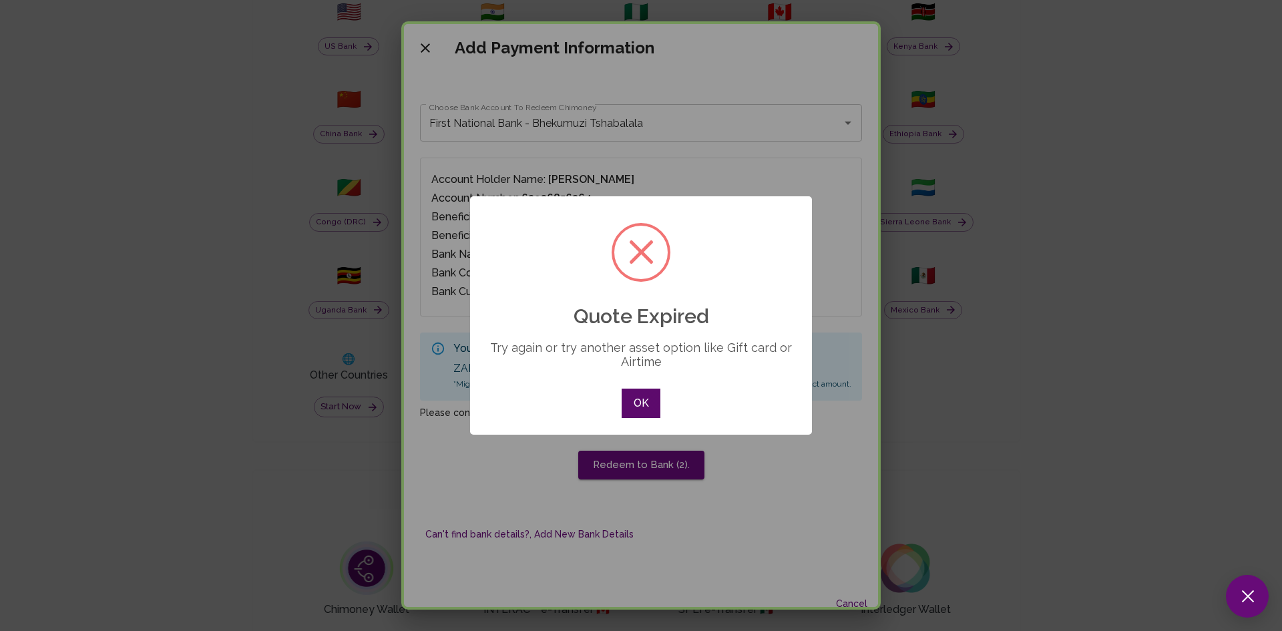
click at [645, 401] on button "OK" at bounding box center [641, 403] width 39 height 29
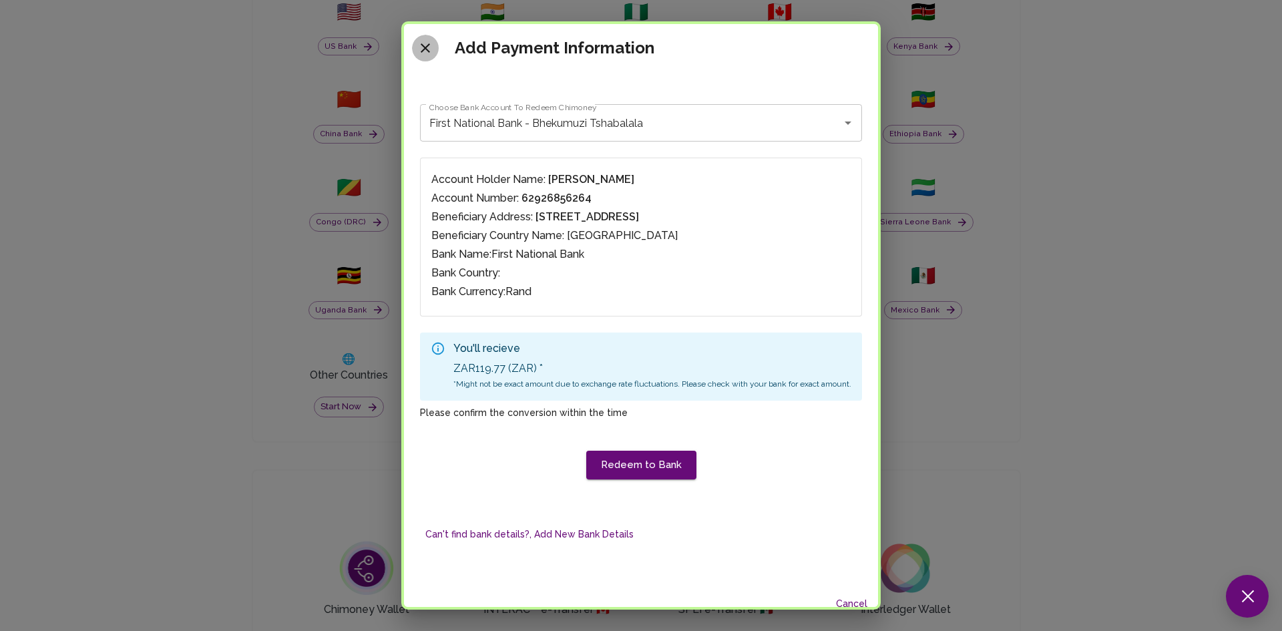
click at [417, 43] on icon "close" at bounding box center [425, 48] width 16 height 16
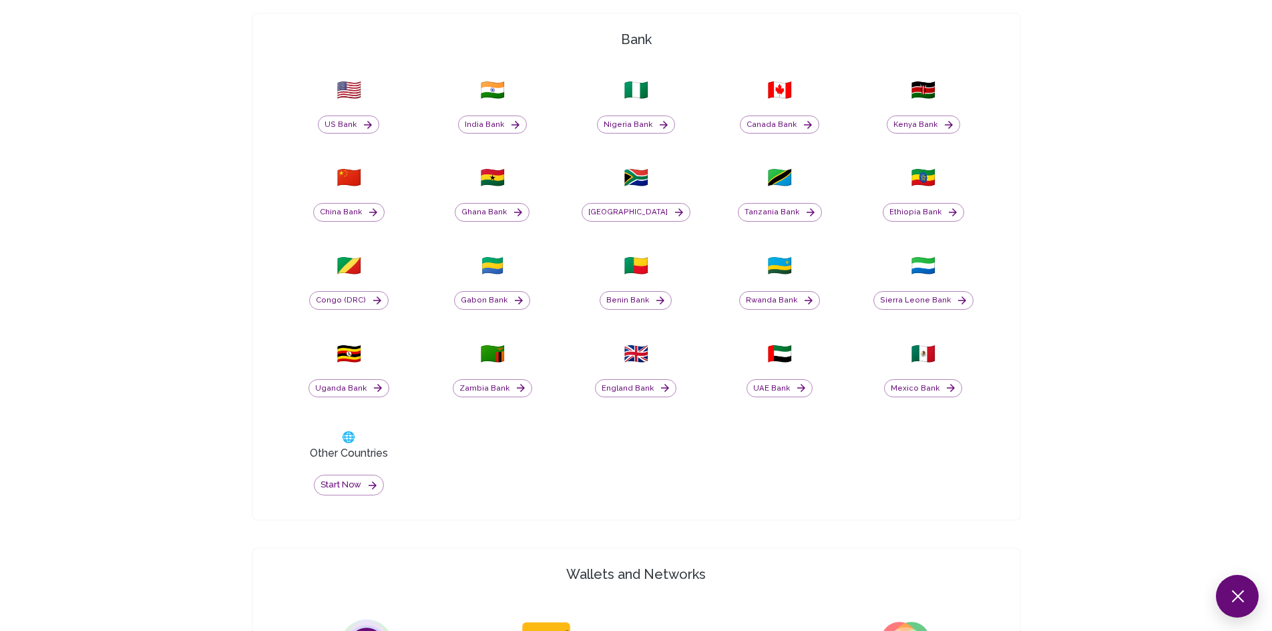
scroll to position [617, 0]
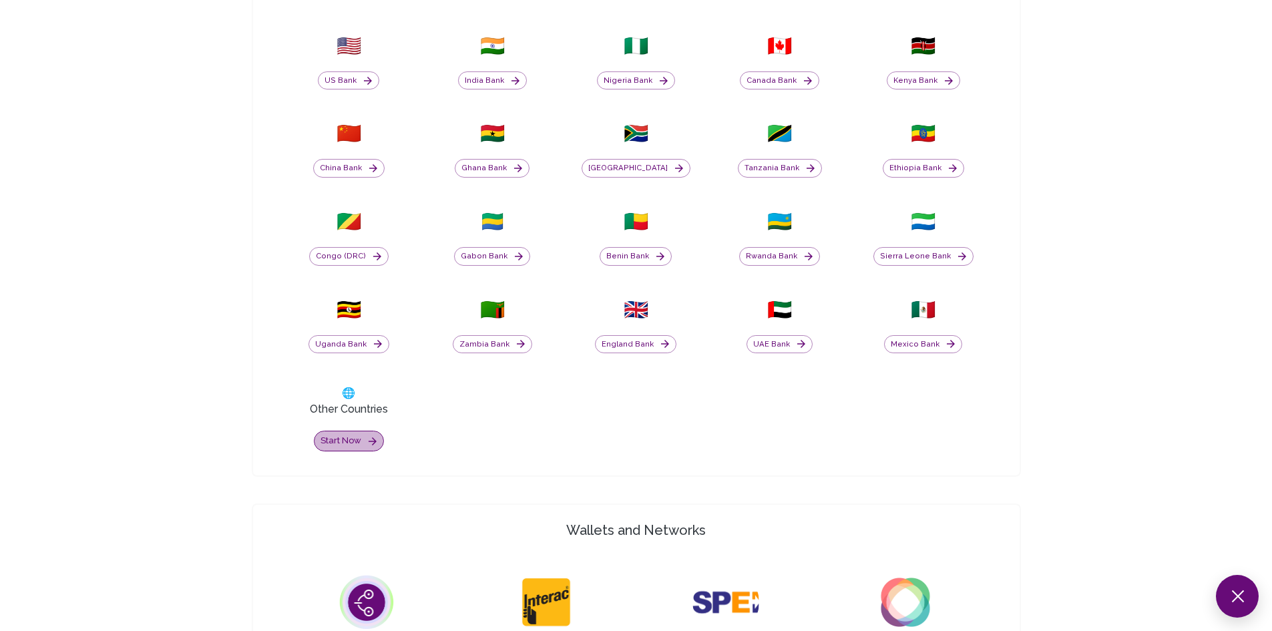
drag, startPoint x: 642, startPoint y: 278, endPoint x: 343, endPoint y: 442, distance: 340.8
click at [343, 442] on button "Start now" at bounding box center [349, 441] width 70 height 21
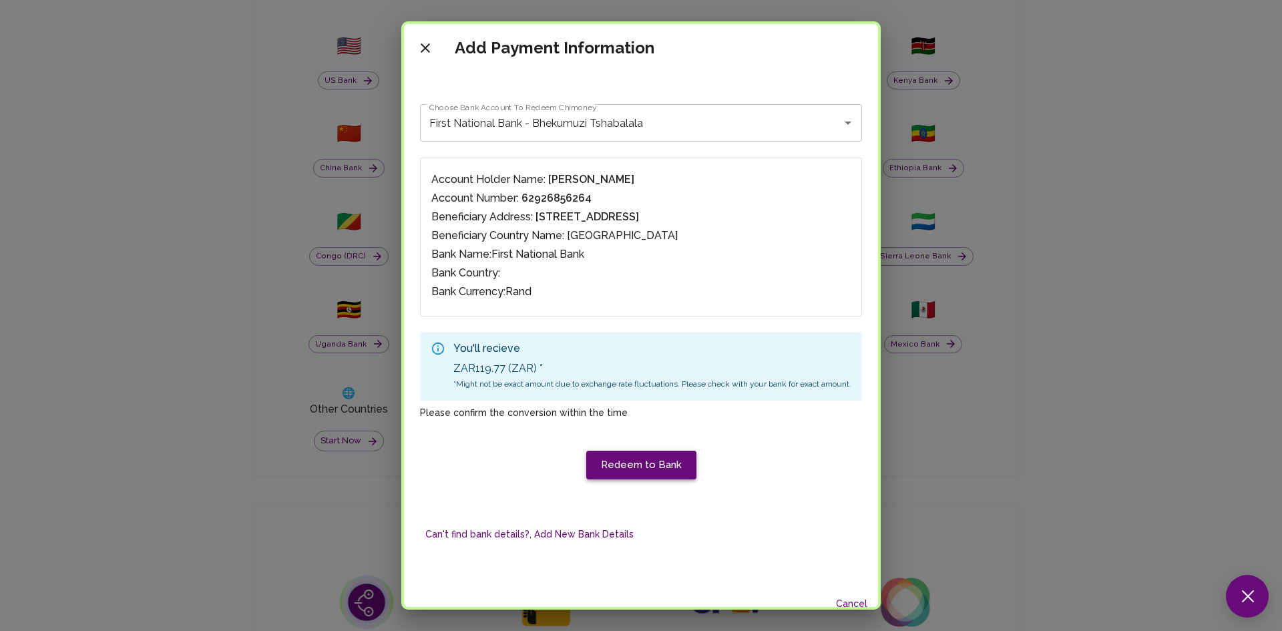
click at [633, 465] on button "Redeem to Bank" at bounding box center [641, 465] width 110 height 28
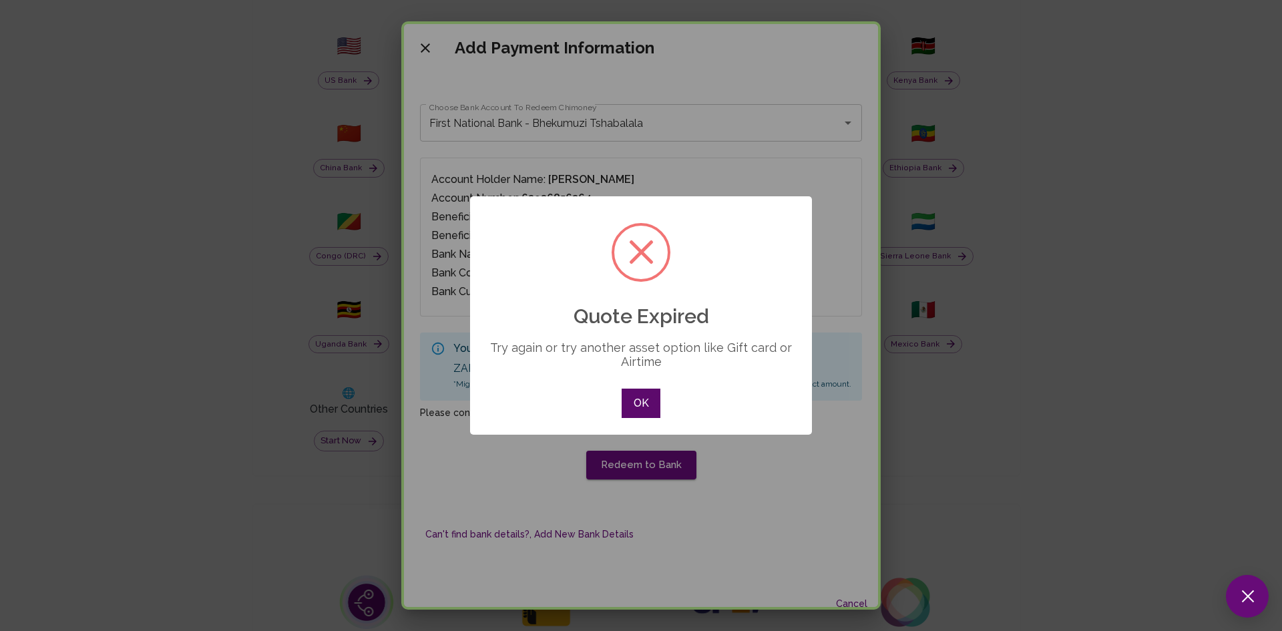
click at [638, 413] on button "OK" at bounding box center [641, 403] width 39 height 29
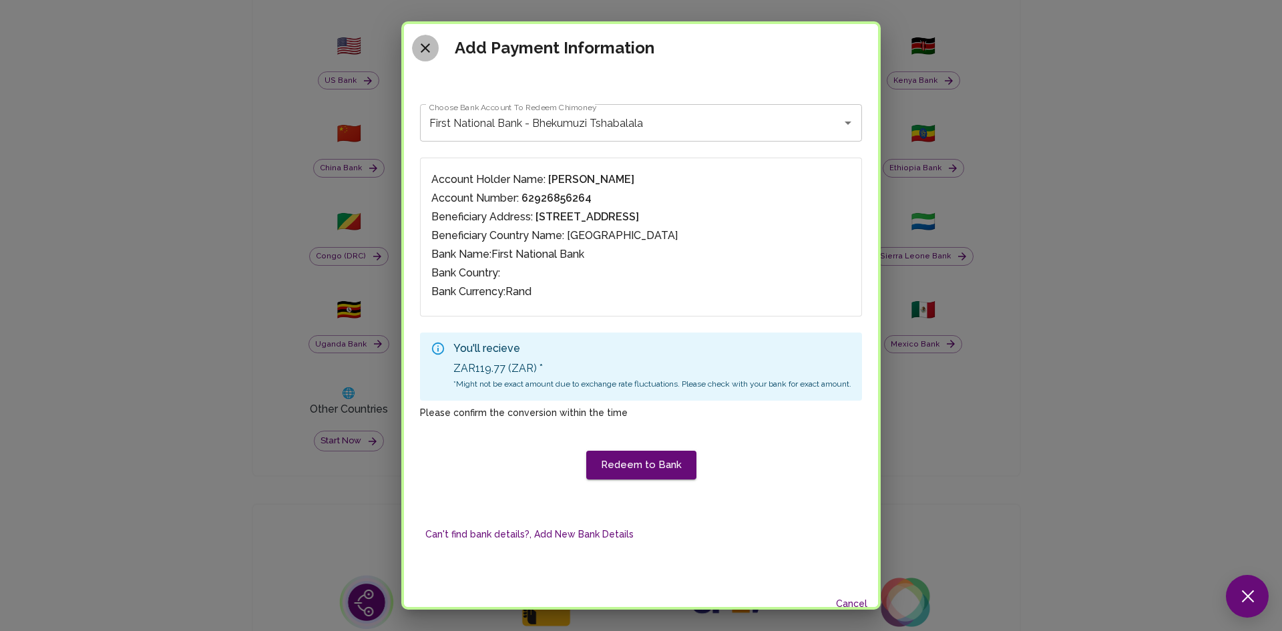
click at [417, 46] on icon "close" at bounding box center [425, 48] width 16 height 16
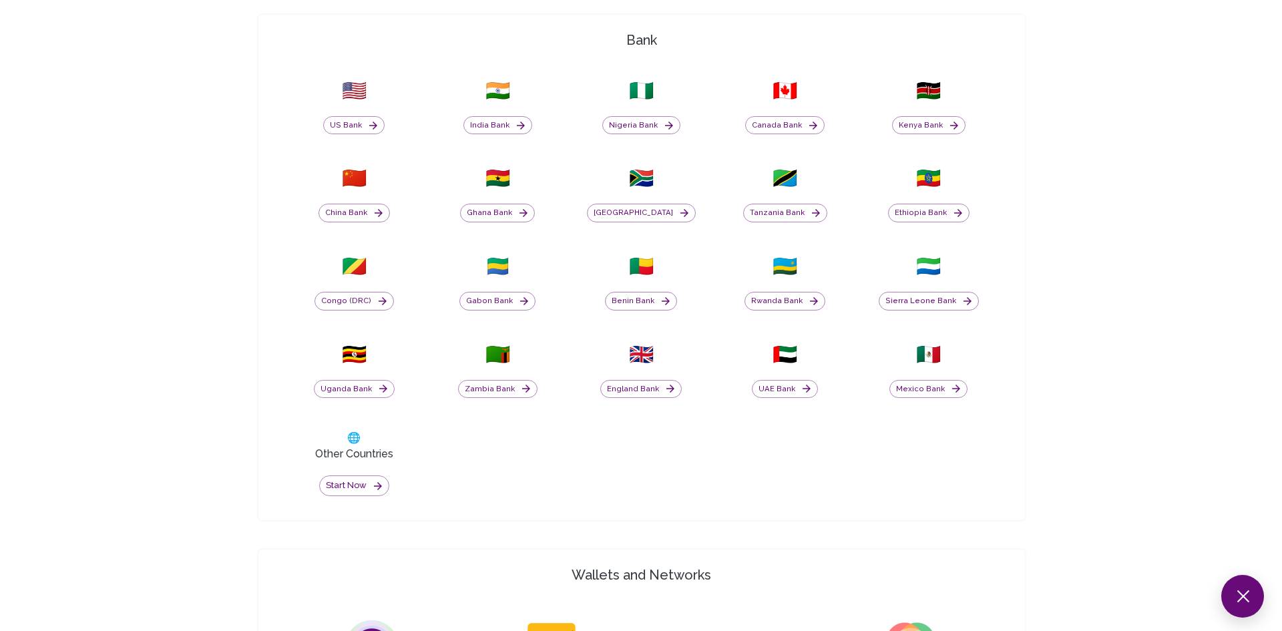
scroll to position [575, 0]
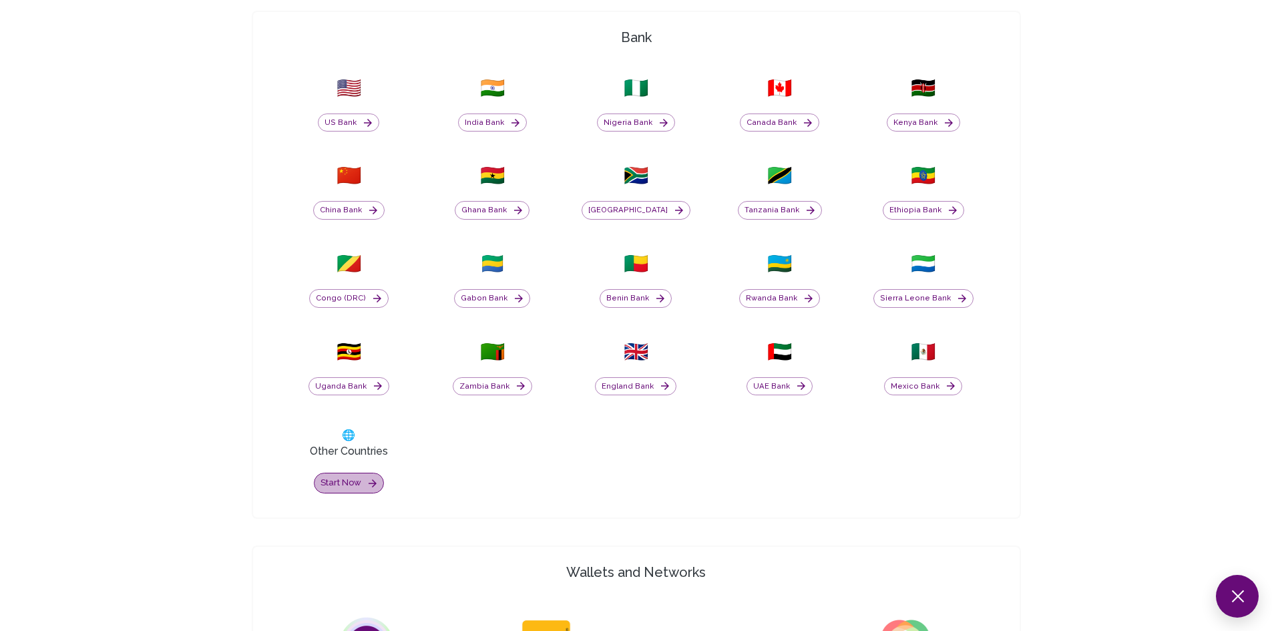
click at [353, 475] on button "Start now" at bounding box center [349, 483] width 70 height 21
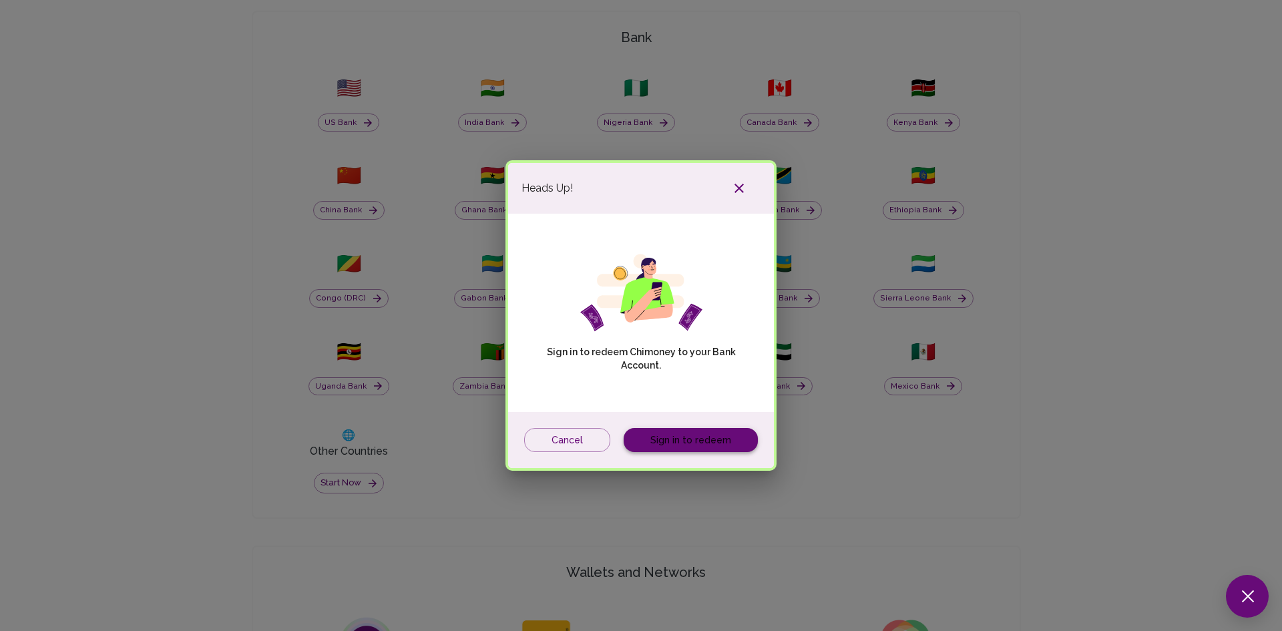
click at [701, 436] on link "Sign in to redeem" at bounding box center [691, 440] width 134 height 25
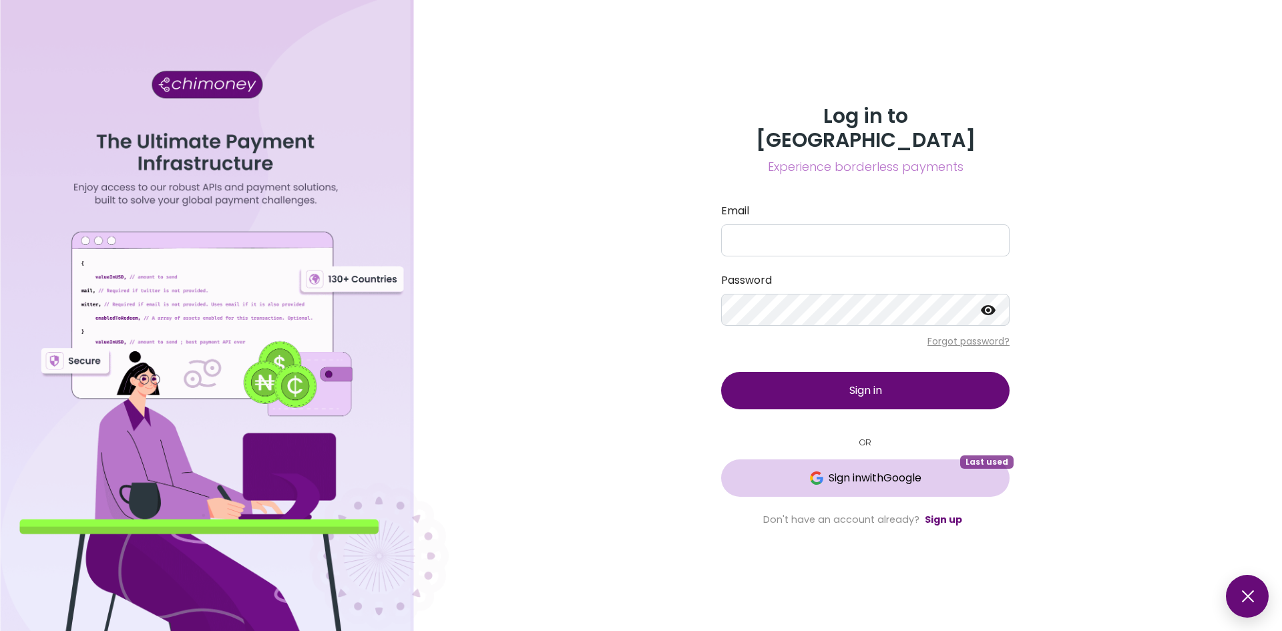
click at [822, 470] on span "Sign in with Google" at bounding box center [865, 478] width 235 height 16
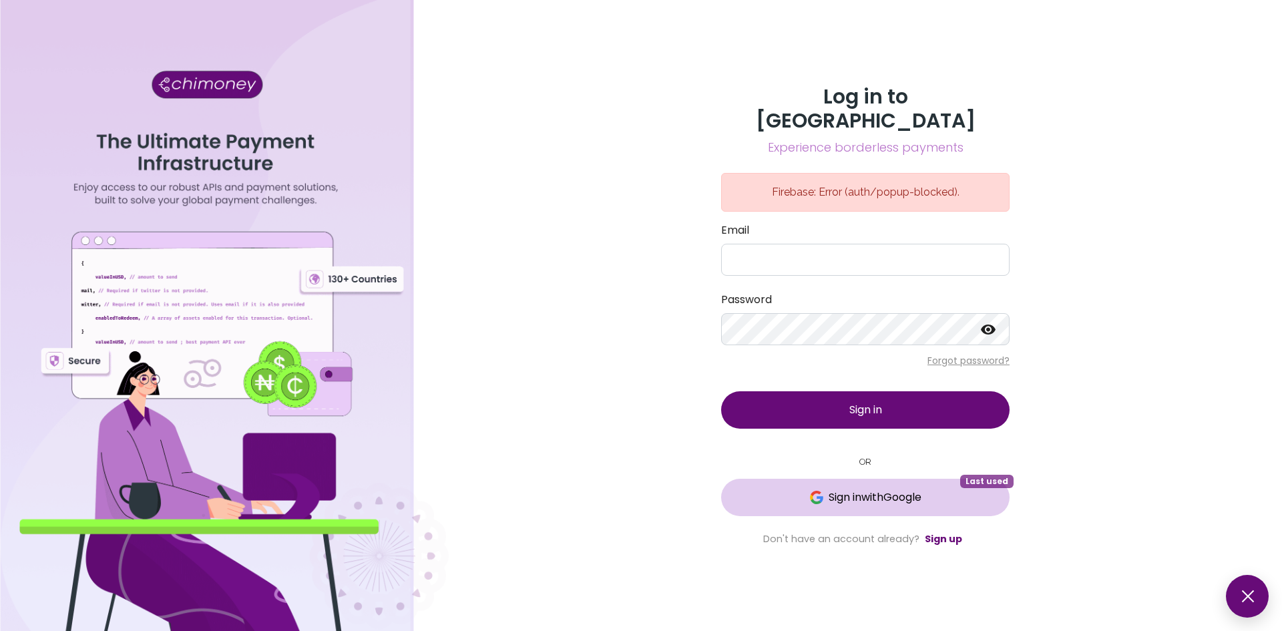
click at [878, 498] on button "Sign in with Google Last used" at bounding box center [865, 497] width 289 height 37
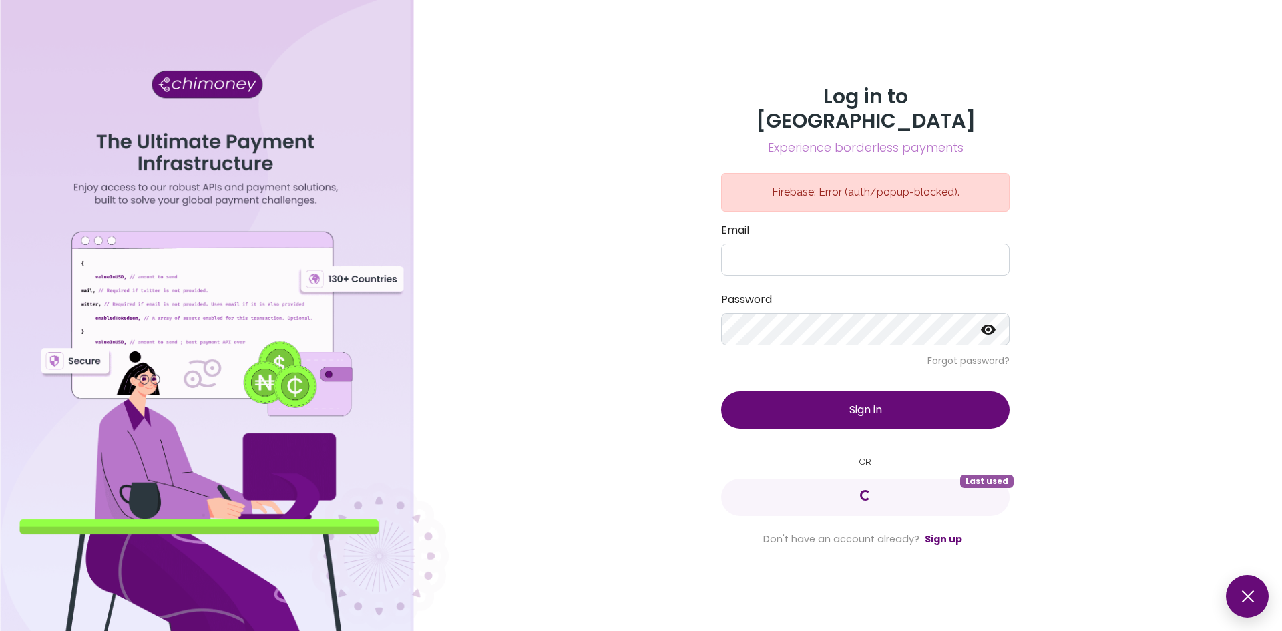
click at [980, 21] on div "Log in to Chimoney Experience borderless payments Firebase: Error (auth/popup-b…" at bounding box center [866, 315] width 834 height 631
